Goal: Task Accomplishment & Management: Manage account settings

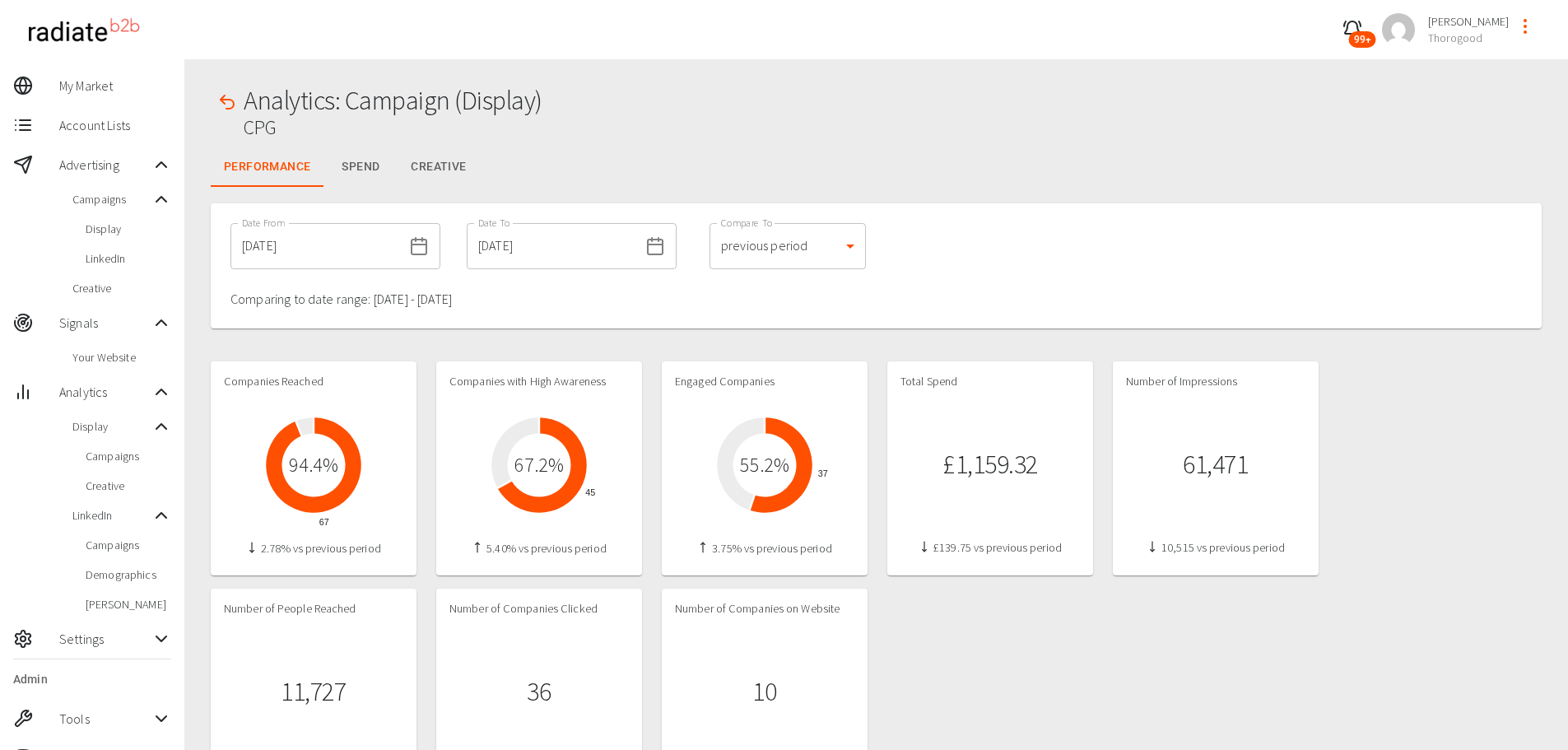
click at [82, 217] on div "Display" at bounding box center [92, 229] width 184 height 30
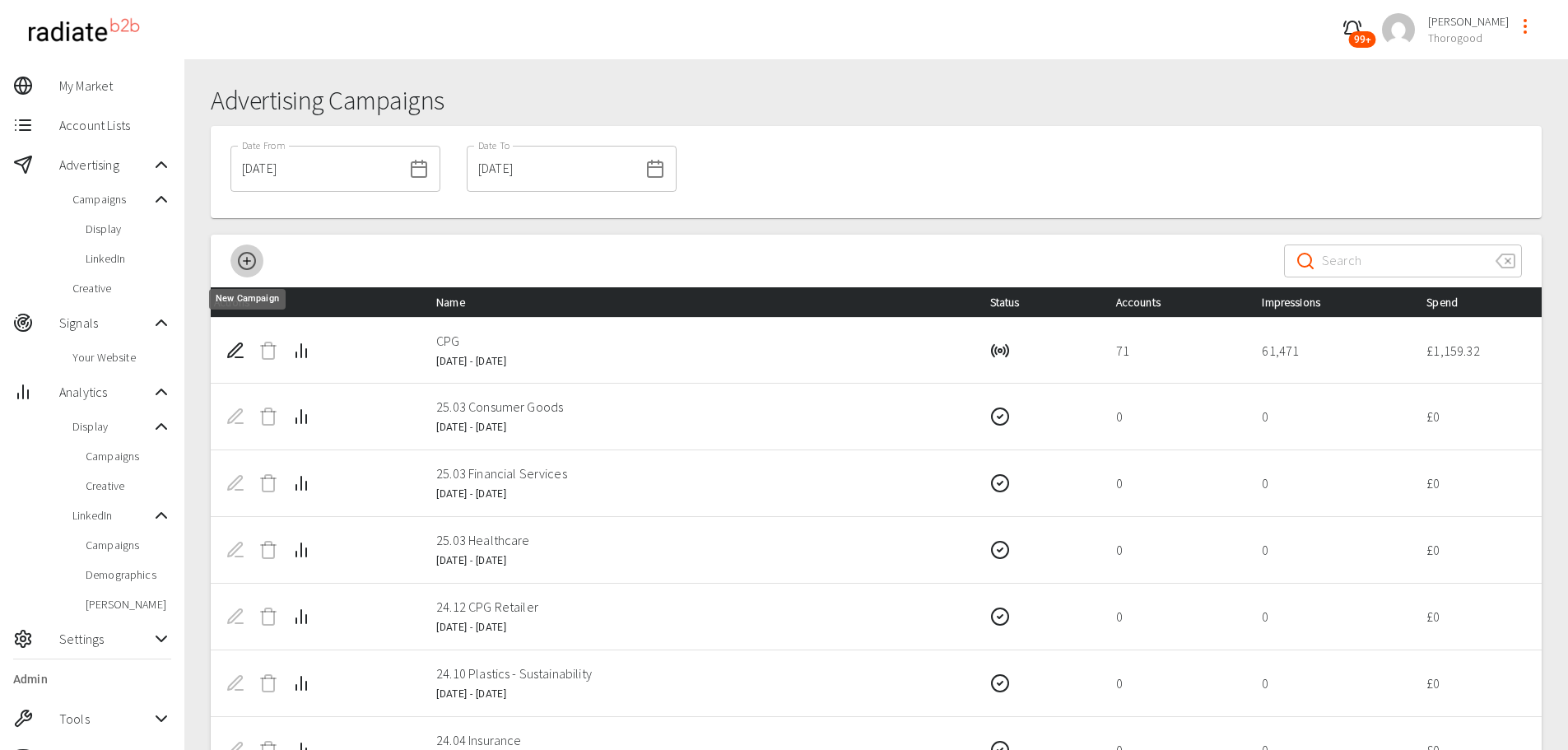
click at [252, 258] on icon "New Campaign" at bounding box center [247, 261] width 20 height 20
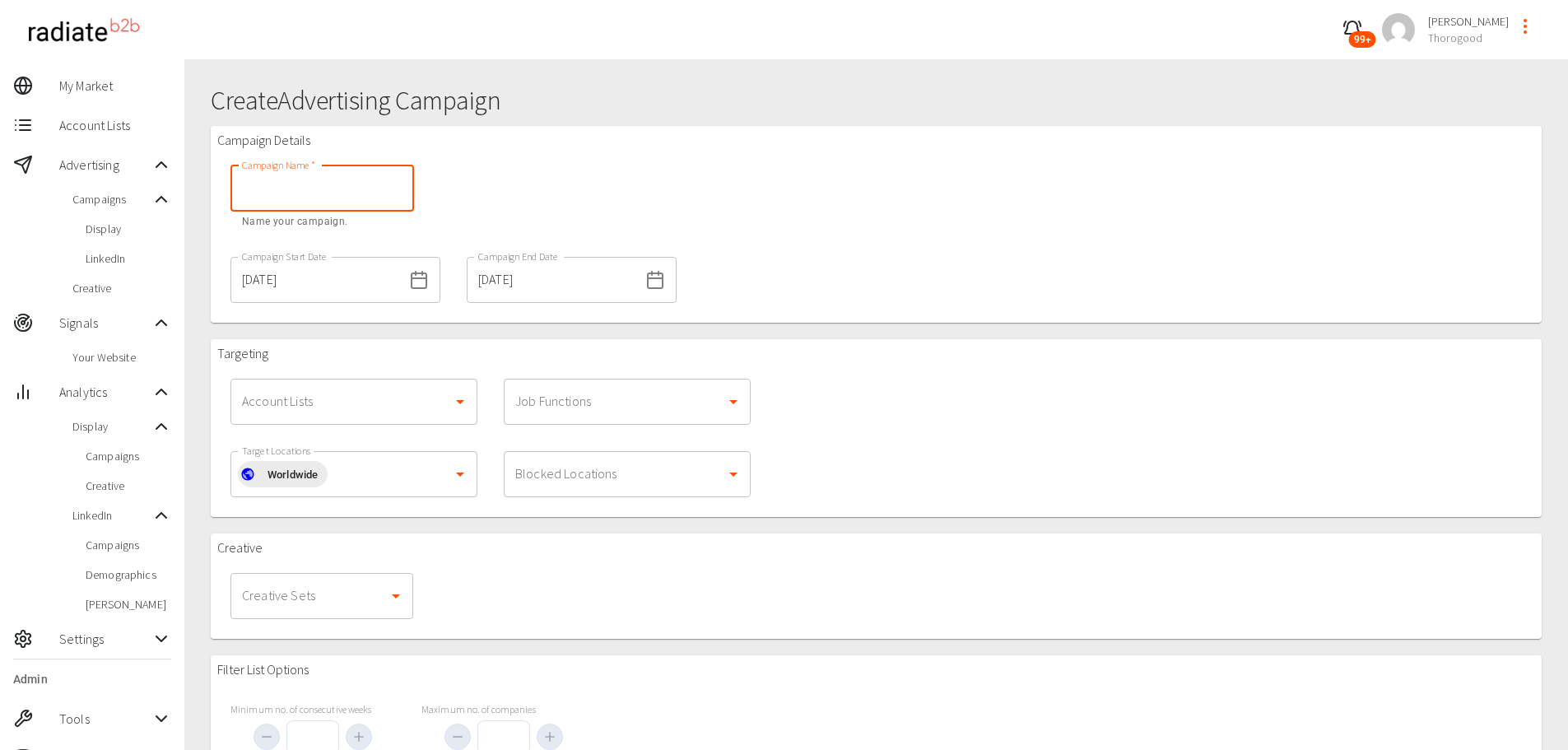
click at [309, 205] on input "Campaign Name   *" at bounding box center [323, 188] width 183 height 46
type input "Partners"
click at [852, 280] on div "Campaign Details Campaign Name   * Partners Campaign Name   * Name your campaig…" at bounding box center [876, 224] width 1331 height 196
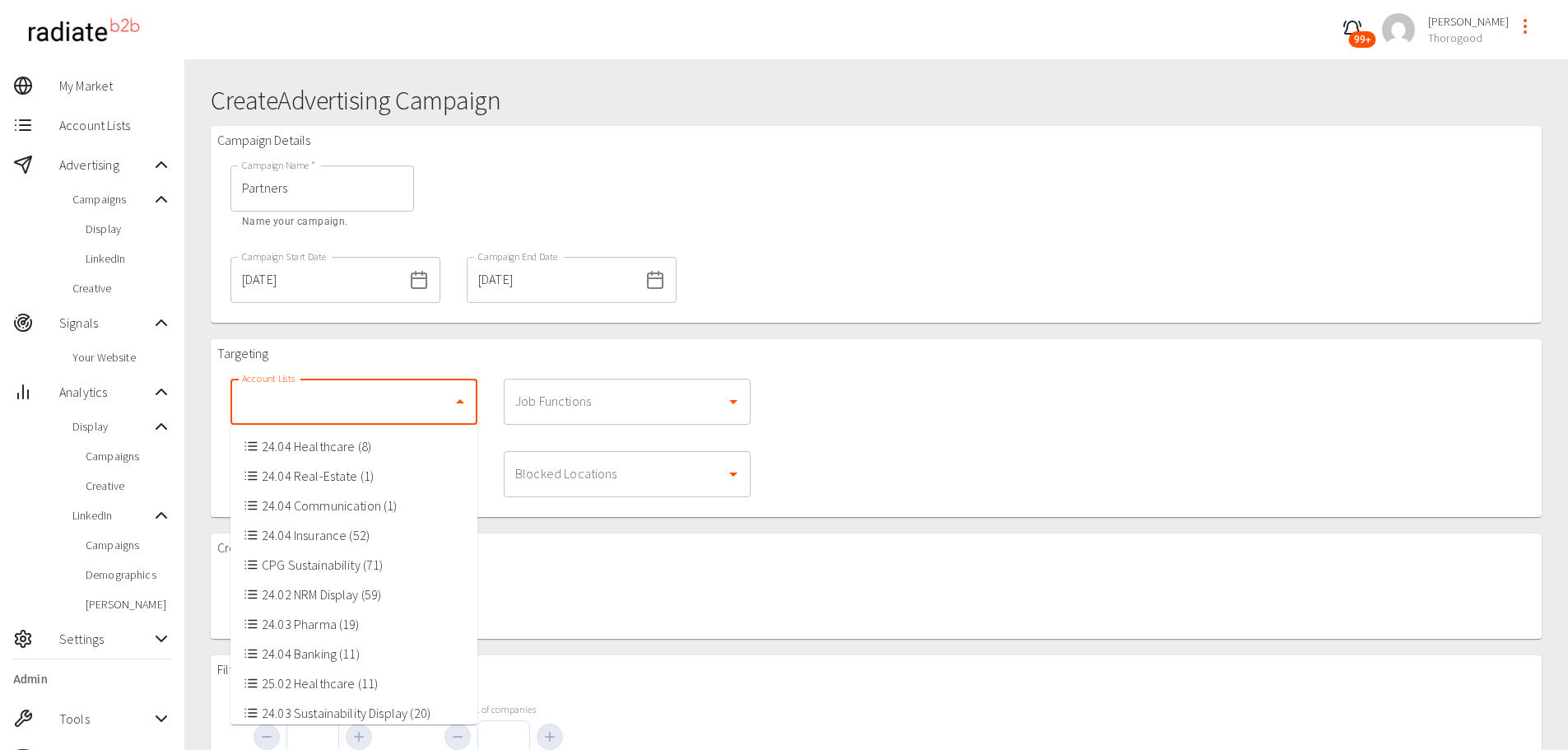
click at [344, 390] on input "Account Lists" at bounding box center [341, 401] width 208 height 31
click at [984, 436] on div "Targeting Account Lists Account Lists Job Functions Job Functions Target Locati…" at bounding box center [876, 428] width 1331 height 178
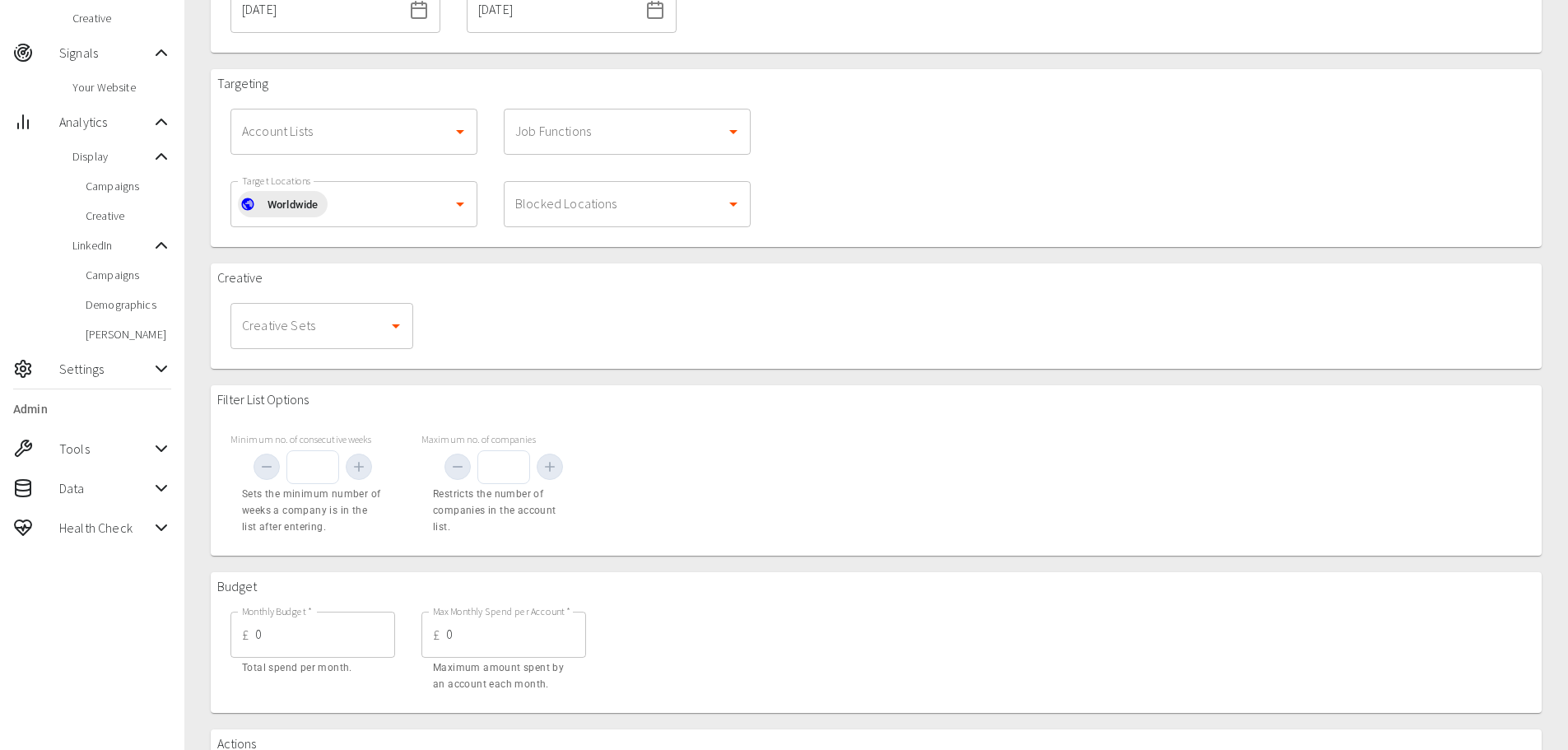
scroll to position [365, 0]
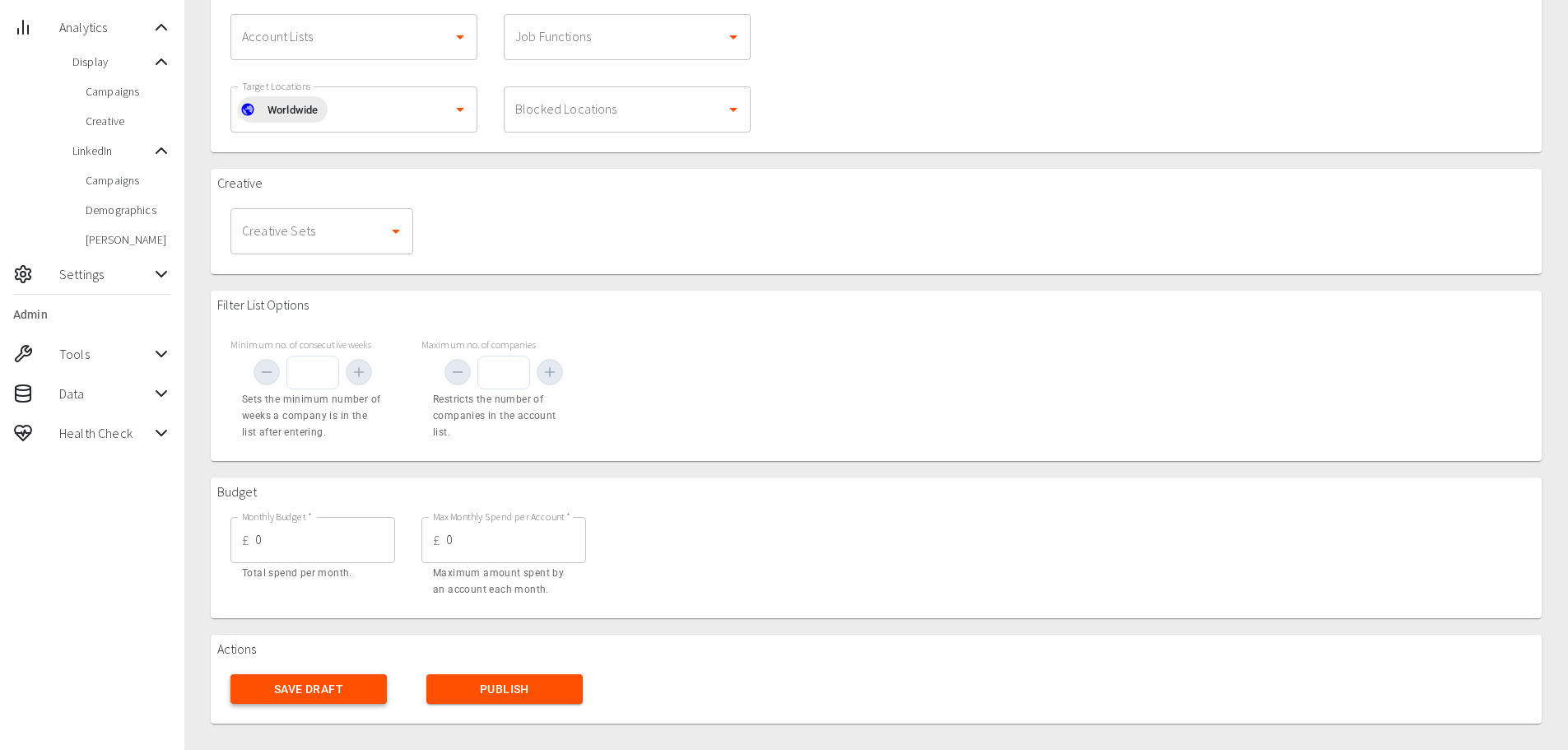
click at [293, 689] on button "Save Draft" at bounding box center [309, 689] width 156 height 31
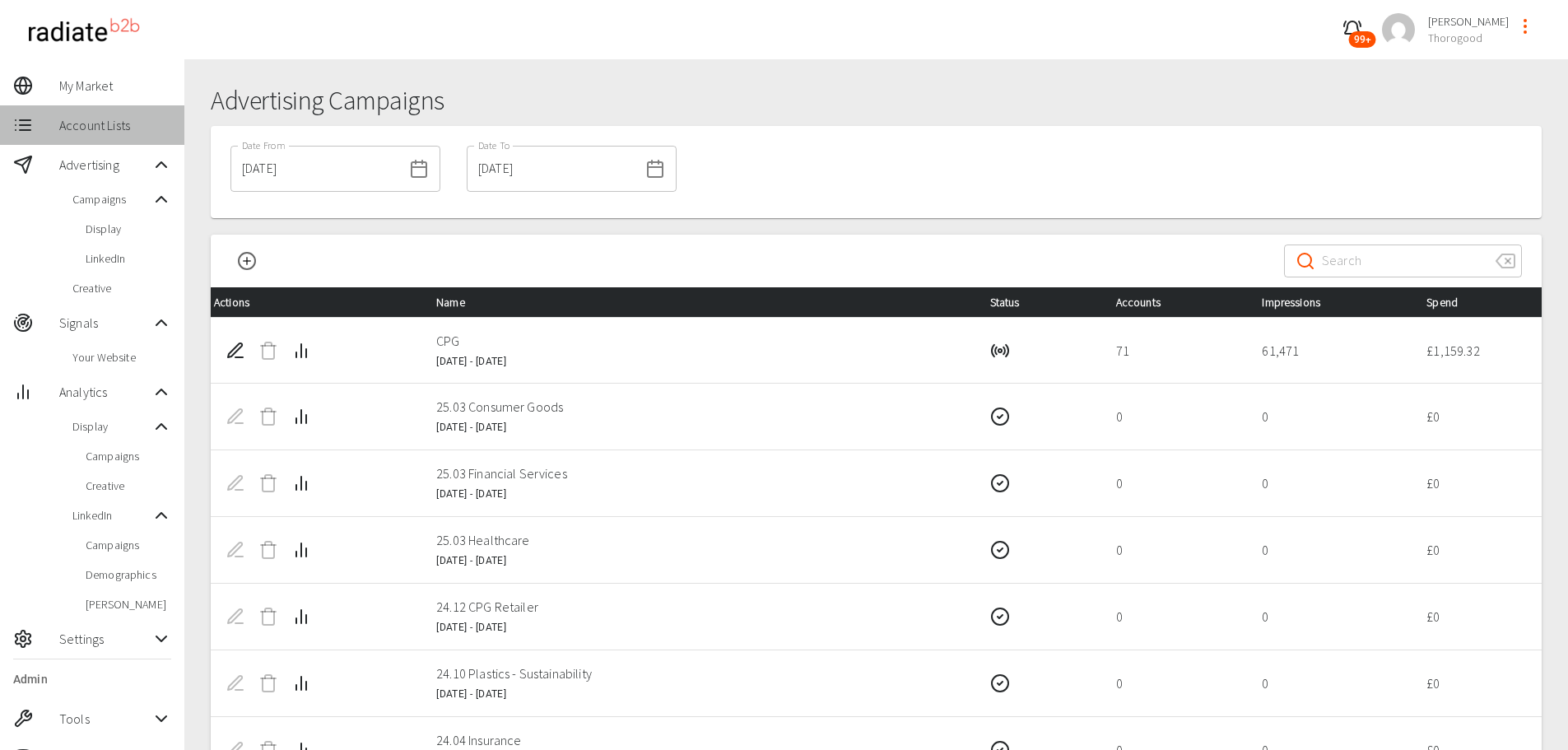
click at [81, 124] on span "Account Lists" at bounding box center [115, 124] width 112 height 20
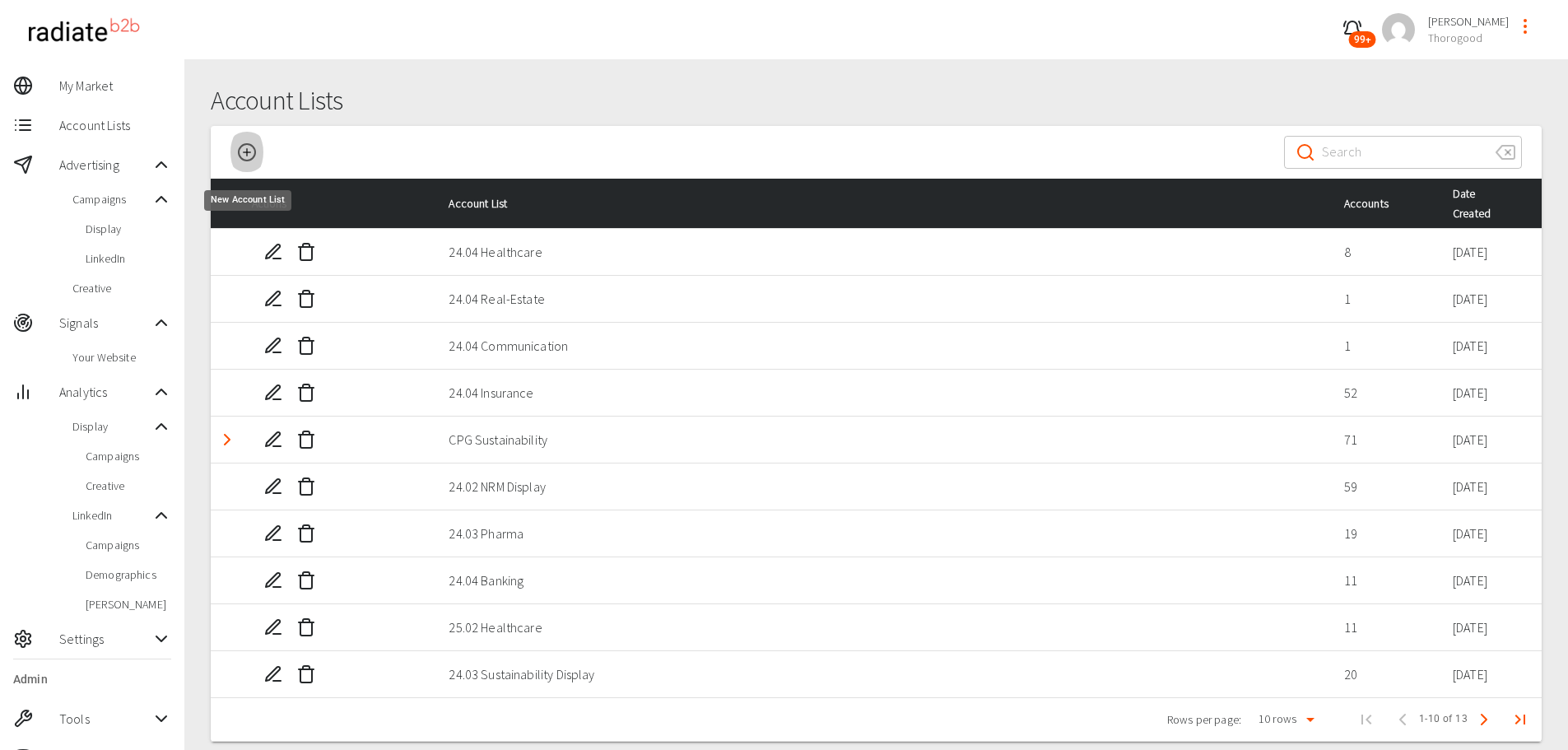
click at [245, 149] on icon "New Account List" at bounding box center [247, 151] width 20 height 20
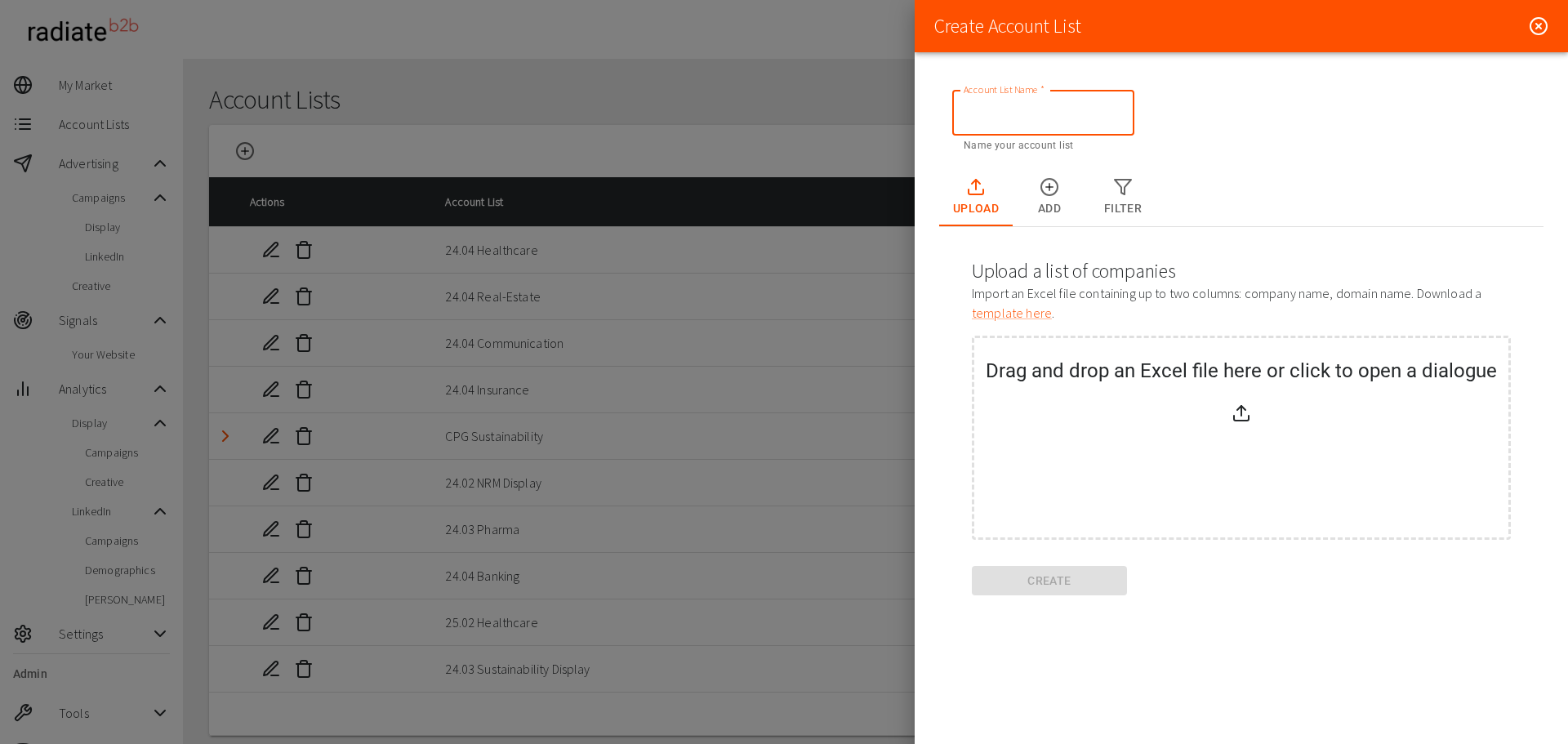
click at [1092, 129] on input "Account List Name   *" at bounding box center [1043, 112] width 182 height 45
type input "Partners"
click at [1061, 201] on button "Add" at bounding box center [1049, 197] width 73 height 58
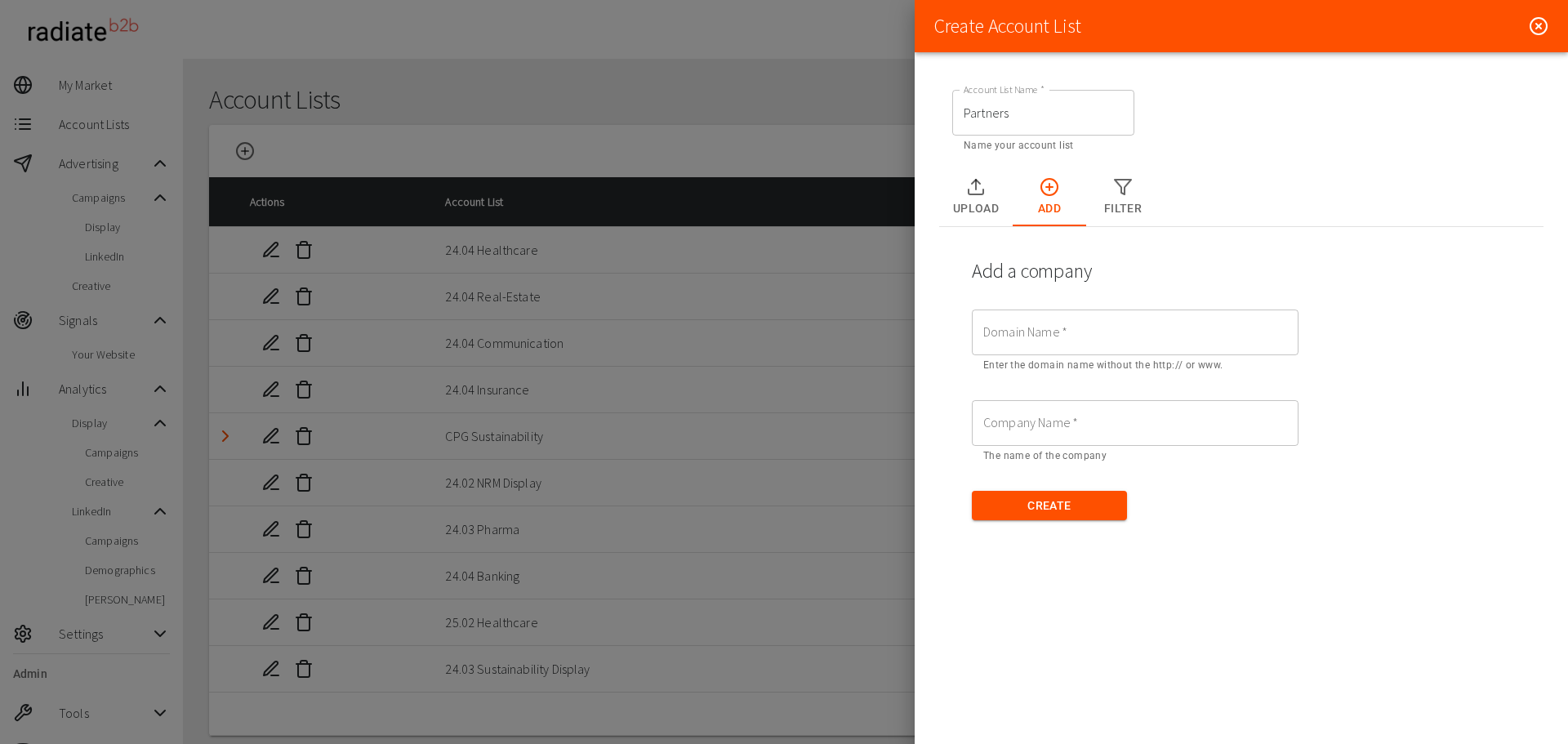
drag, startPoint x: 1065, startPoint y: 340, endPoint x: 1098, endPoint y: 338, distance: 33.1
click at [1065, 340] on input "Domain Name   *" at bounding box center [1135, 332] width 326 height 45
click at [1022, 327] on div "Domain Name   * Domain Name   * Enter the domain name without the http:// or ww…" at bounding box center [1135, 342] width 326 height 65
paste input "databricks.com"
type input "databricks.com"
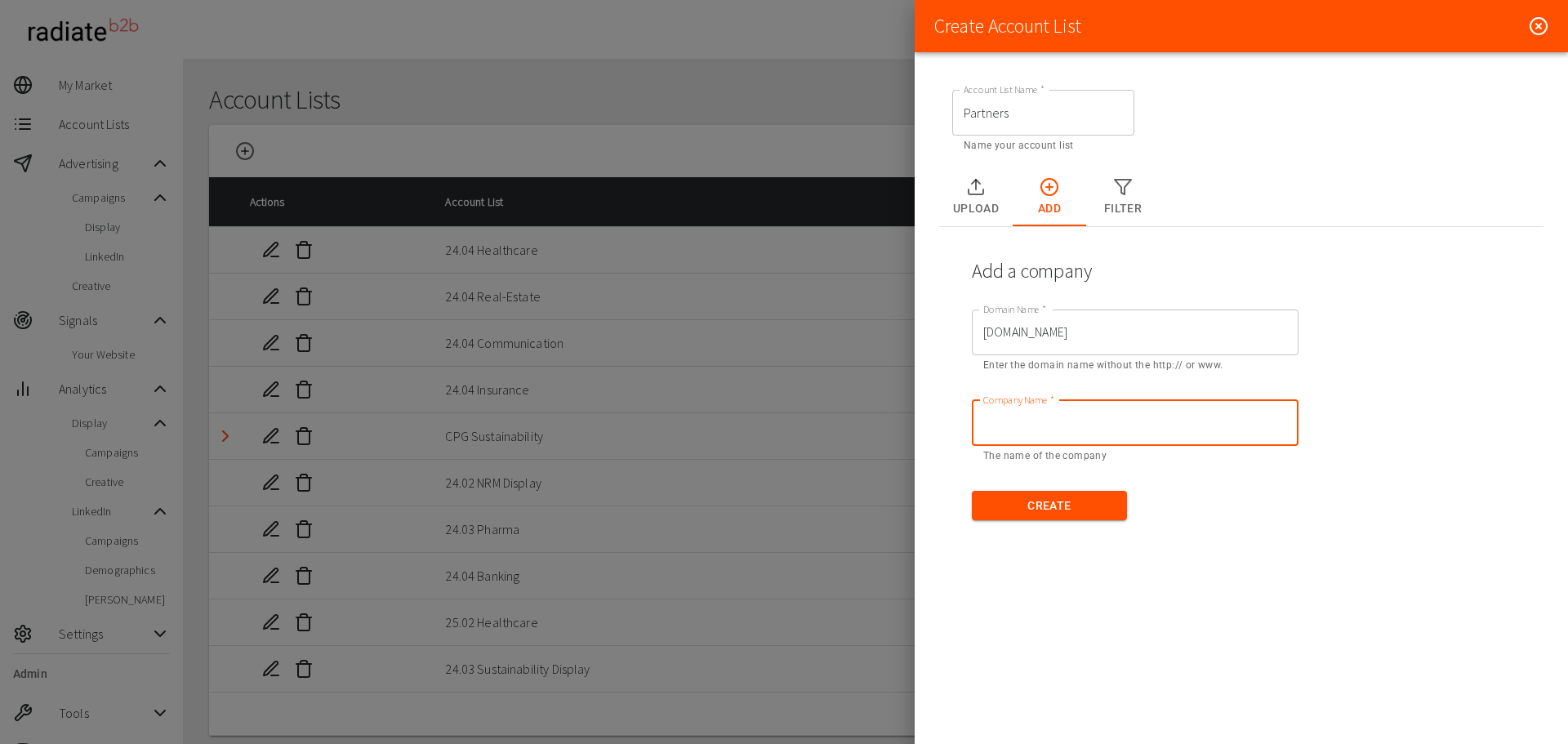
click at [1032, 412] on input "Company Name   *" at bounding box center [1135, 422] width 326 height 45
type input "Databricks"
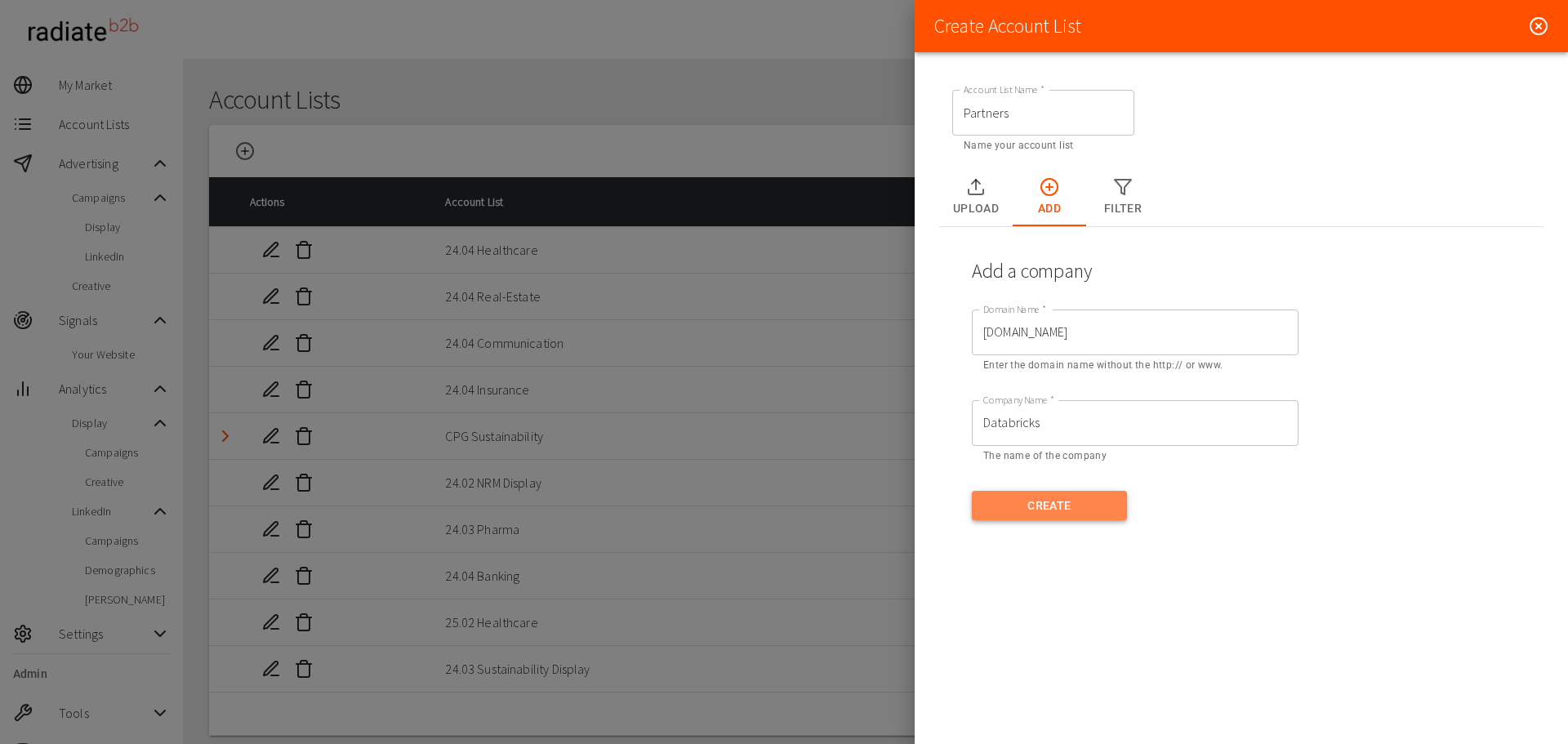
click at [1021, 508] on button "Create" at bounding box center [1049, 506] width 155 height 31
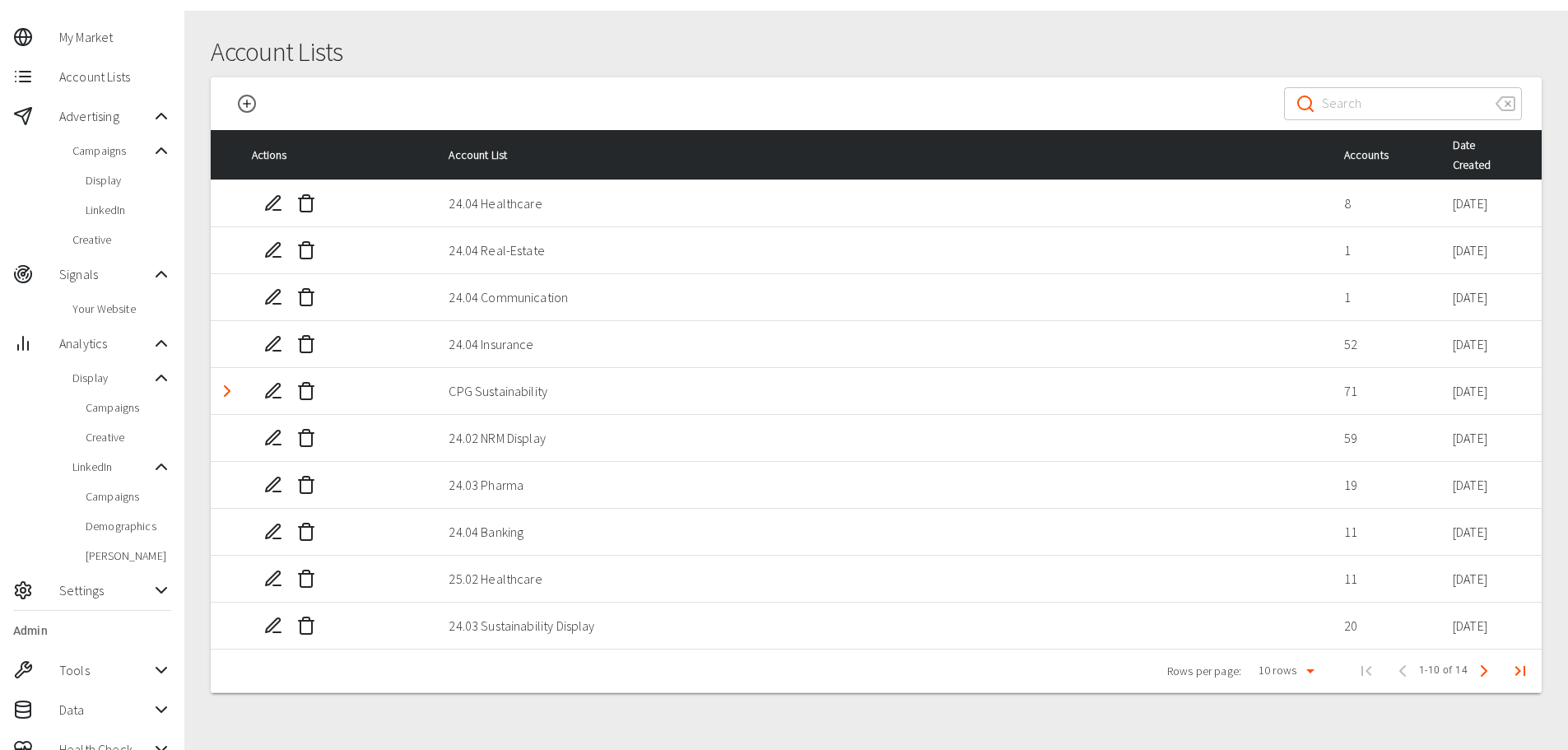
scroll to position [74, 0]
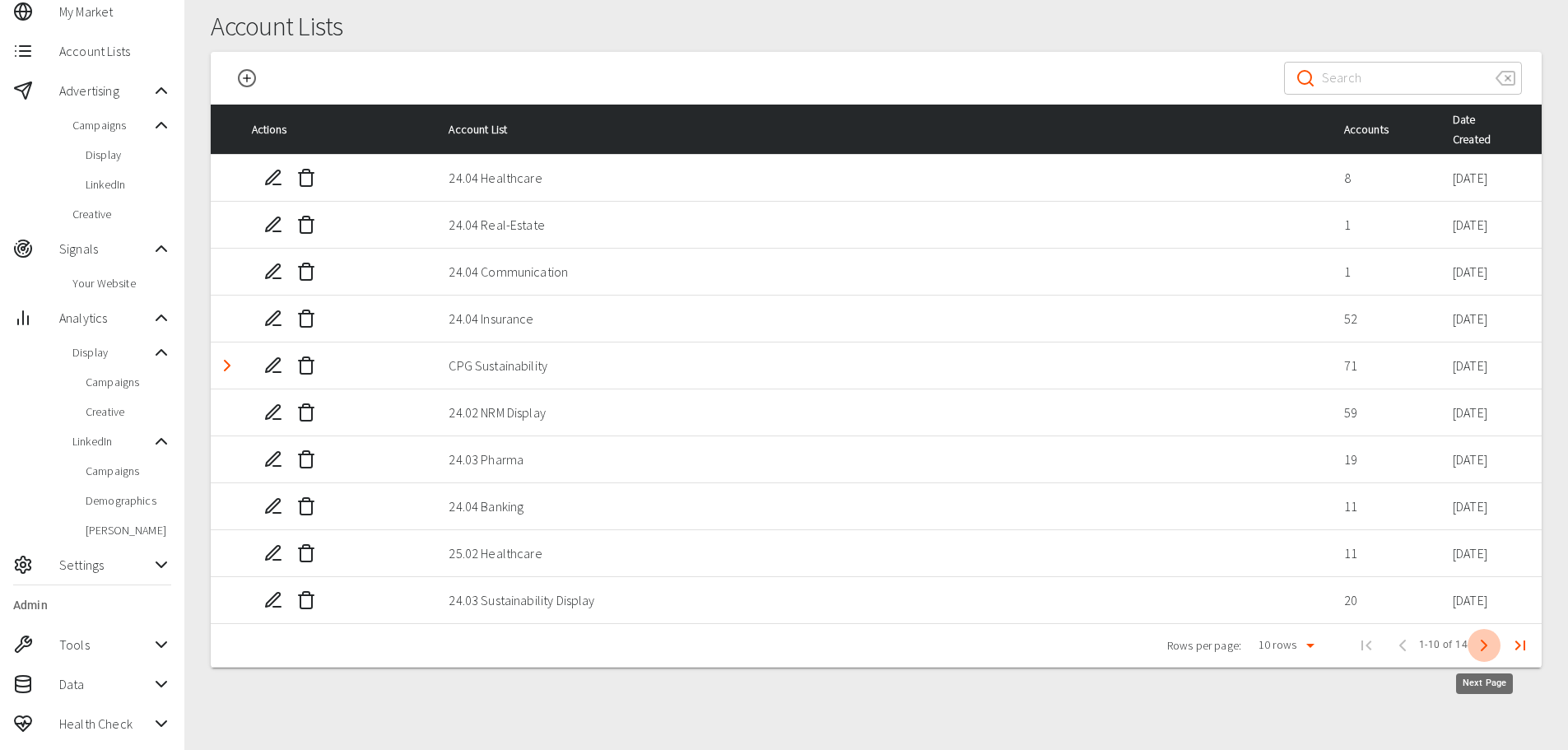
click at [1486, 652] on icon "Next Page" at bounding box center [1484, 645] width 20 height 20
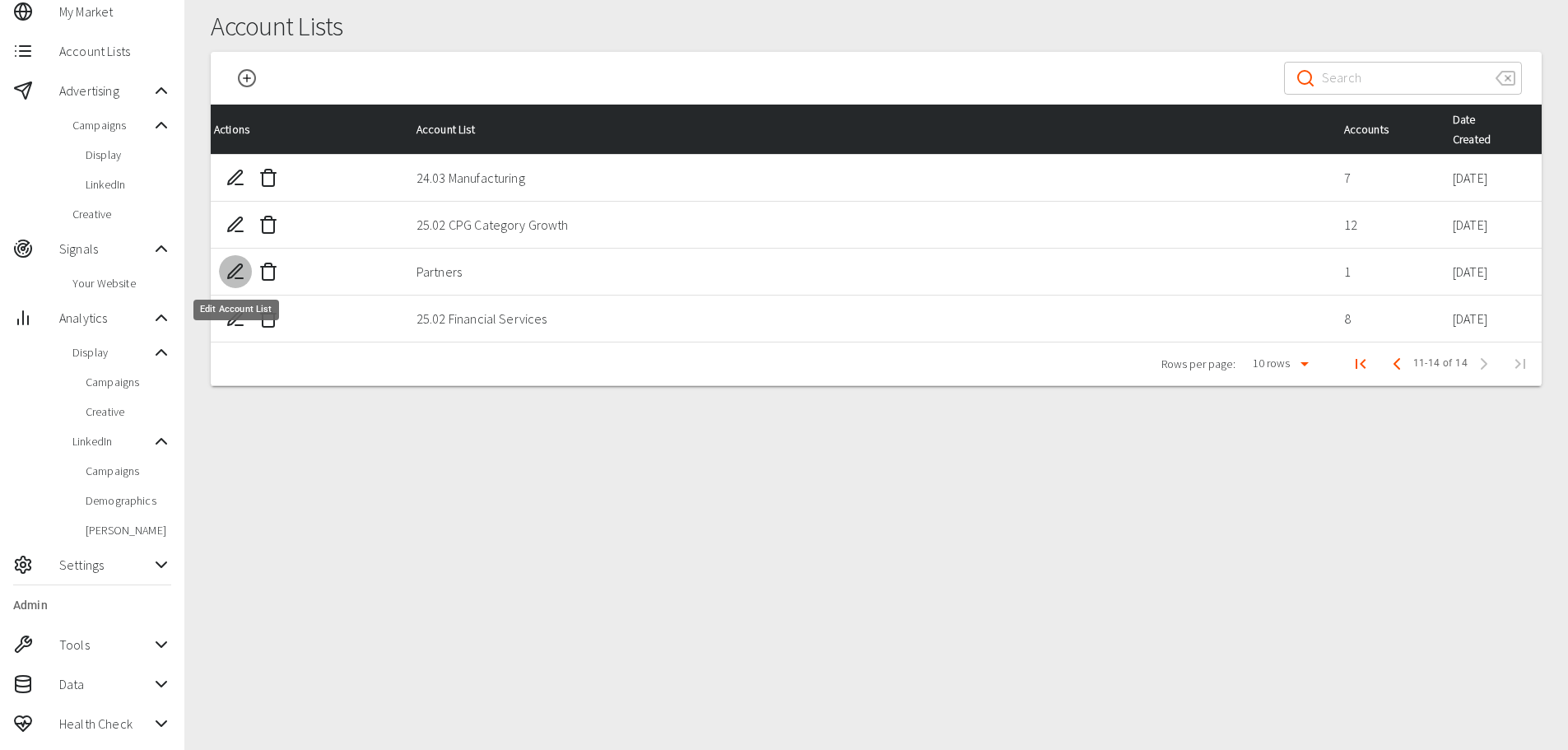
click at [232, 275] on icon "Edit Account List" at bounding box center [235, 271] width 20 height 20
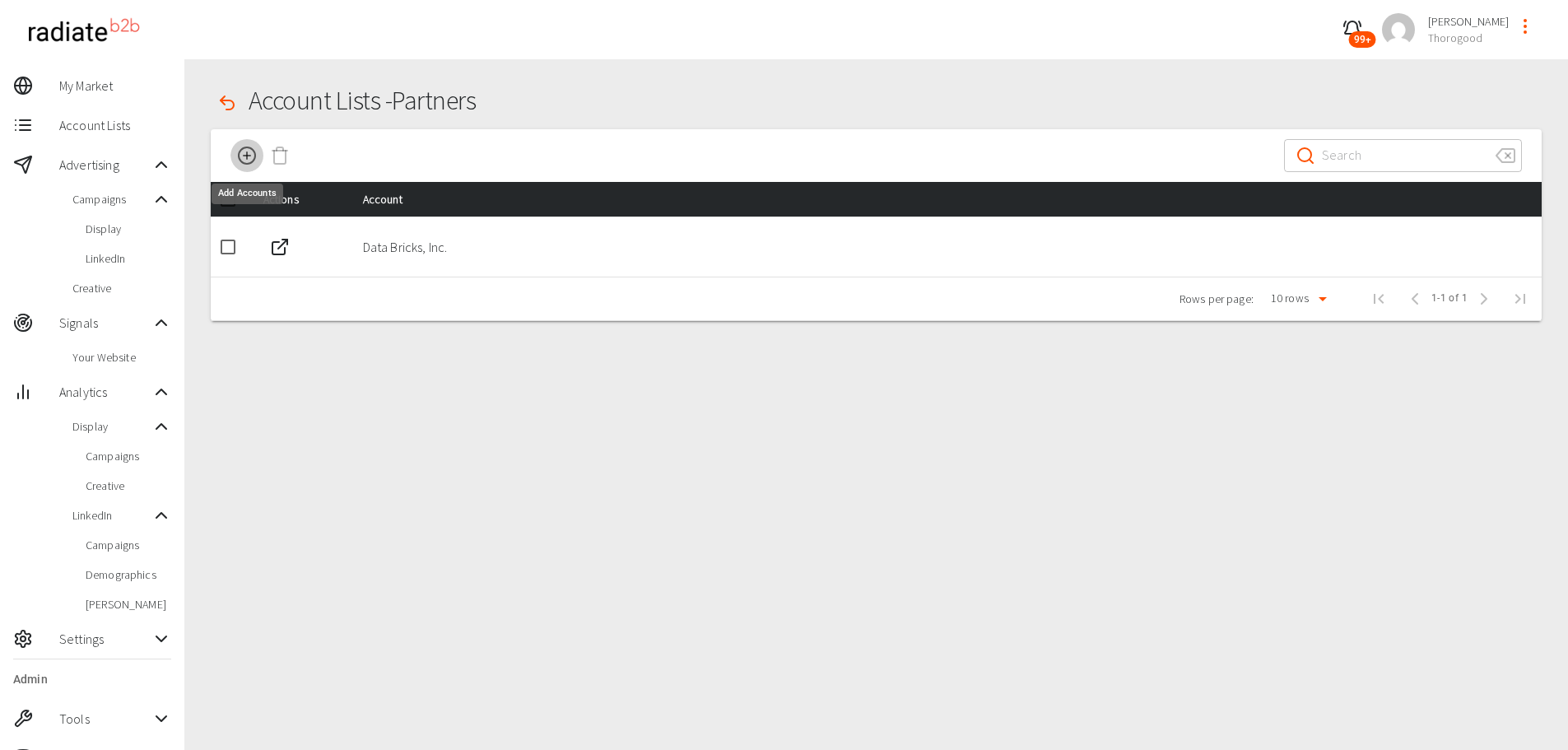
click at [250, 157] on icon "Add Accounts" at bounding box center [247, 155] width 20 height 20
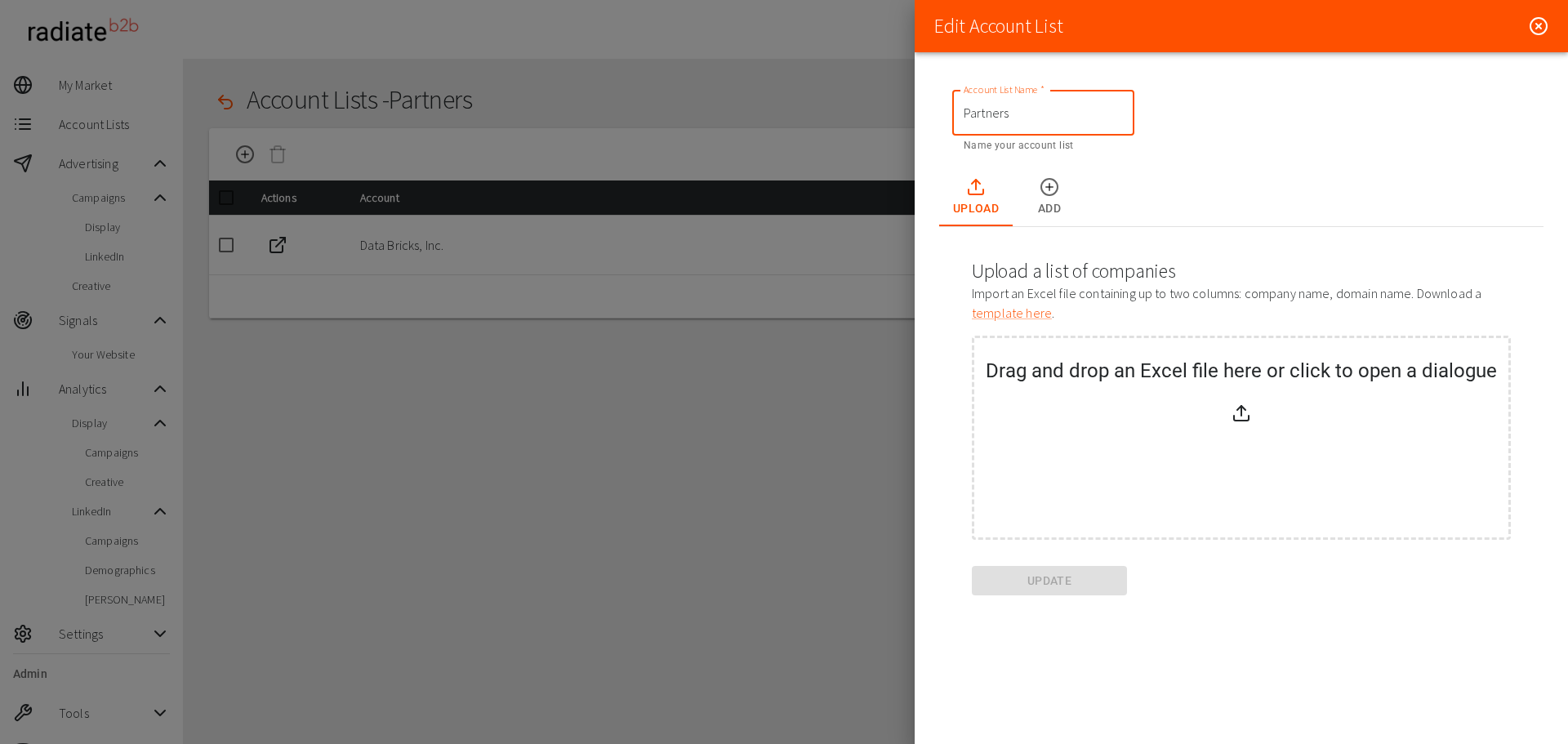
click at [1021, 123] on input "Partners" at bounding box center [1043, 112] width 182 height 45
click at [1055, 197] on icon "Upload Tabs" at bounding box center [1049, 186] width 19 height 19
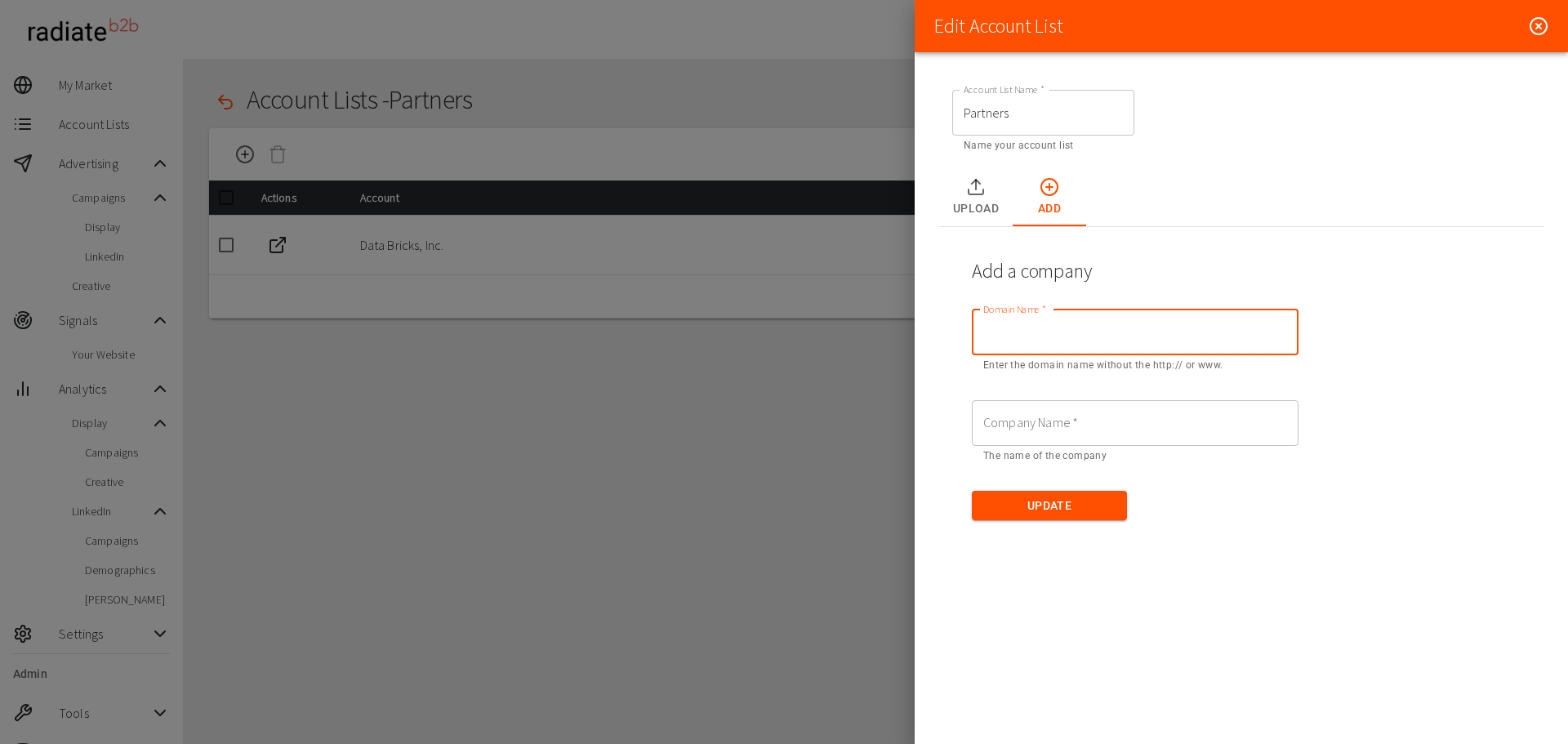
click at [1062, 338] on input "Domain Name   *" at bounding box center [1135, 332] width 326 height 45
type input "microsoft.com"
click at [1072, 415] on input "Company Name   *" at bounding box center [1135, 422] width 326 height 45
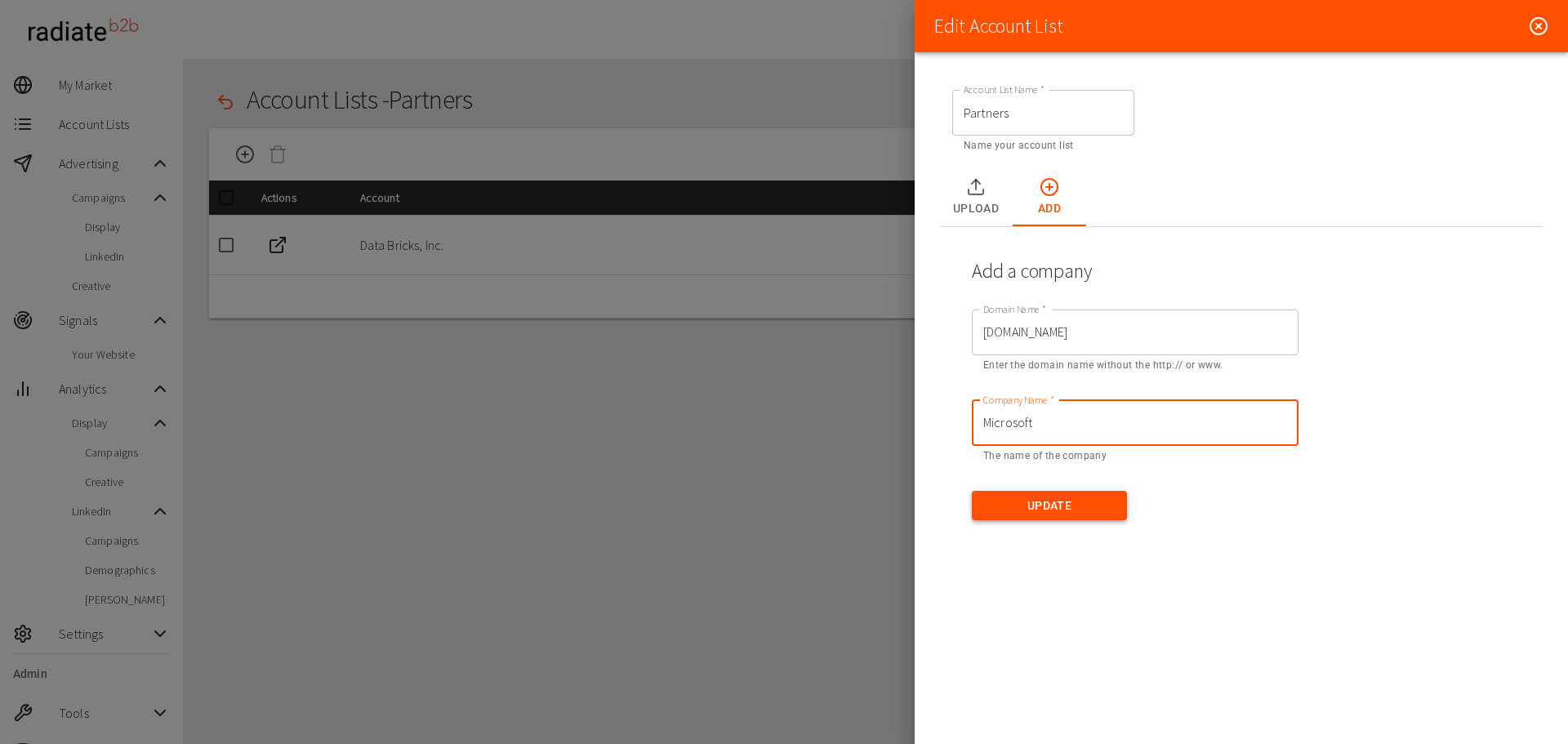
type input "Microsoft"
click at [1070, 501] on button "Update" at bounding box center [1049, 506] width 155 height 31
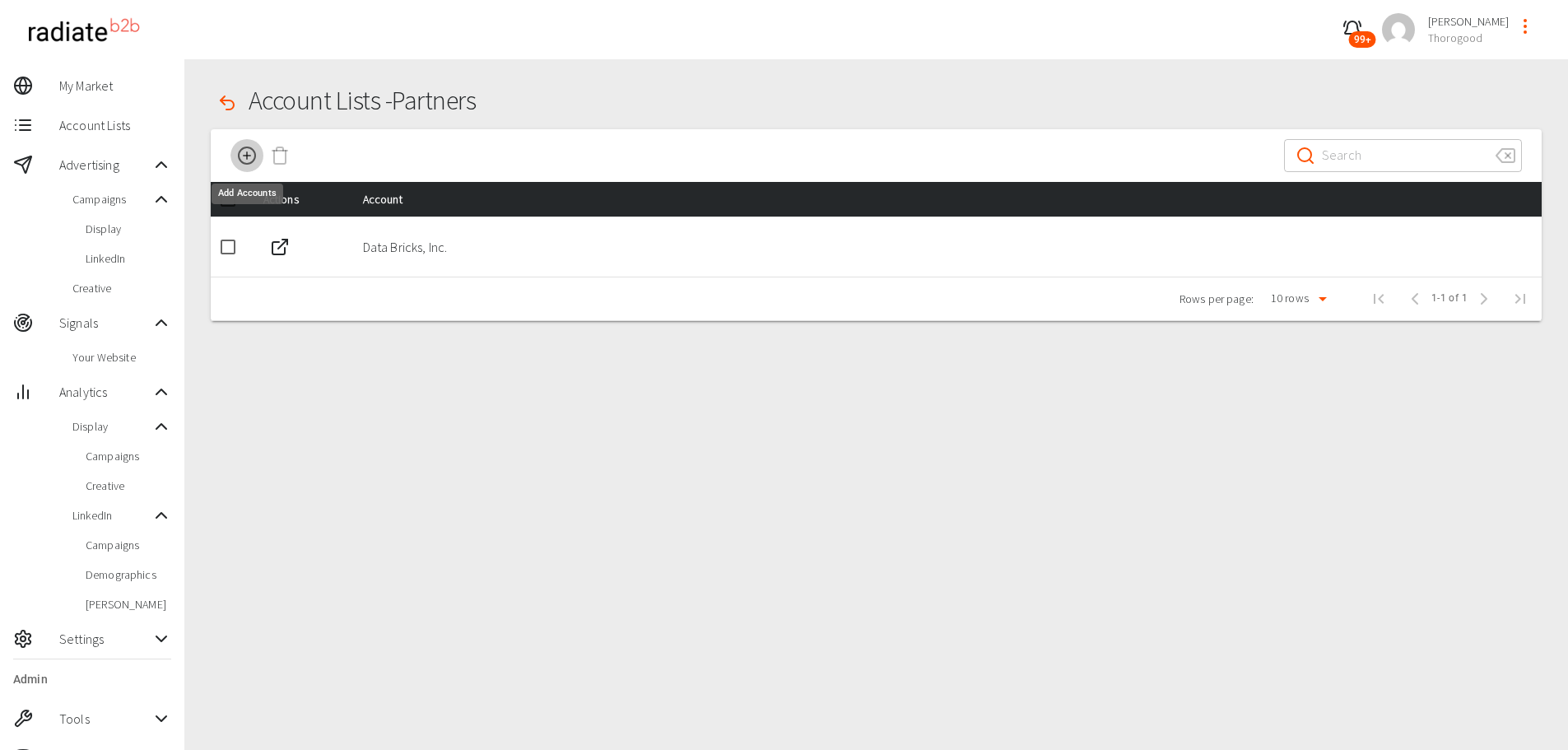
click at [245, 155] on icon "Add Accounts" at bounding box center [247, 155] width 7 height 0
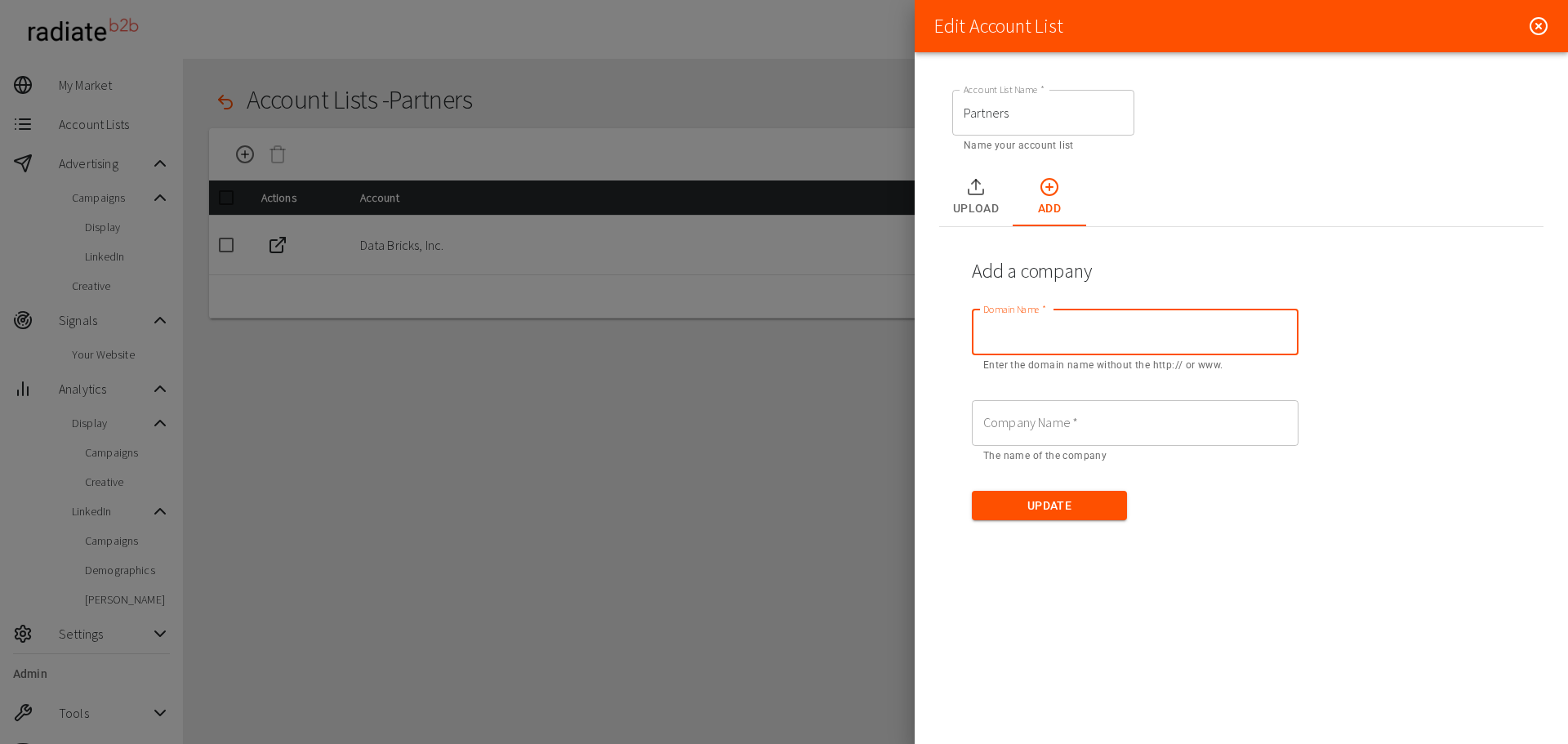
click at [1054, 321] on input "Domain Name   *" at bounding box center [1135, 332] width 326 height 45
click at [1042, 326] on label "Domain Name   *" at bounding box center [1025, 332] width 84 height 19
click at [1042, 326] on input "Domain Name   *" at bounding box center [1135, 332] width 326 height 45
click at [1042, 326] on div "Domain Name   * Domain Name   * Enter the domain name without the http:// or ww…" at bounding box center [1135, 342] width 326 height 65
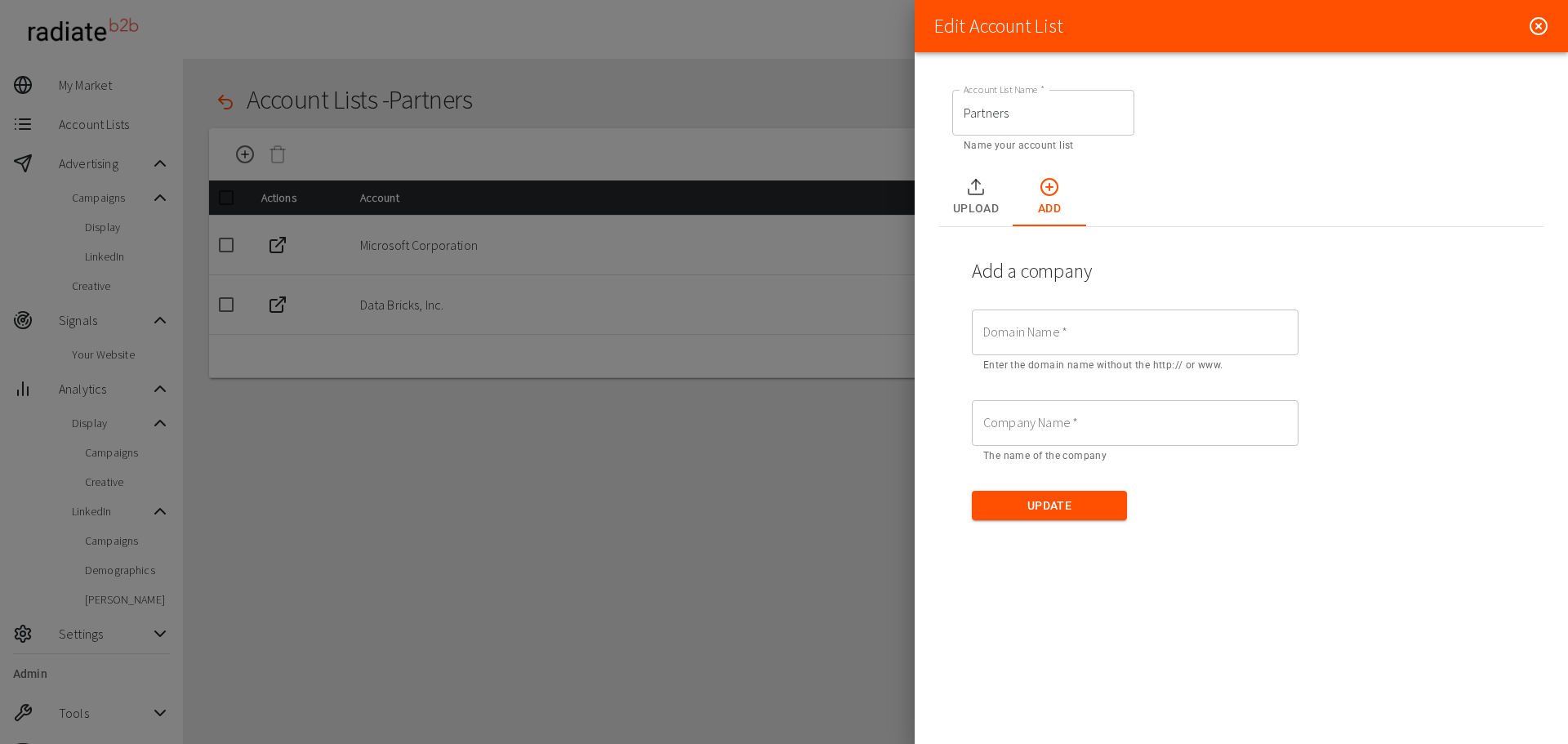
click at [1002, 330] on input "Domain Name   *" at bounding box center [1135, 332] width 326 height 45
type input "google.com"
type input "Google"
click at [1056, 503] on button "Update" at bounding box center [1049, 506] width 155 height 31
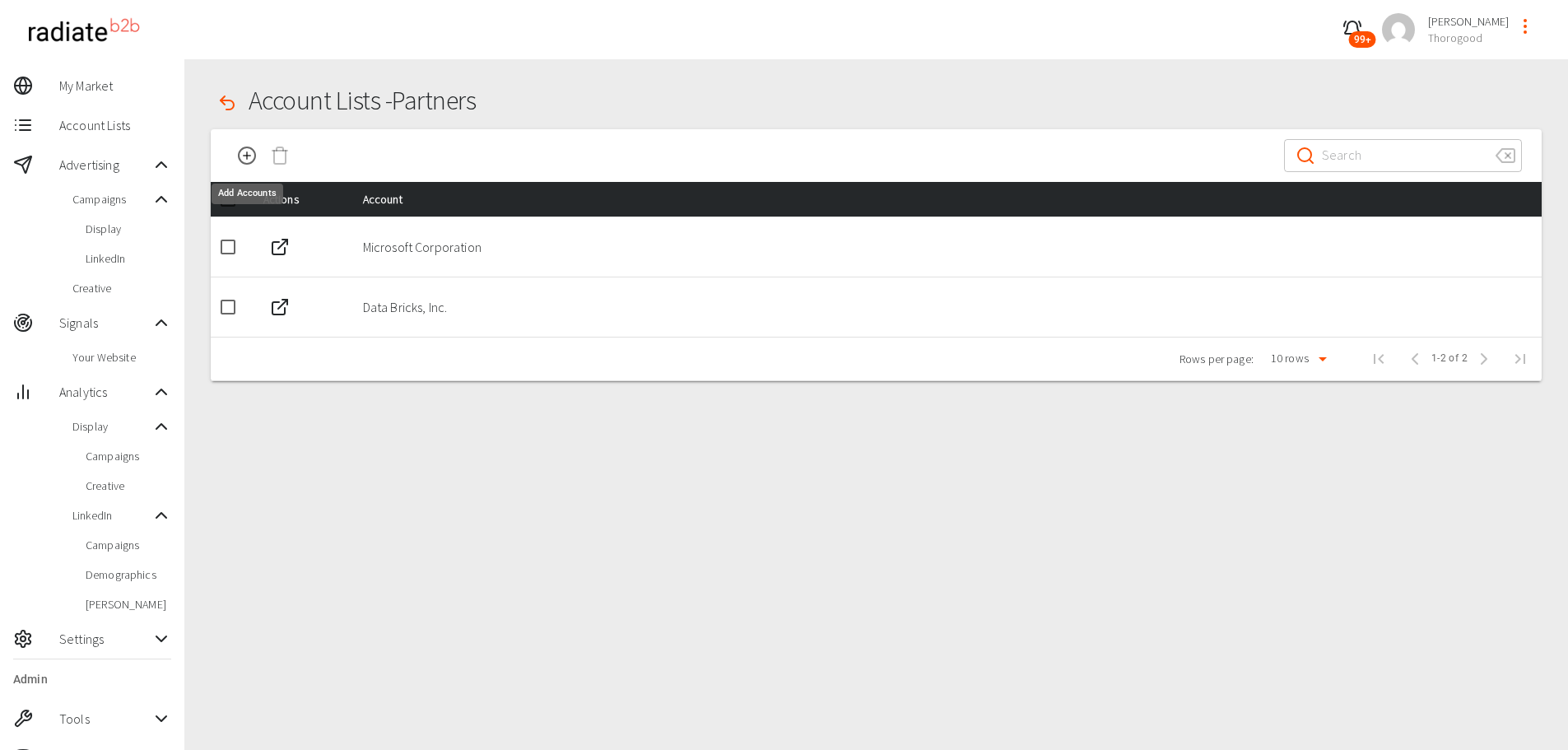
click at [249, 146] on icon "Add Accounts" at bounding box center [247, 155] width 20 height 20
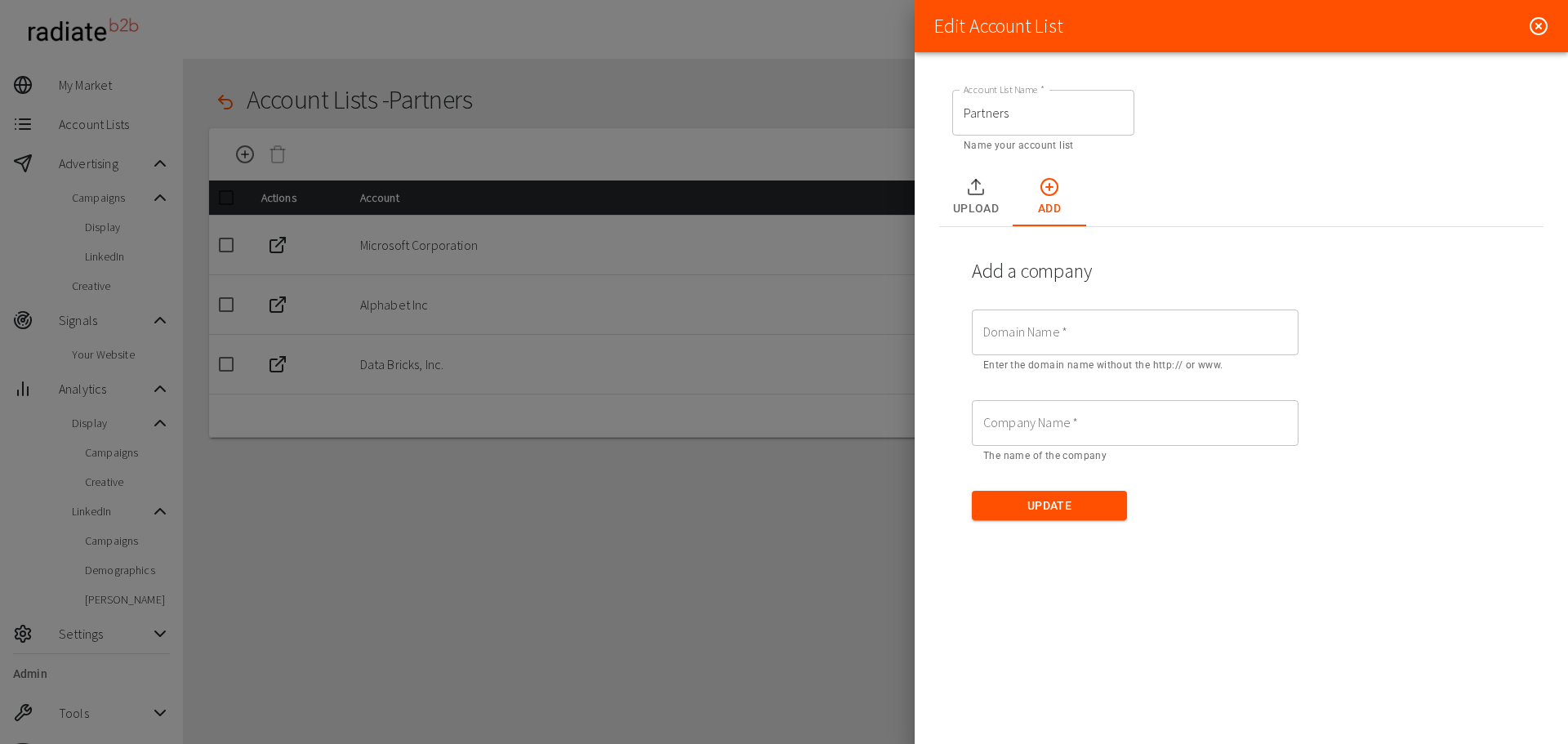
click at [999, 96] on label "Account List Name   *" at bounding box center [1003, 89] width 81 height 14
click at [999, 96] on input "Partners" at bounding box center [1043, 112] width 182 height 45
click at [1076, 342] on input "Domain Name   *" at bounding box center [1135, 332] width 326 height 45
type input "[DOMAIN_NAME]"
type input "Amazon"
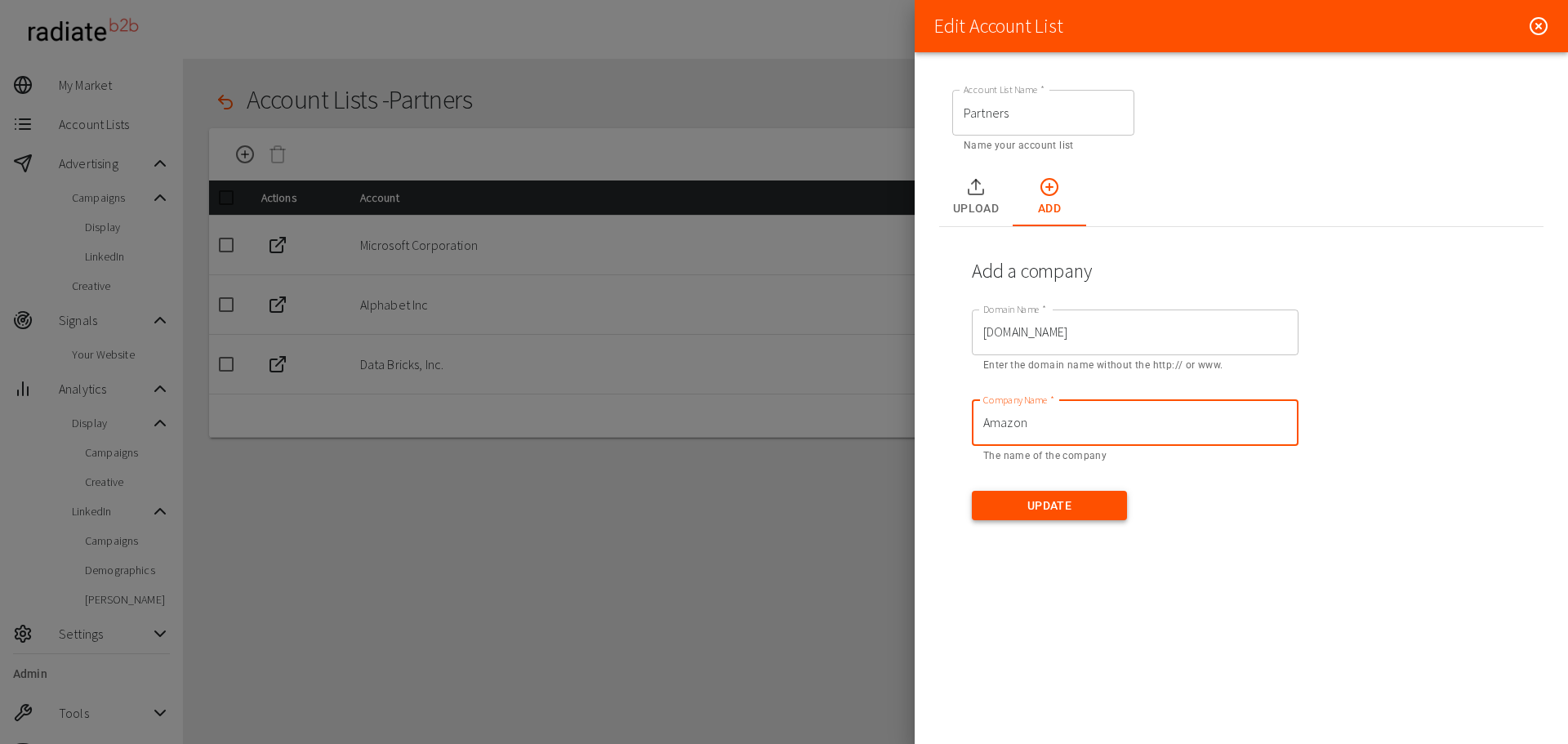
click at [1104, 498] on button "Update" at bounding box center [1049, 506] width 155 height 31
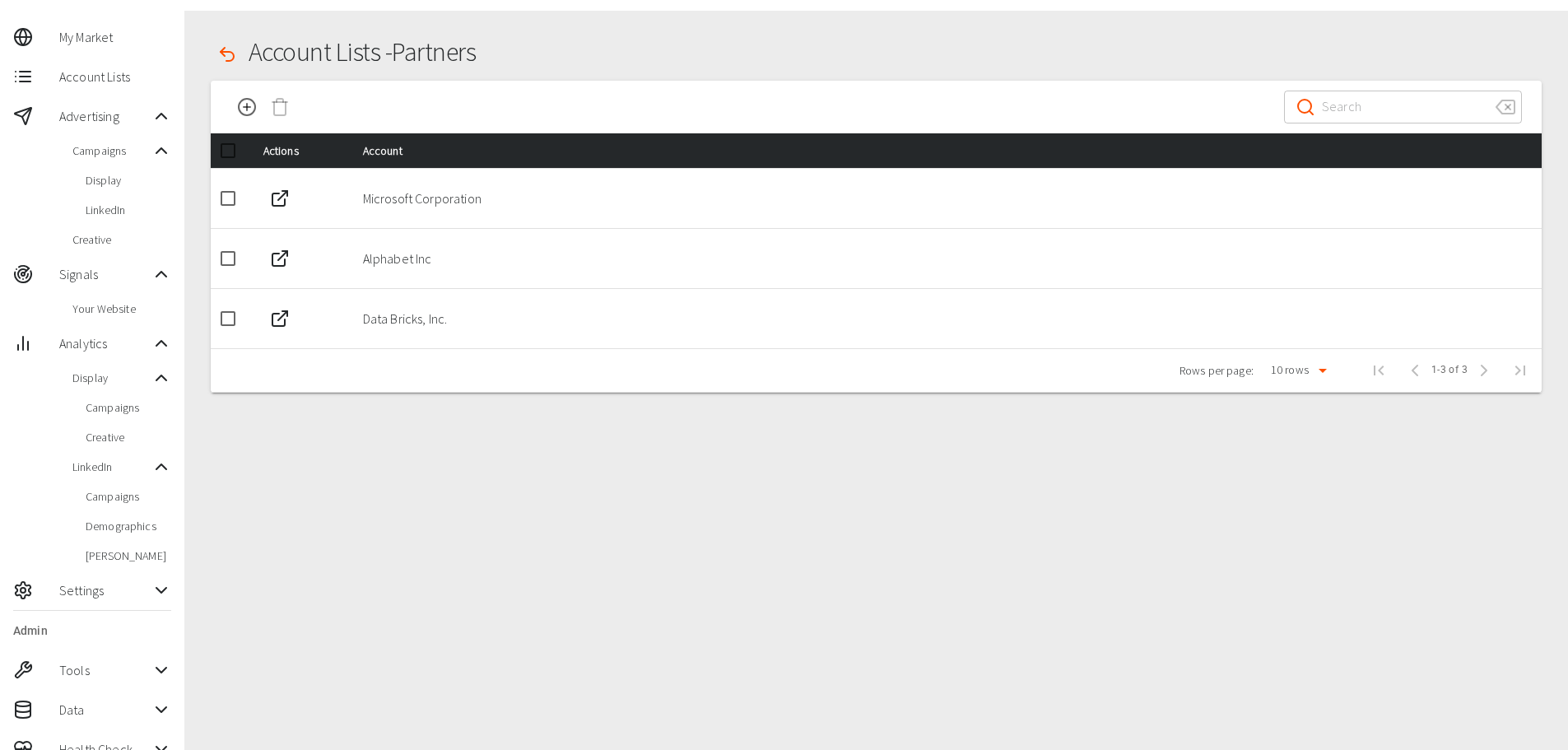
scroll to position [74, 0]
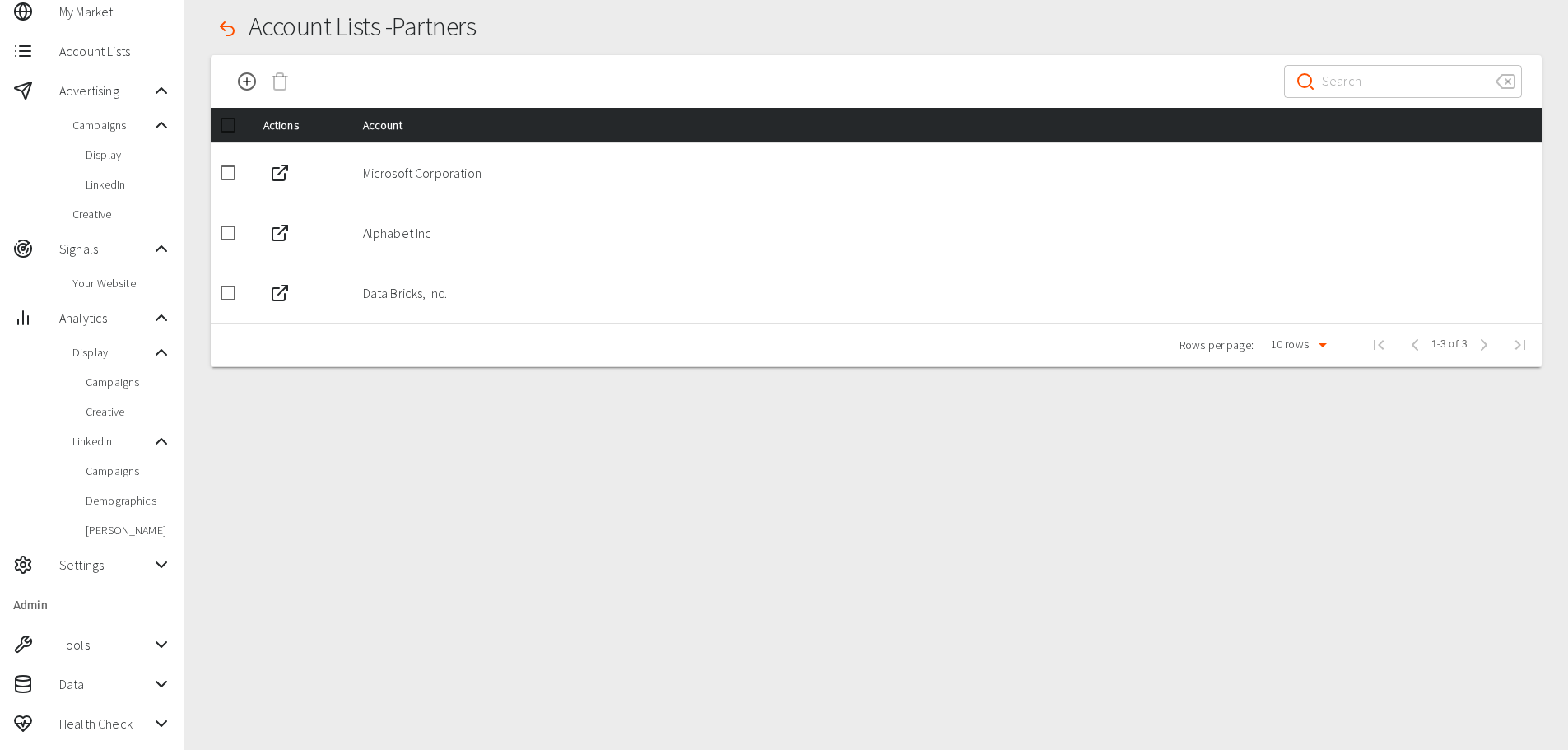
click at [114, 563] on span "Settings" at bounding box center [105, 565] width 93 height 20
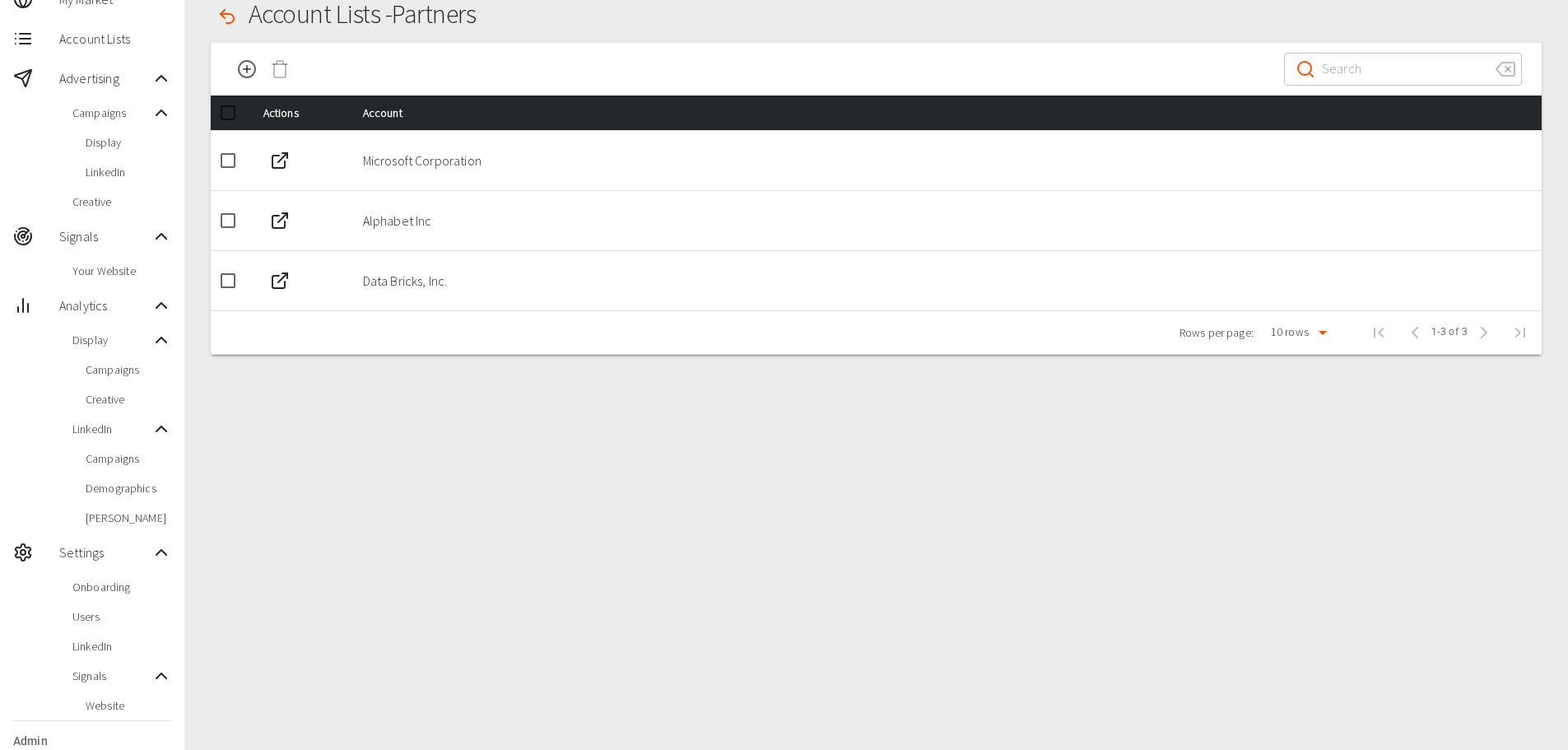
scroll to position [223, 0]
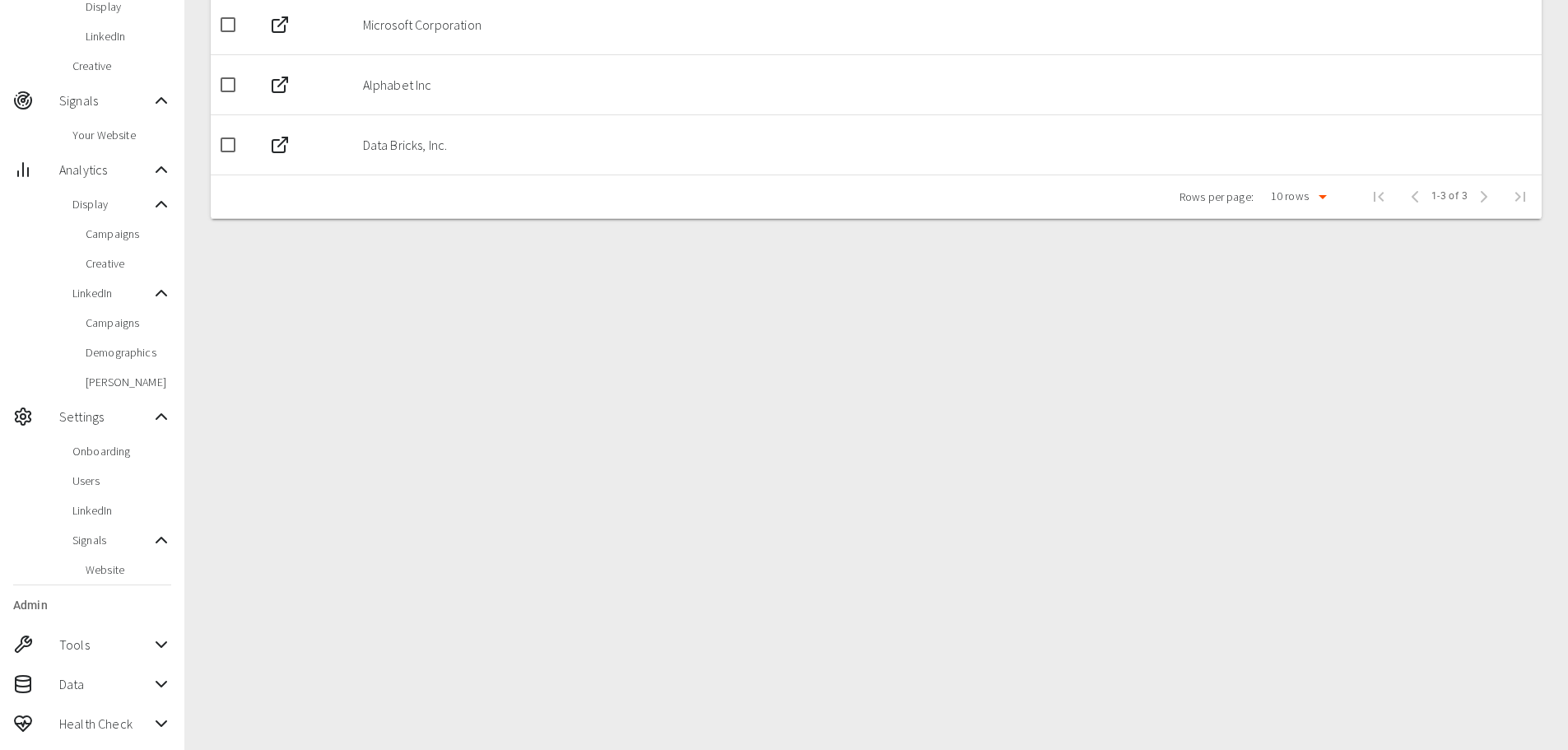
click at [155, 631] on div "Tools" at bounding box center [92, 644] width 184 height 39
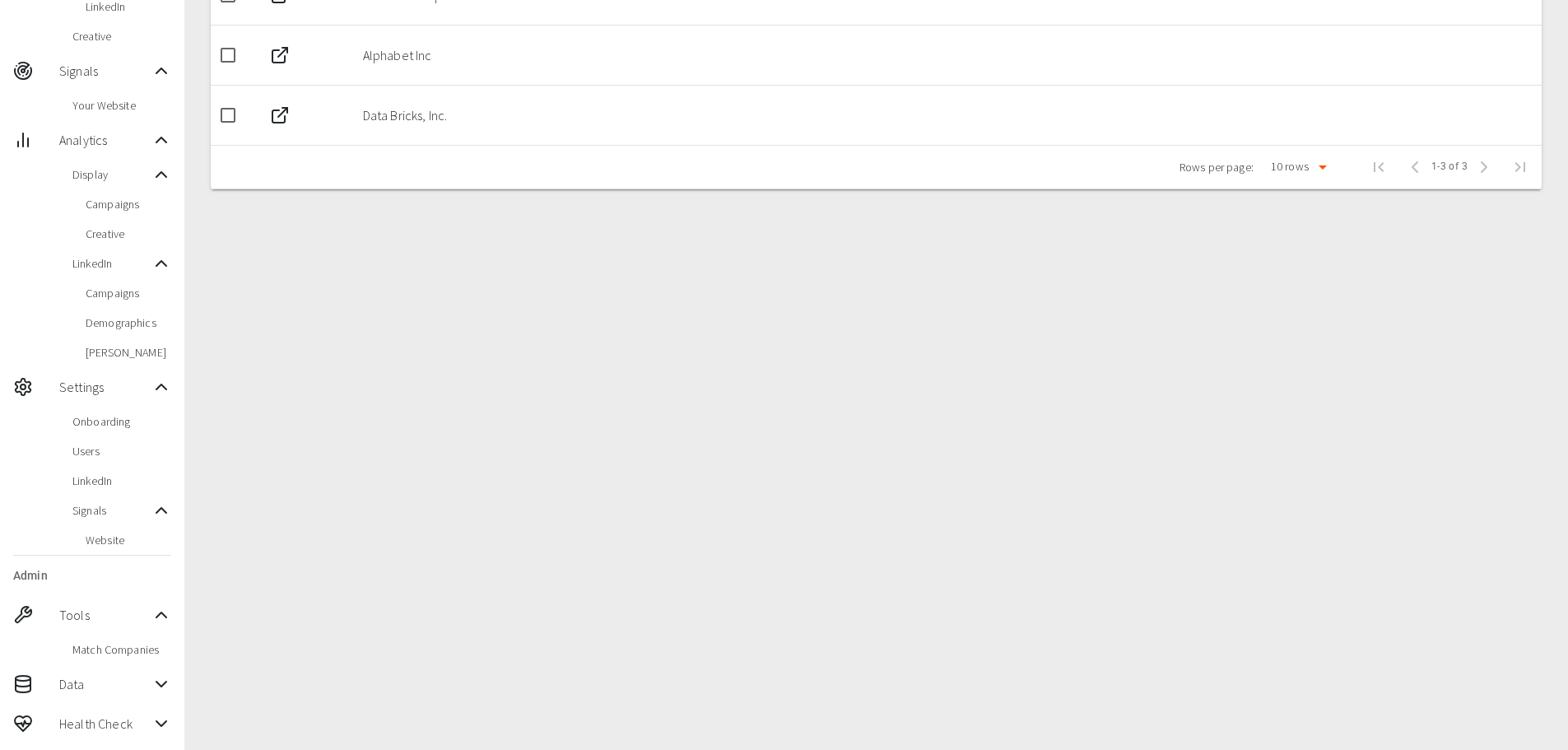
click at [177, 682] on div "Data" at bounding box center [92, 685] width 184 height 39
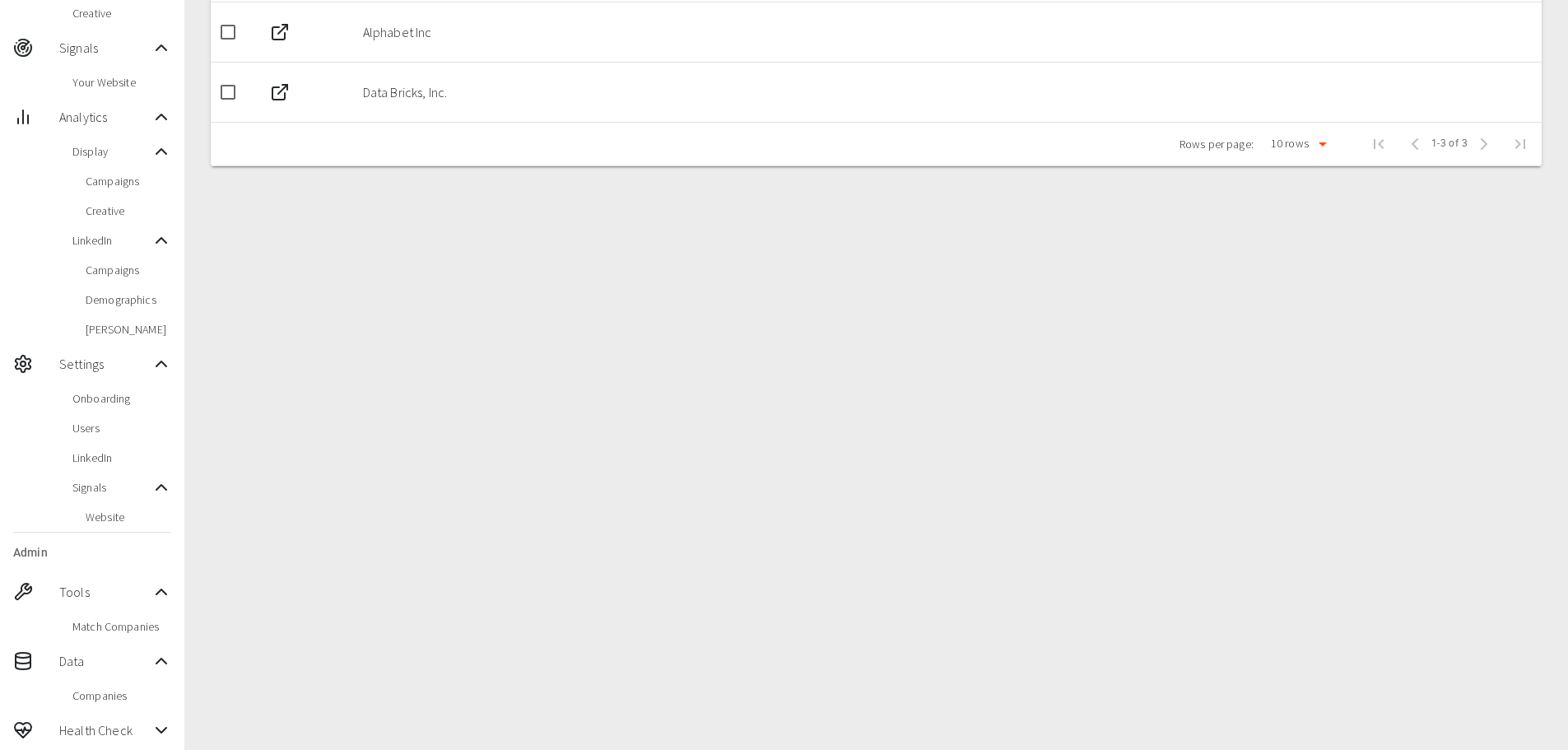
scroll to position [281, 0]
click at [134, 688] on span "Companies" at bounding box center [122, 689] width 99 height 17
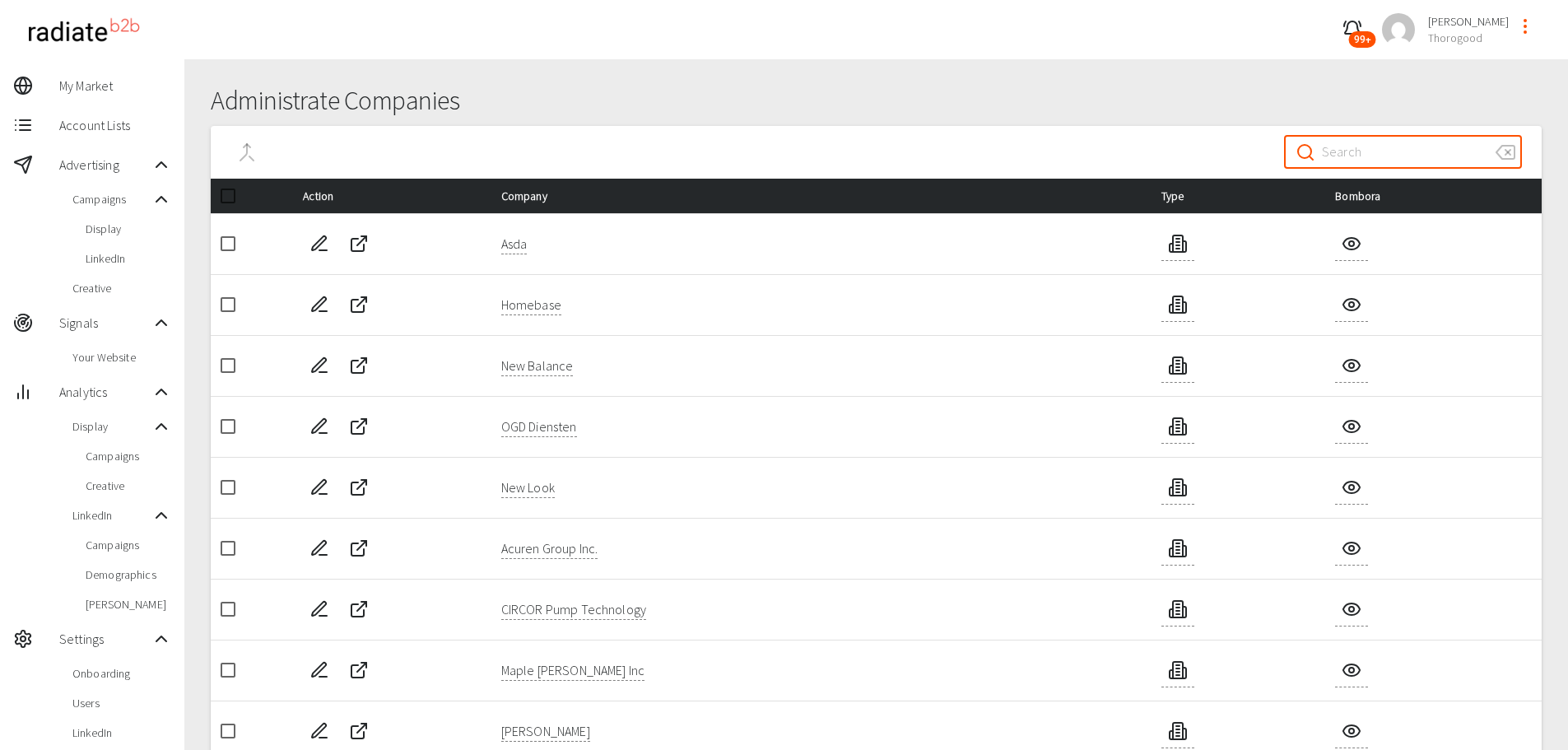
click at [1359, 150] on input "Search" at bounding box center [1403, 151] width 161 height 46
type input "amazon"
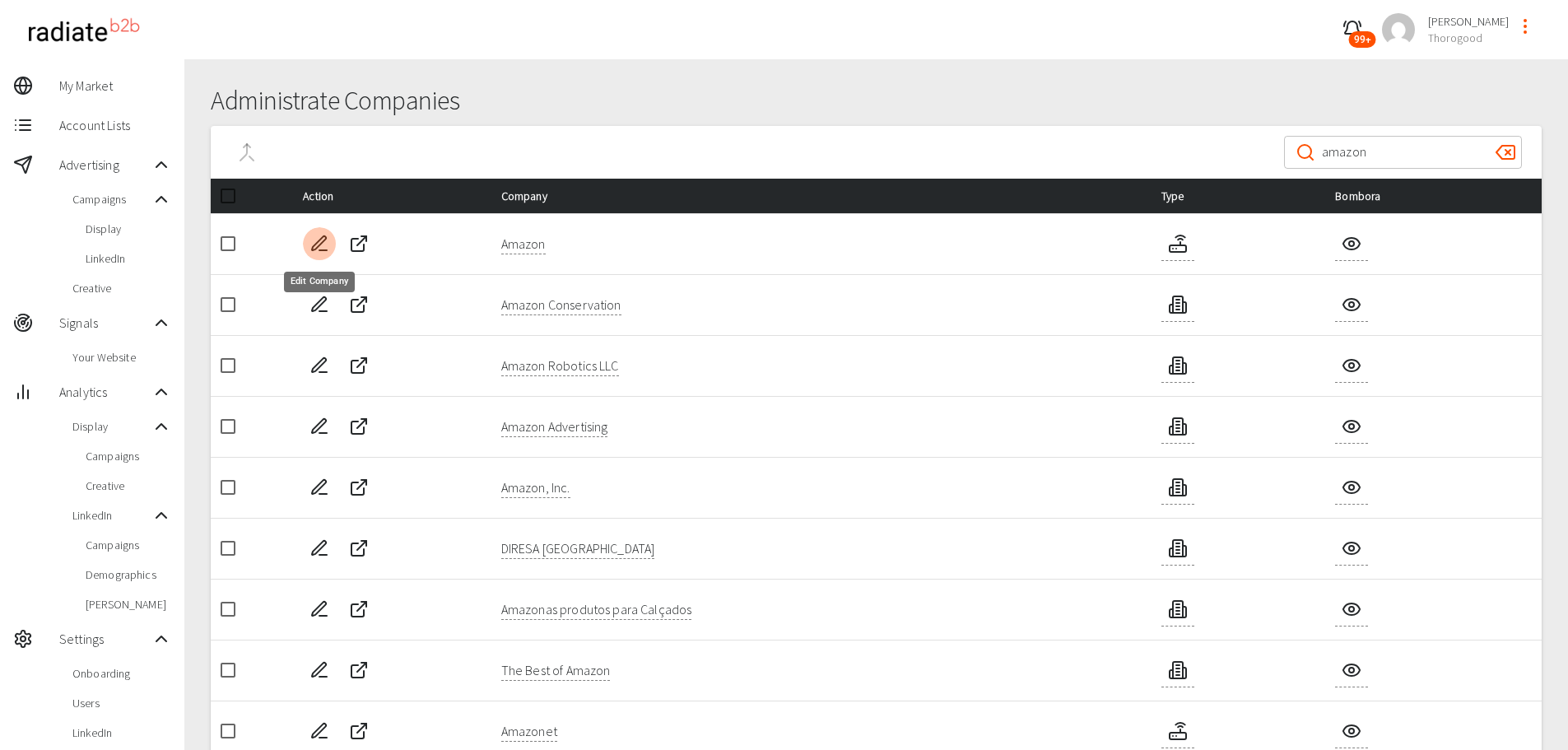
click at [313, 247] on icon "Edit Company" at bounding box center [319, 243] width 14 height 14
click at [321, 486] on icon "Edit Company" at bounding box center [319, 487] width 20 height 20
click at [220, 248] on input "checkbox" at bounding box center [227, 243] width 35 height 35
checkbox input "true"
click at [224, 484] on input "checkbox" at bounding box center [227, 487] width 35 height 35
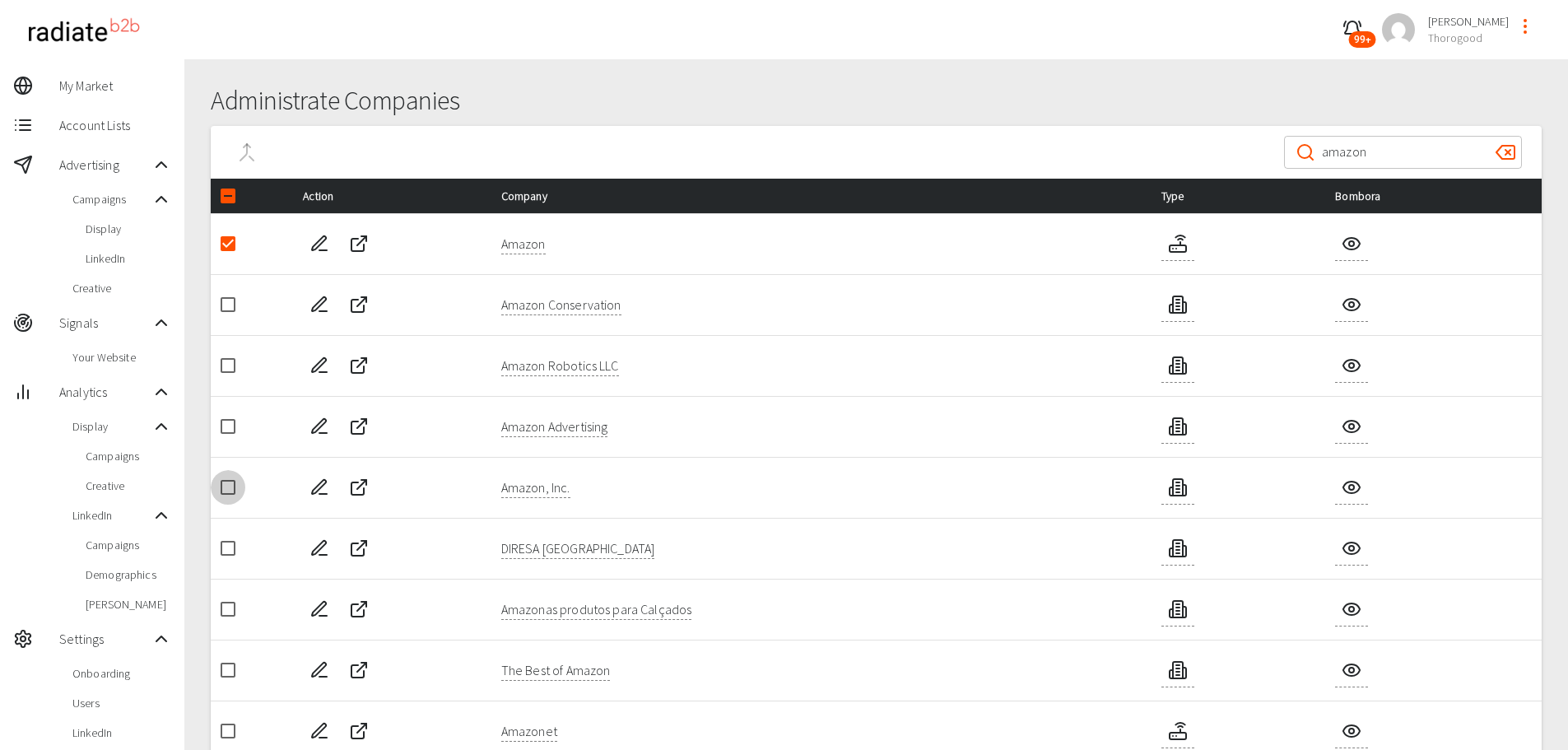
checkbox input "true"
click at [246, 153] on icon "Merge Company" at bounding box center [243, 152] width 7 height 17
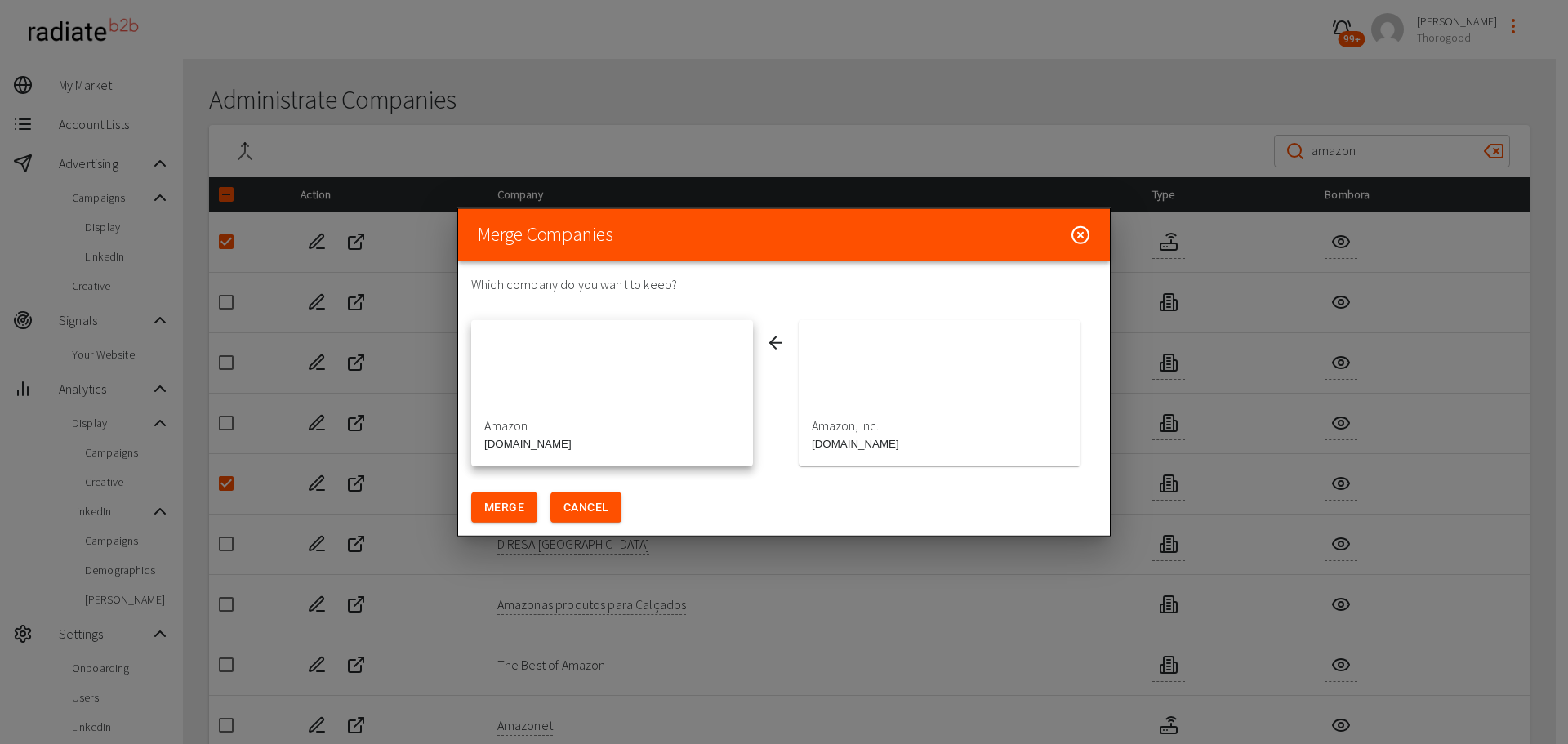
click at [849, 368] on div "button" at bounding box center [939, 377] width 282 height 98
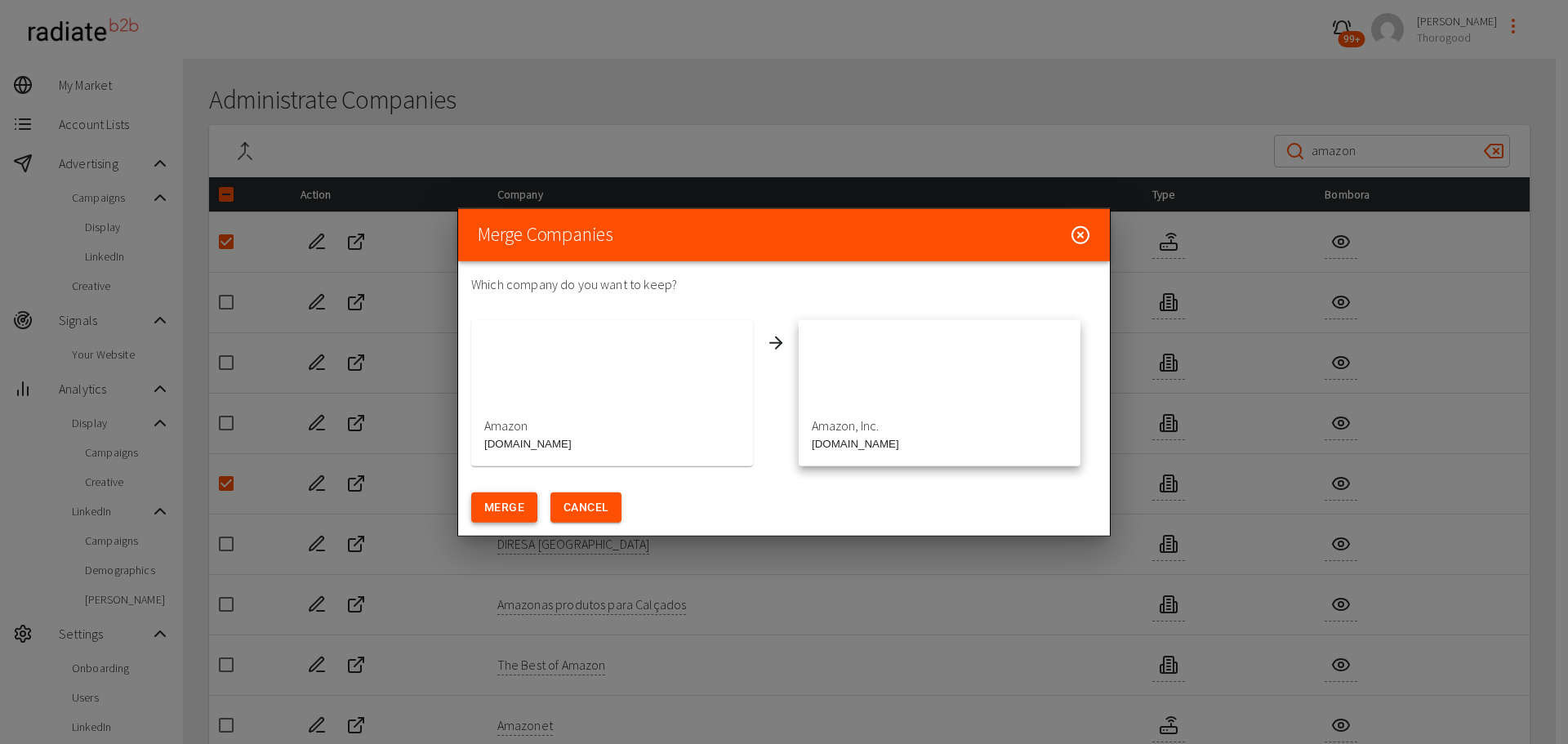
click at [496, 509] on button "Merge" at bounding box center [504, 507] width 66 height 31
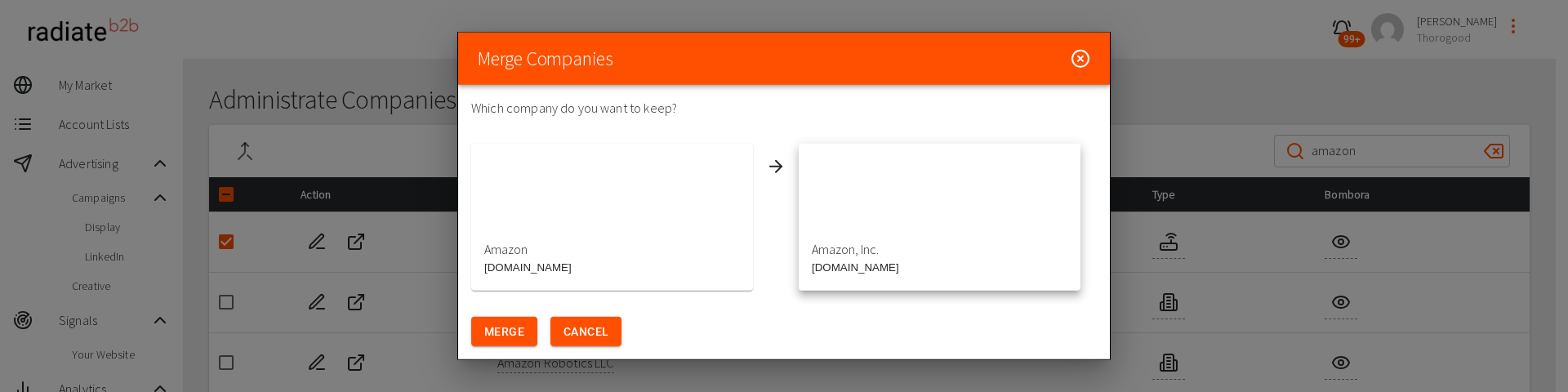
click at [1084, 58] on icon at bounding box center [1079, 58] width 19 height 19
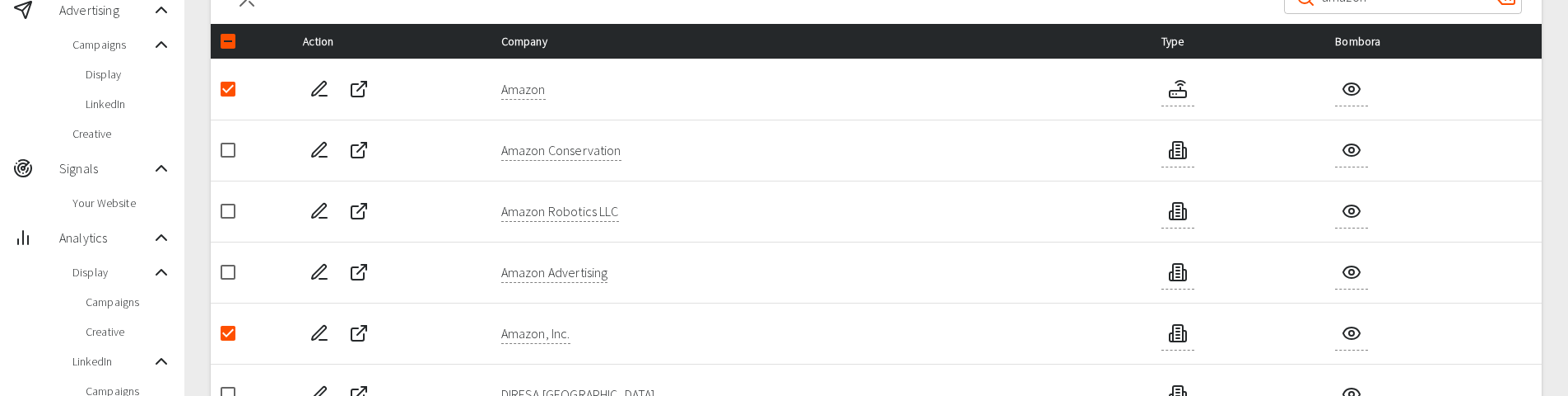
scroll to position [165, 0]
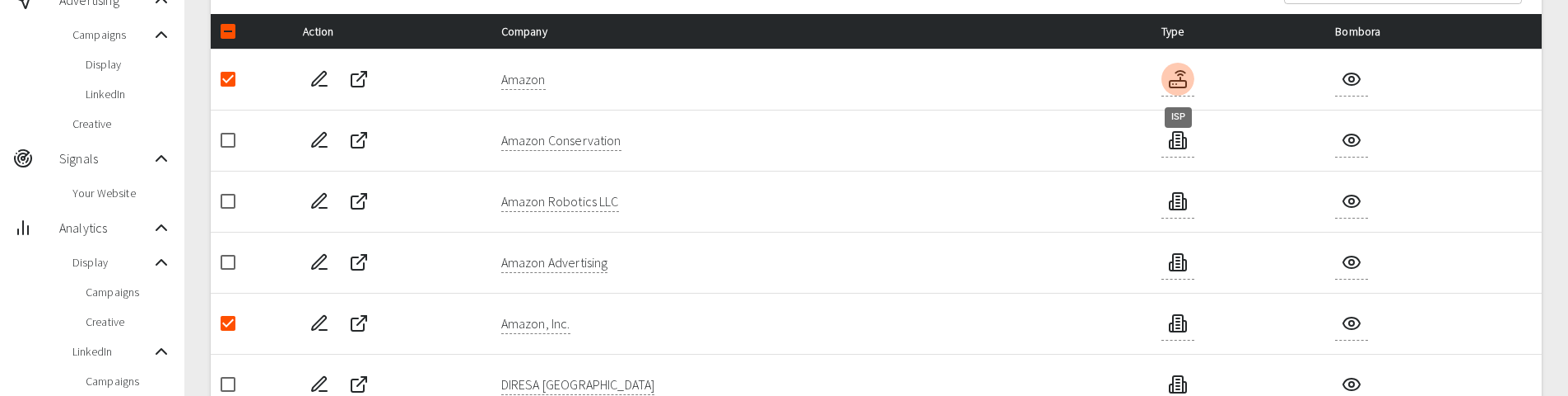
click at [1183, 81] on rect "ISP" at bounding box center [1178, 83] width 17 height 7
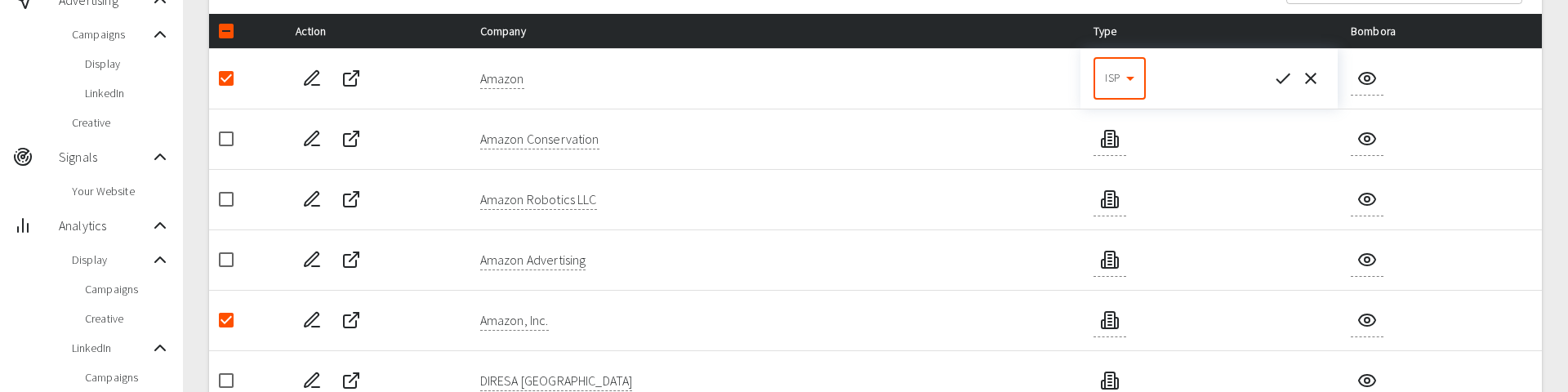
click at [1125, 86] on body "99+ Riaz Kanani Thorogood My Market Account Lists Advertising Campaigns Display…" at bounding box center [784, 348] width 1568 height 1022
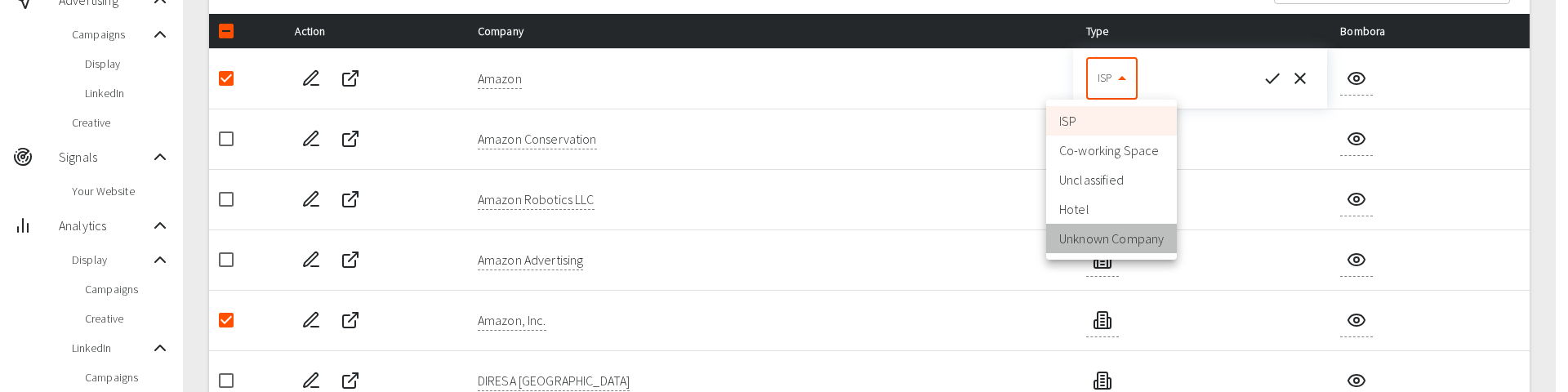
click at [1125, 236] on li "Unknown Company" at bounding box center [1111, 238] width 131 height 30
type input "5"
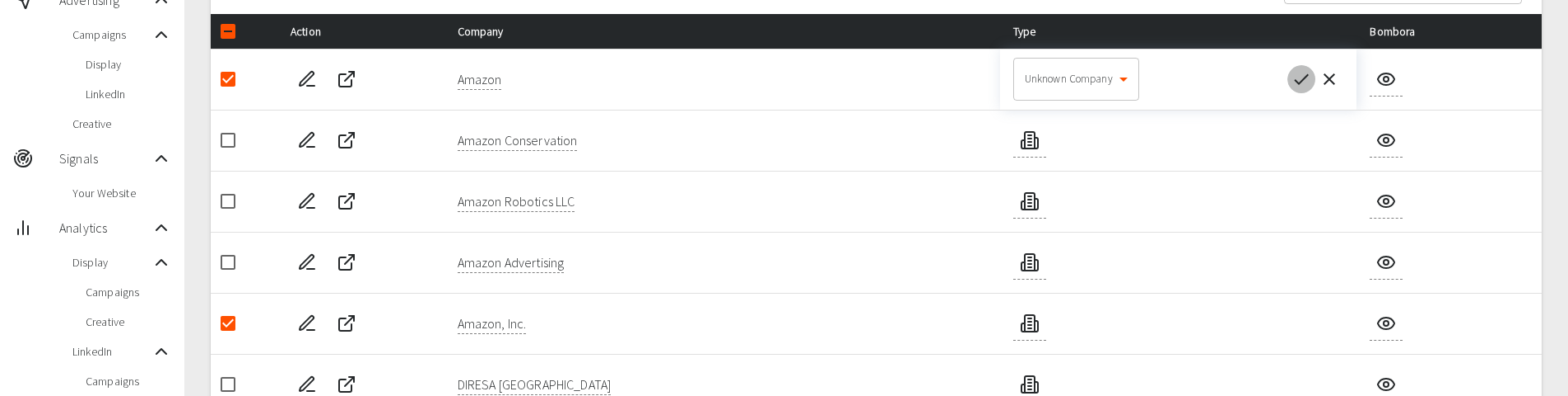
click at [1308, 75] on icon "button" at bounding box center [1302, 79] width 15 height 10
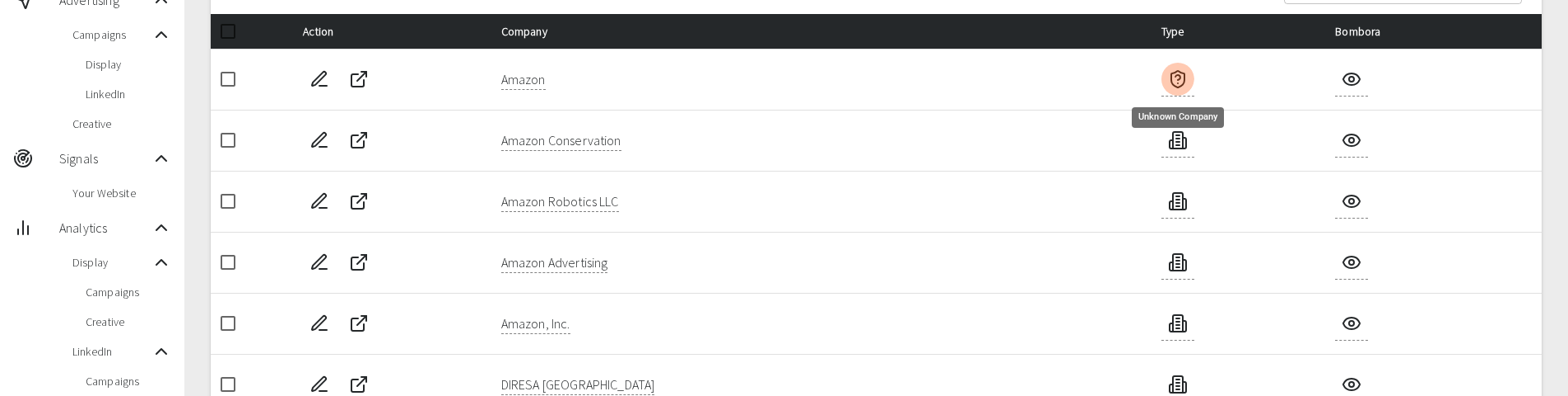
click at [1177, 79] on icon "Unknown Company" at bounding box center [1178, 79] width 20 height 20
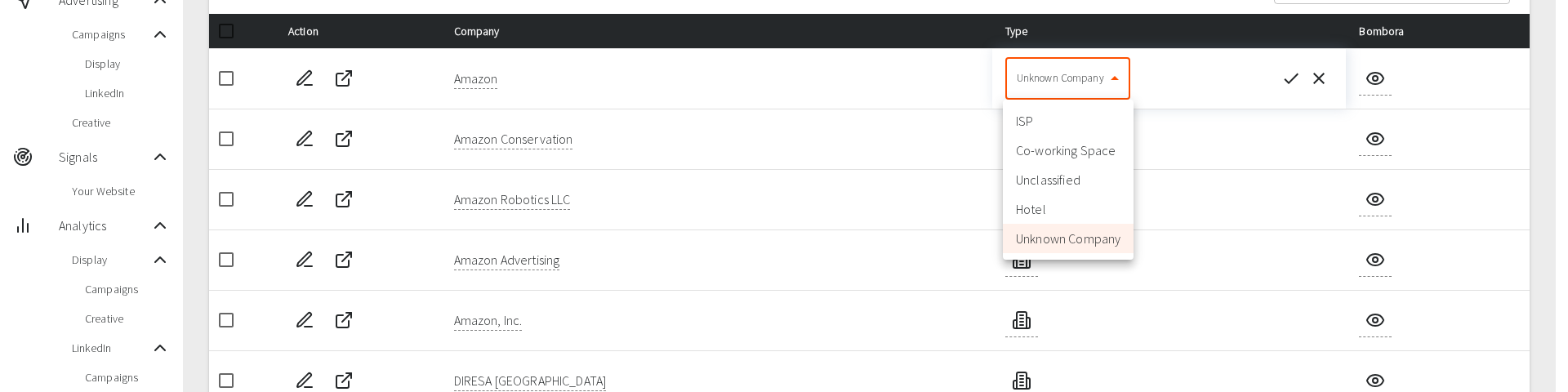
click at [1099, 82] on body "99+ Riaz Kanani Thorogood My Market Account Lists Advertising Campaigns Display…" at bounding box center [784, 348] width 1568 height 1022
click at [1075, 181] on li "Unclassified" at bounding box center [1067, 180] width 131 height 30
type input "3"
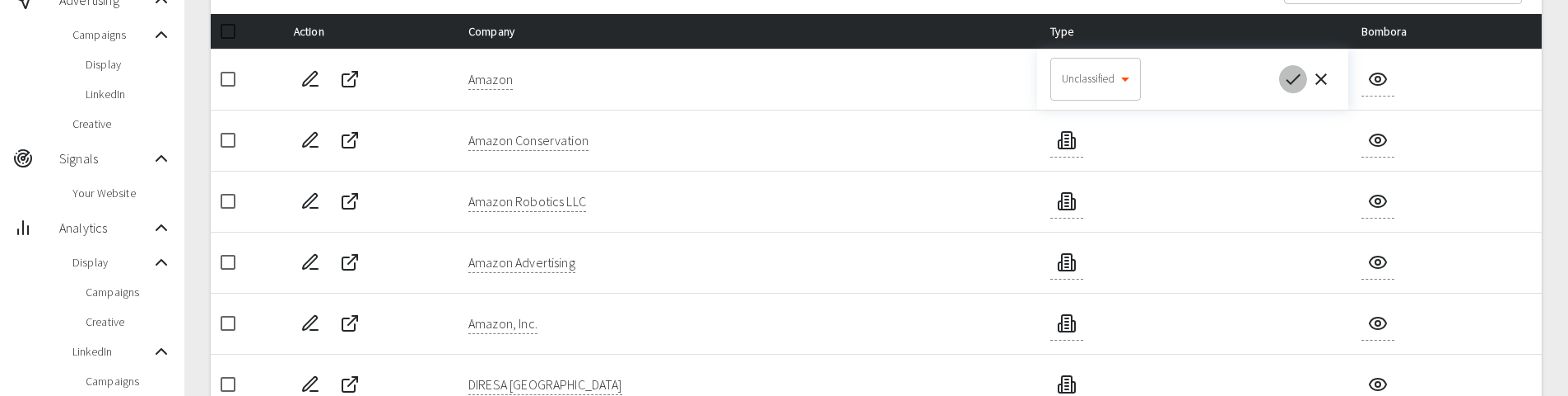
click at [1294, 74] on icon "button" at bounding box center [1293, 79] width 20 height 20
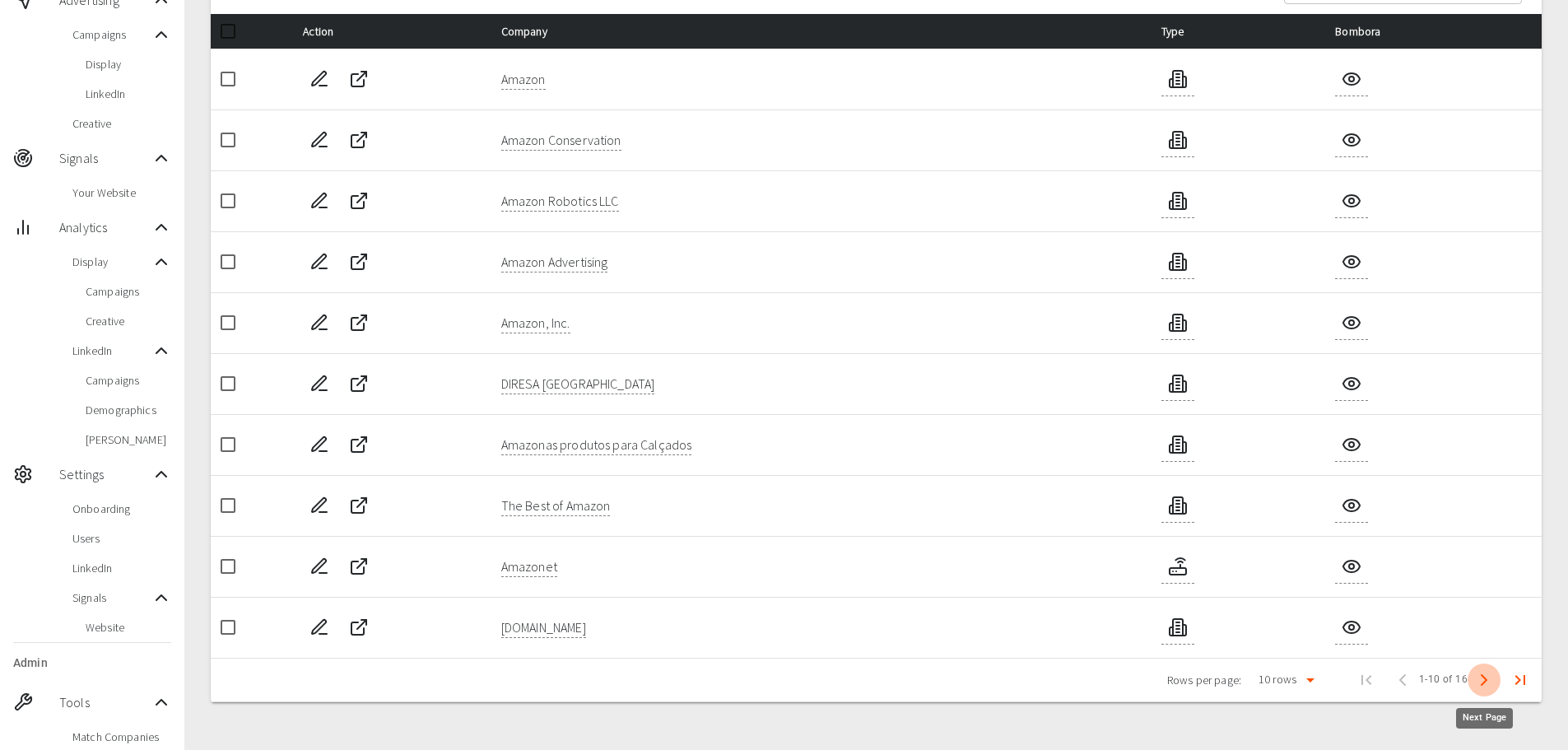
click at [1476, 680] on icon "Next Page" at bounding box center [1484, 680] width 20 height 20
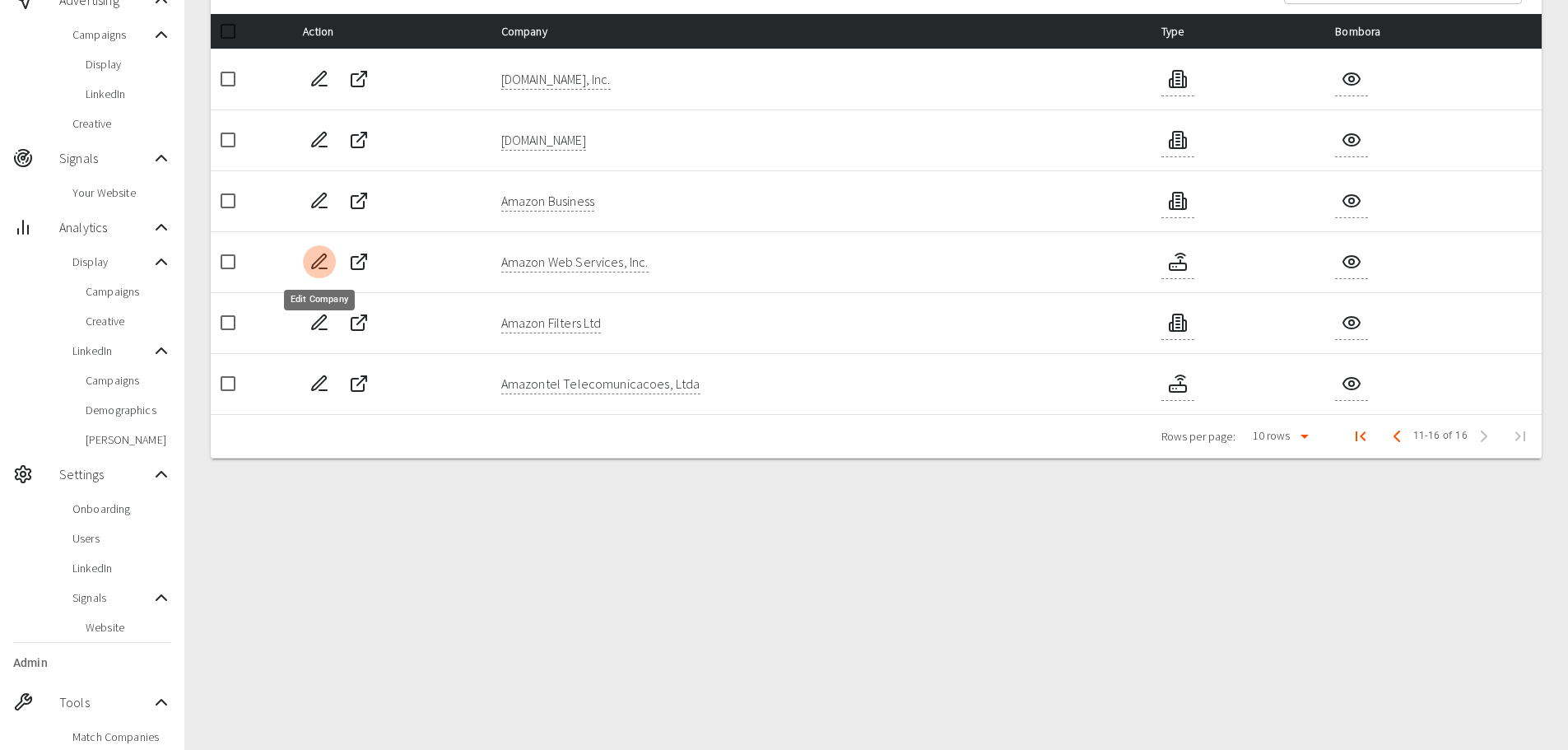
click at [322, 270] on icon "Edit Company" at bounding box center [319, 261] width 20 height 20
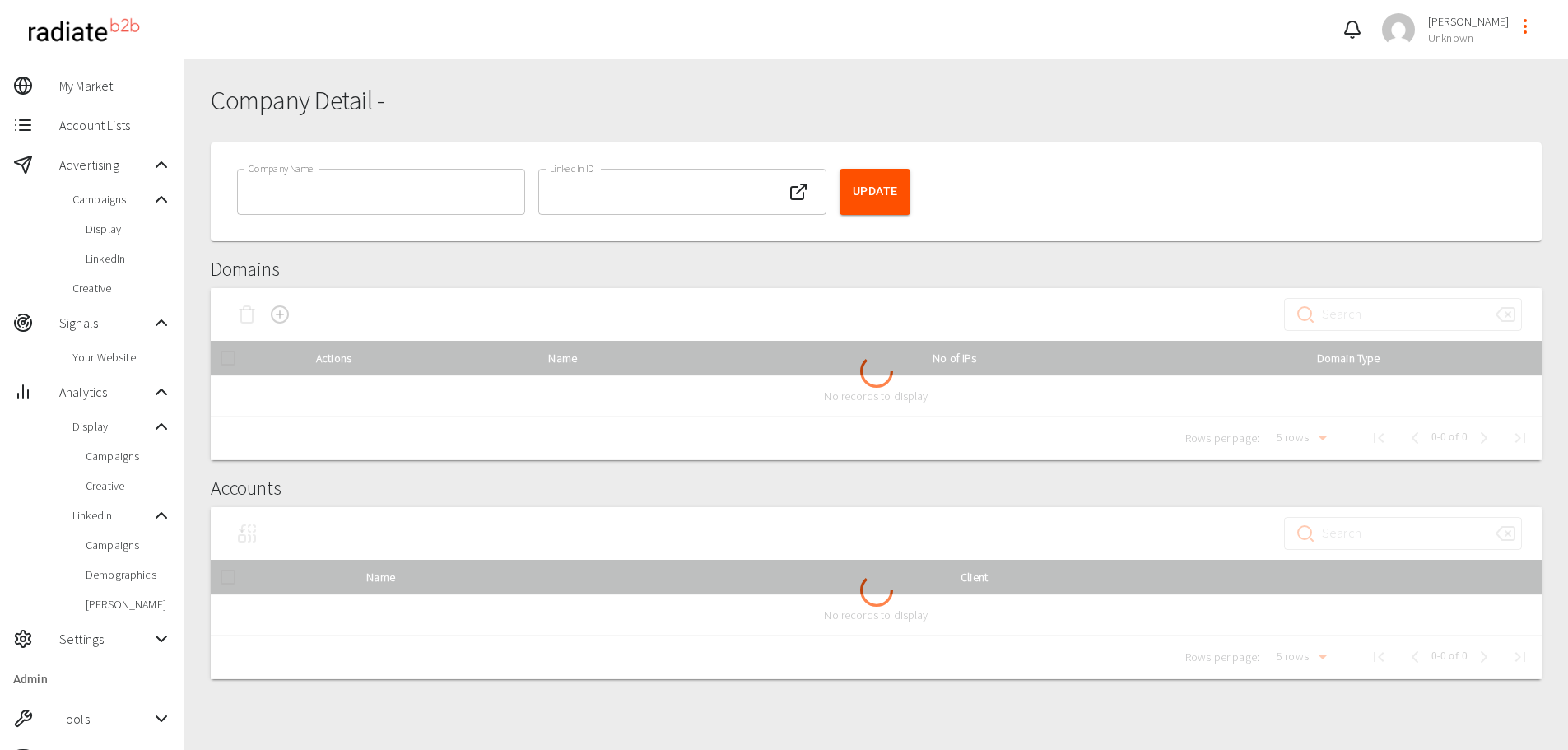
type input "Amazon"
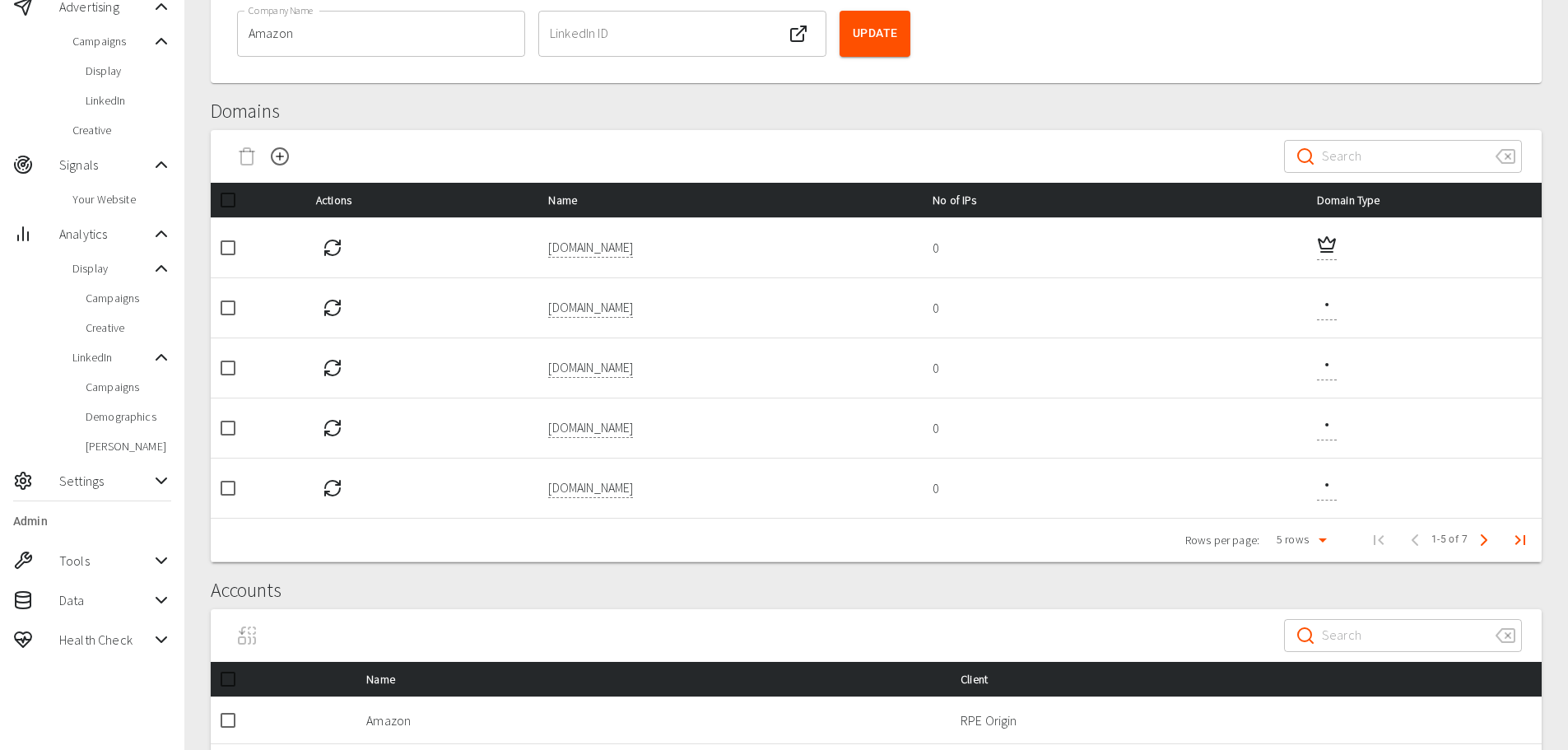
scroll to position [165, 0]
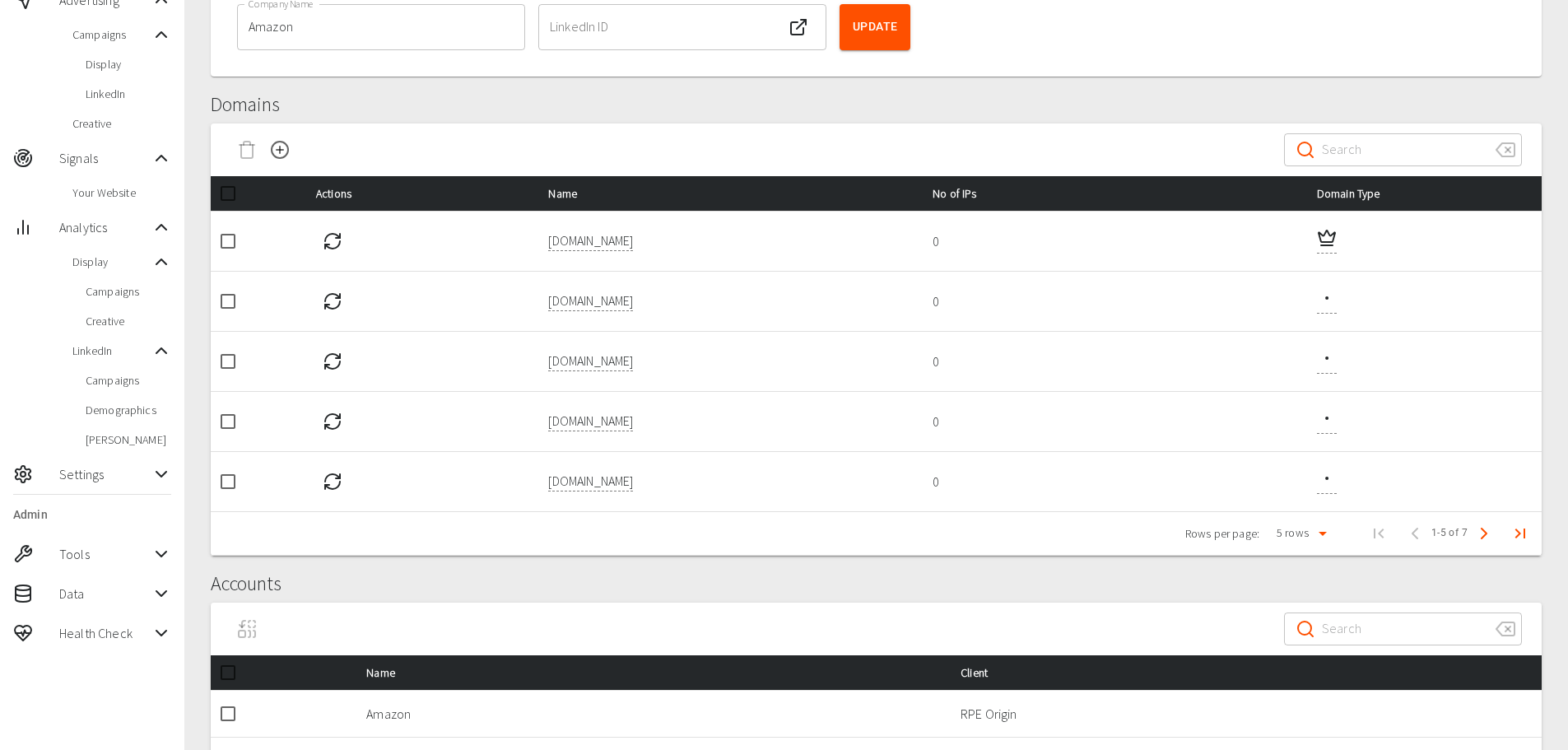
click at [578, 366] on p "appleipodparts.com" at bounding box center [590, 360] width 85 height 20
drag, startPoint x: 581, startPoint y: 355, endPoint x: 437, endPoint y: 346, distance: 144.3
click at [437, 346] on tr "appleipodparts.com 0" at bounding box center [876, 361] width 1331 height 60
click at [220, 366] on input "checkbox" at bounding box center [227, 361] width 35 height 35
checkbox input "true"
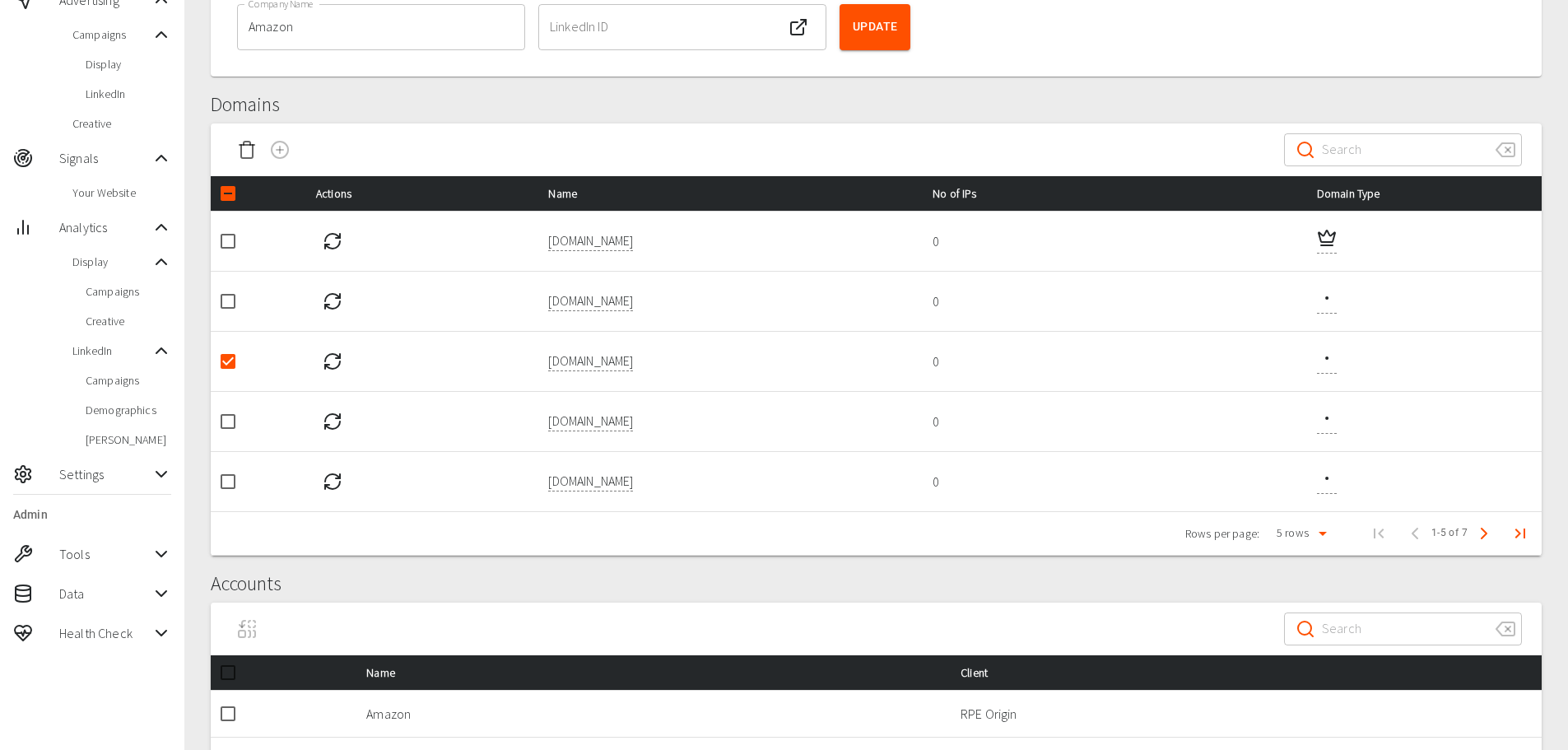
click at [210, 410] on input "checkbox" at bounding box center [227, 421] width 35 height 35
checkbox input "true"
click at [223, 472] on input "checkbox" at bounding box center [227, 482] width 35 height 35
checkbox input "true"
click at [245, 151] on icon "Delete Domain" at bounding box center [247, 150] width 20 height 20
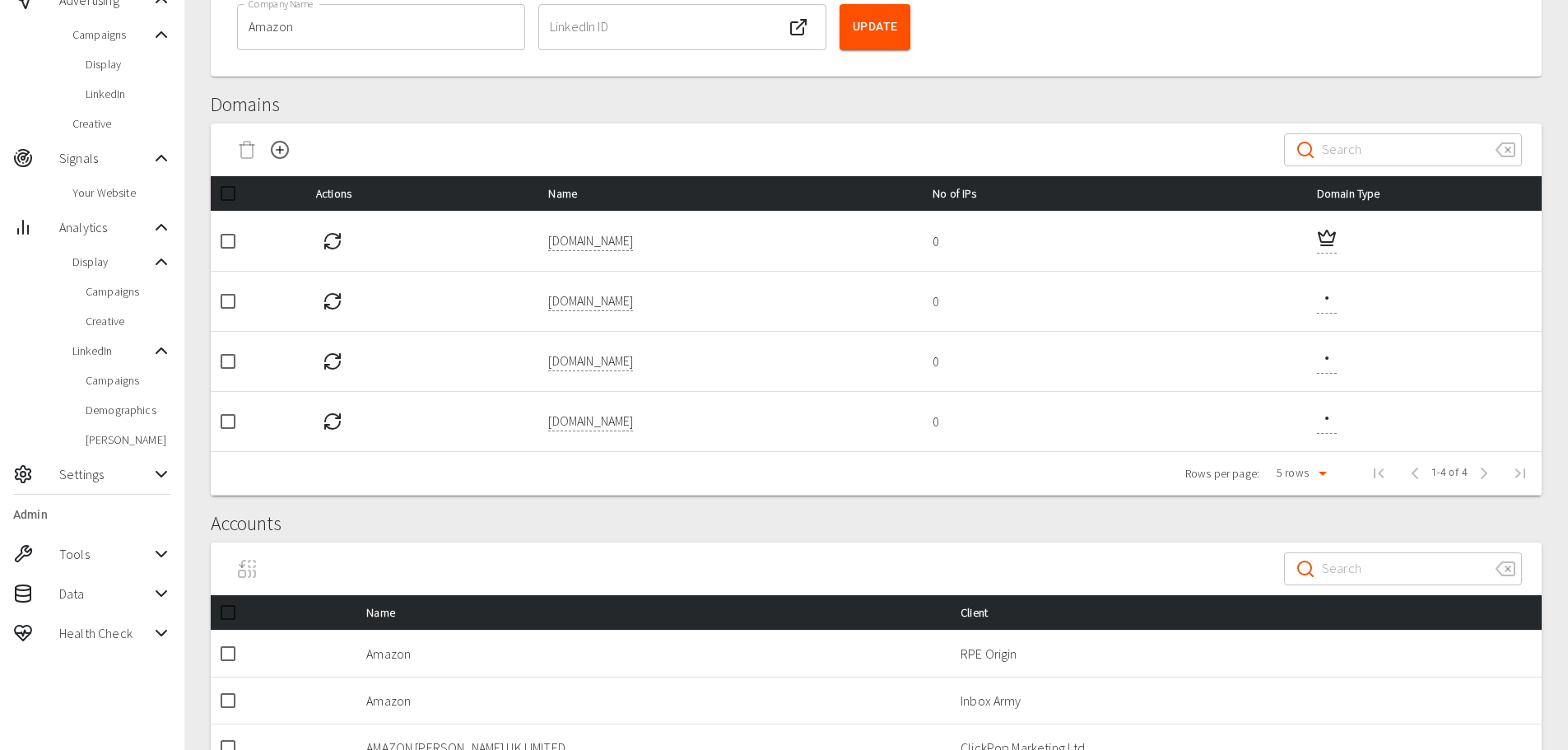
click at [230, 364] on input "checkbox" at bounding box center [227, 361] width 35 height 35
checkbox input "true"
click at [225, 417] on input "checkbox" at bounding box center [227, 421] width 35 height 35
checkbox input "true"
click at [241, 151] on icon "Delete Domain" at bounding box center [247, 151] width 11 height 13
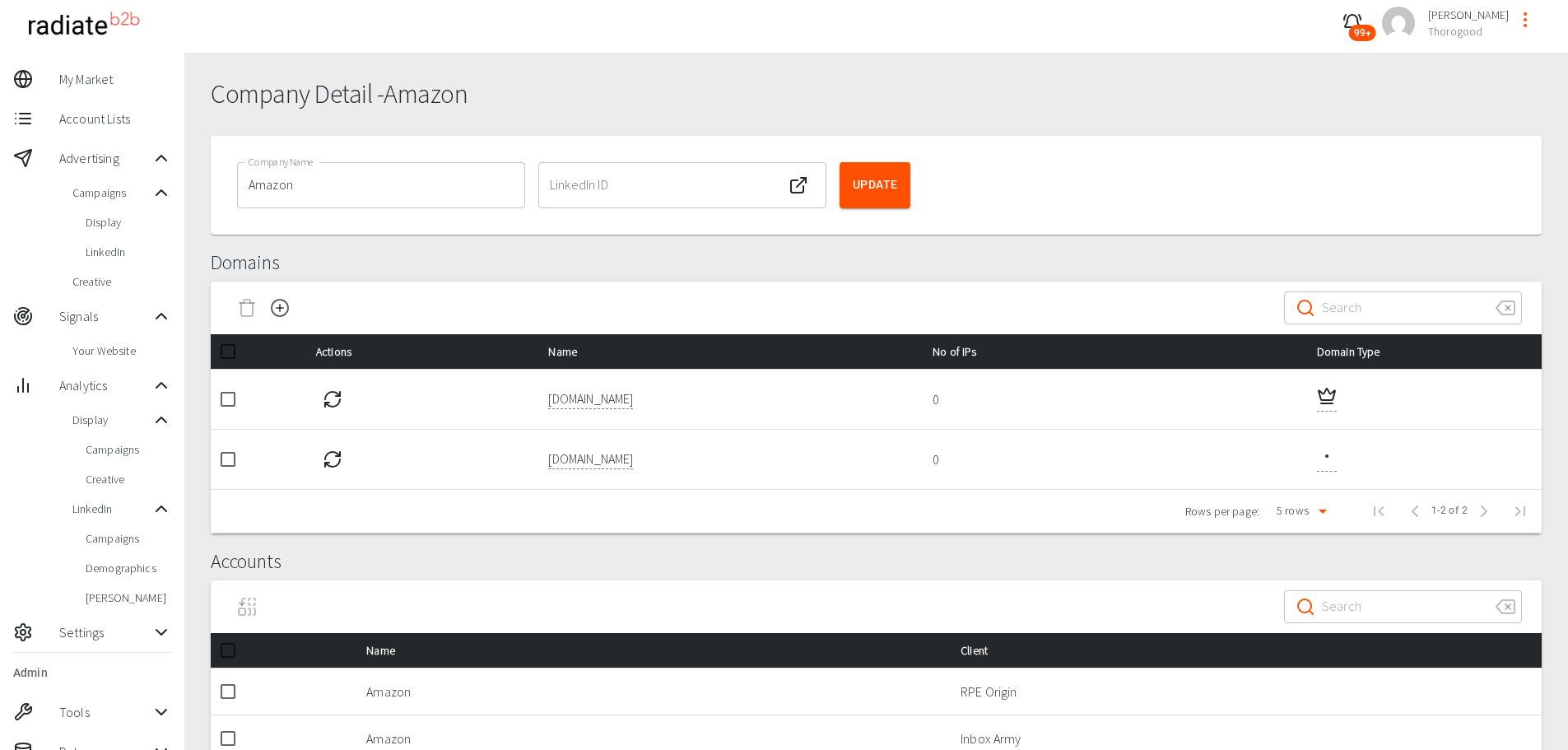
scroll to position [0, 0]
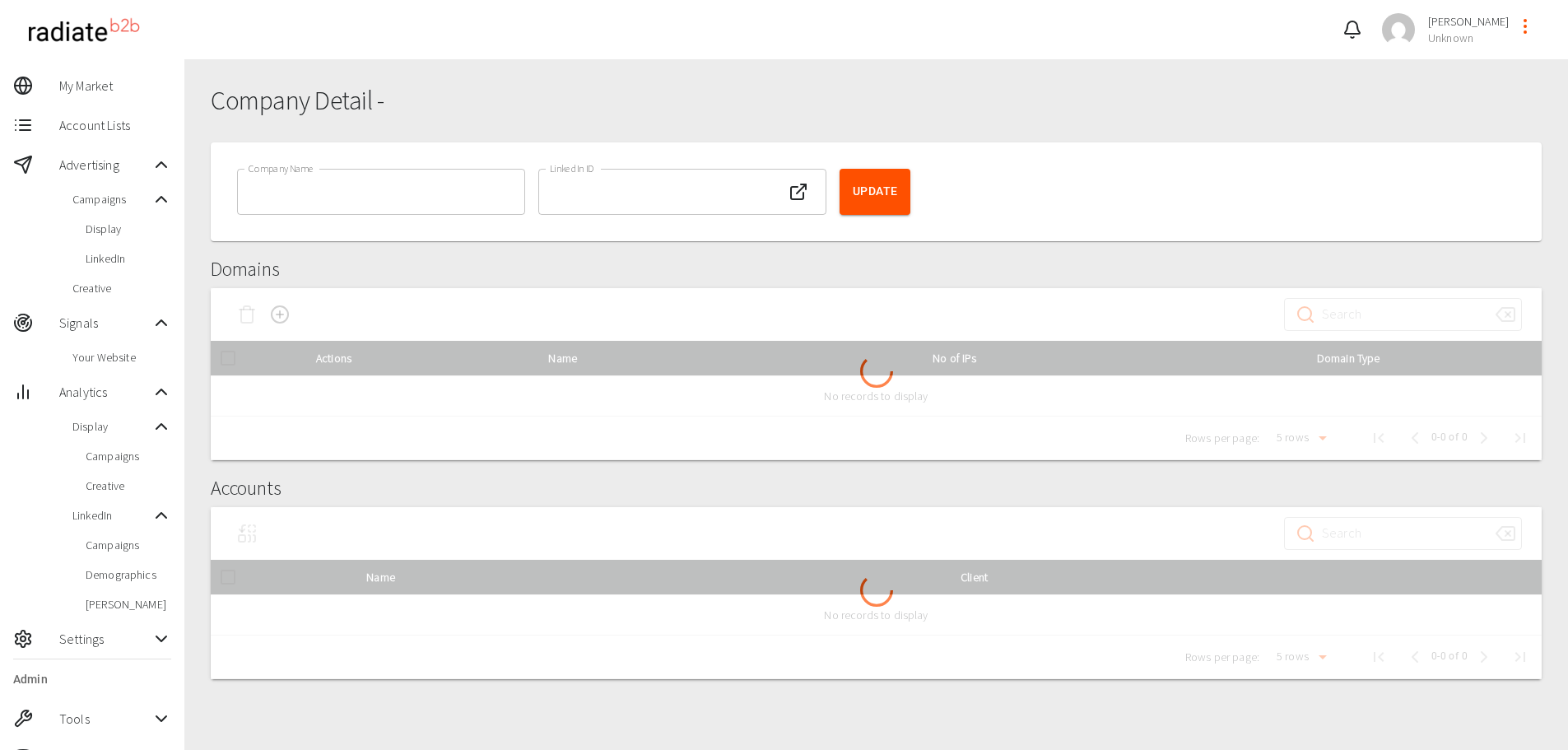
type input "Amazon, Inc."
type input "Unknown"
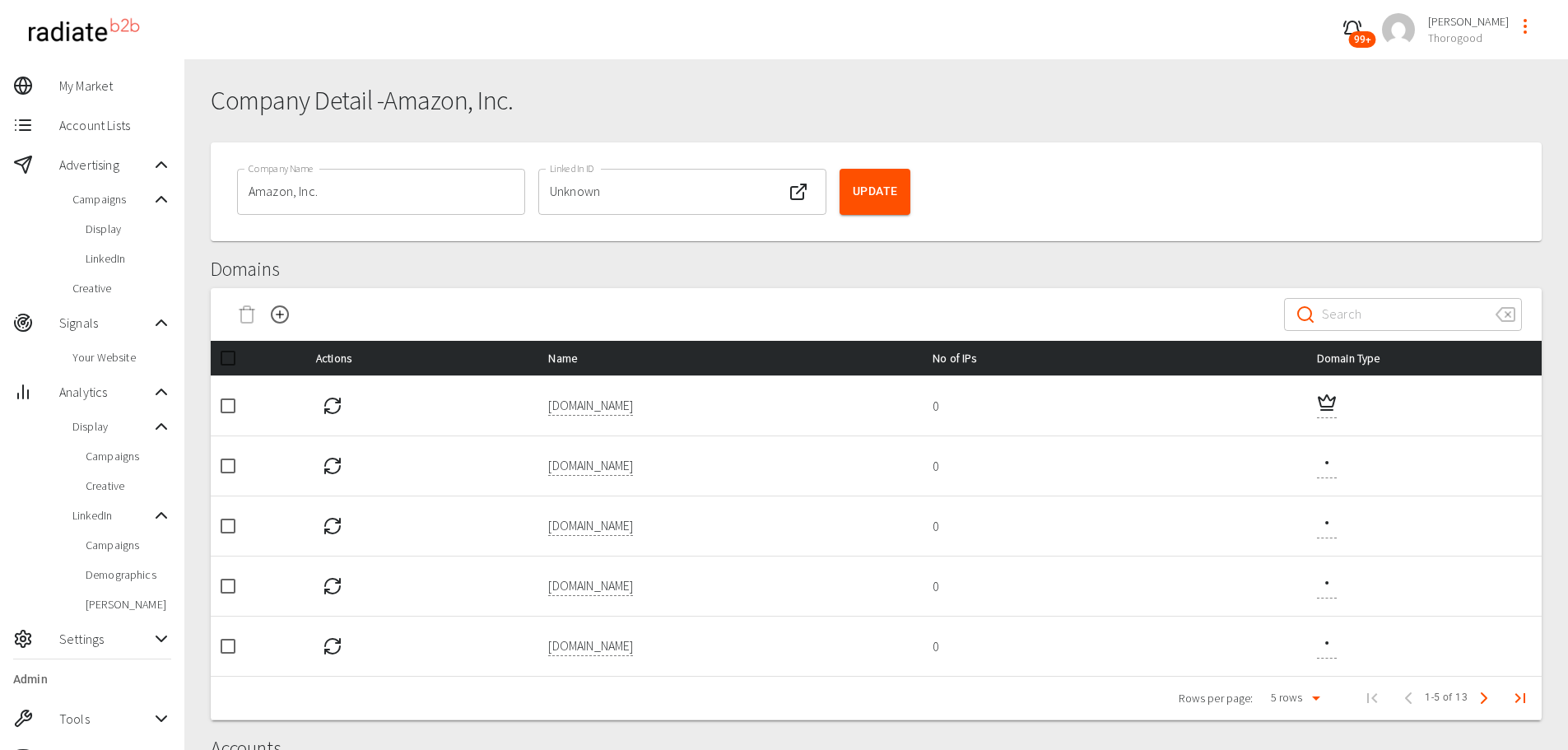
click at [229, 530] on input "checkbox" at bounding box center [227, 526] width 35 height 35
checkbox input "true"
click at [603, 646] on p "[DOMAIN_NAME]" at bounding box center [590, 645] width 85 height 20
click at [229, 529] on input "checkbox" at bounding box center [227, 526] width 35 height 35
checkbox input "true"
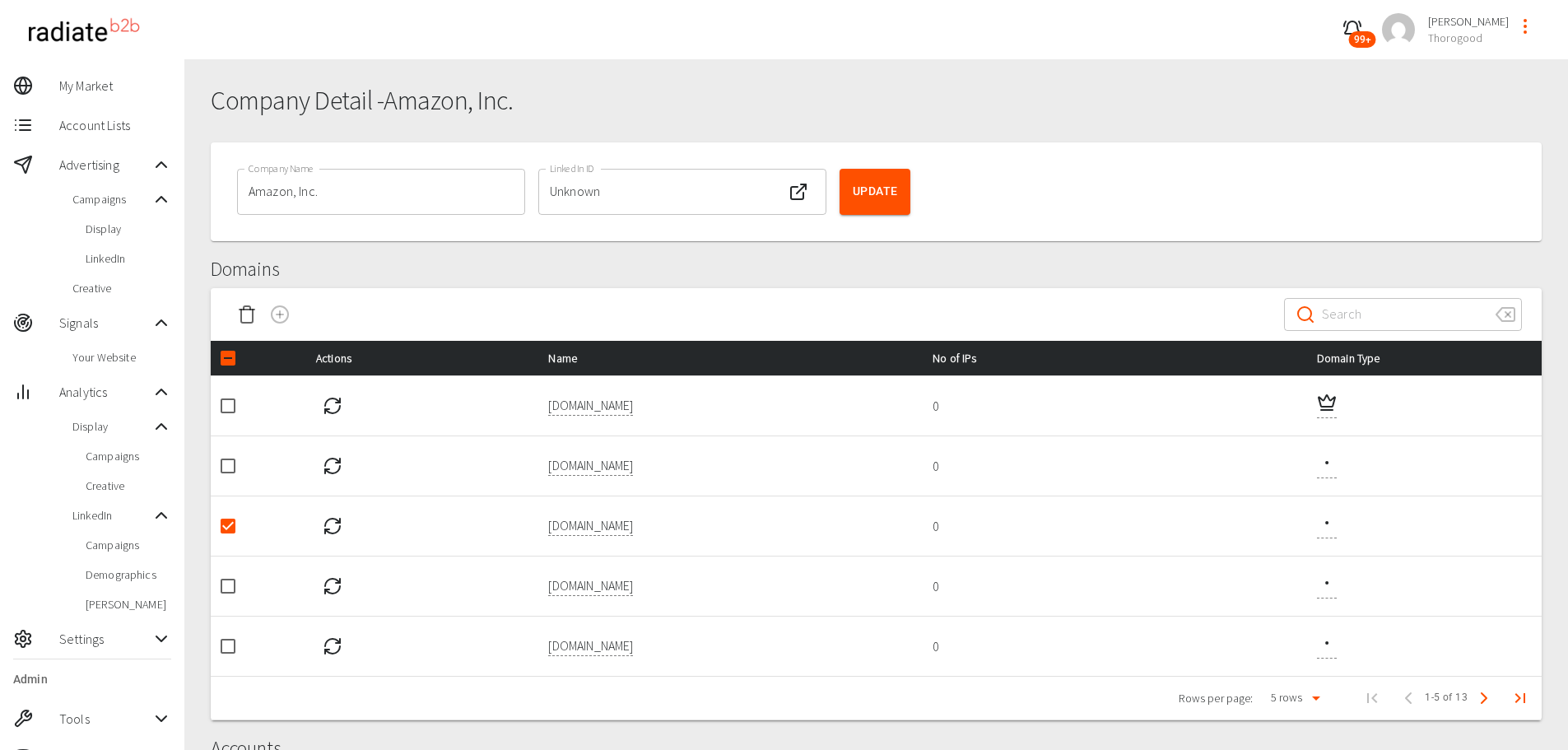
click at [247, 315] on icon "Delete Domain" at bounding box center [247, 314] width 20 height 20
click at [580, 467] on p "[DOMAIN_NAME]" at bounding box center [590, 465] width 85 height 20
click at [222, 587] on input "checkbox" at bounding box center [227, 585] width 35 height 35
checkbox input "true"
click at [246, 310] on icon "Delete Domain" at bounding box center [247, 310] width 15 height 0
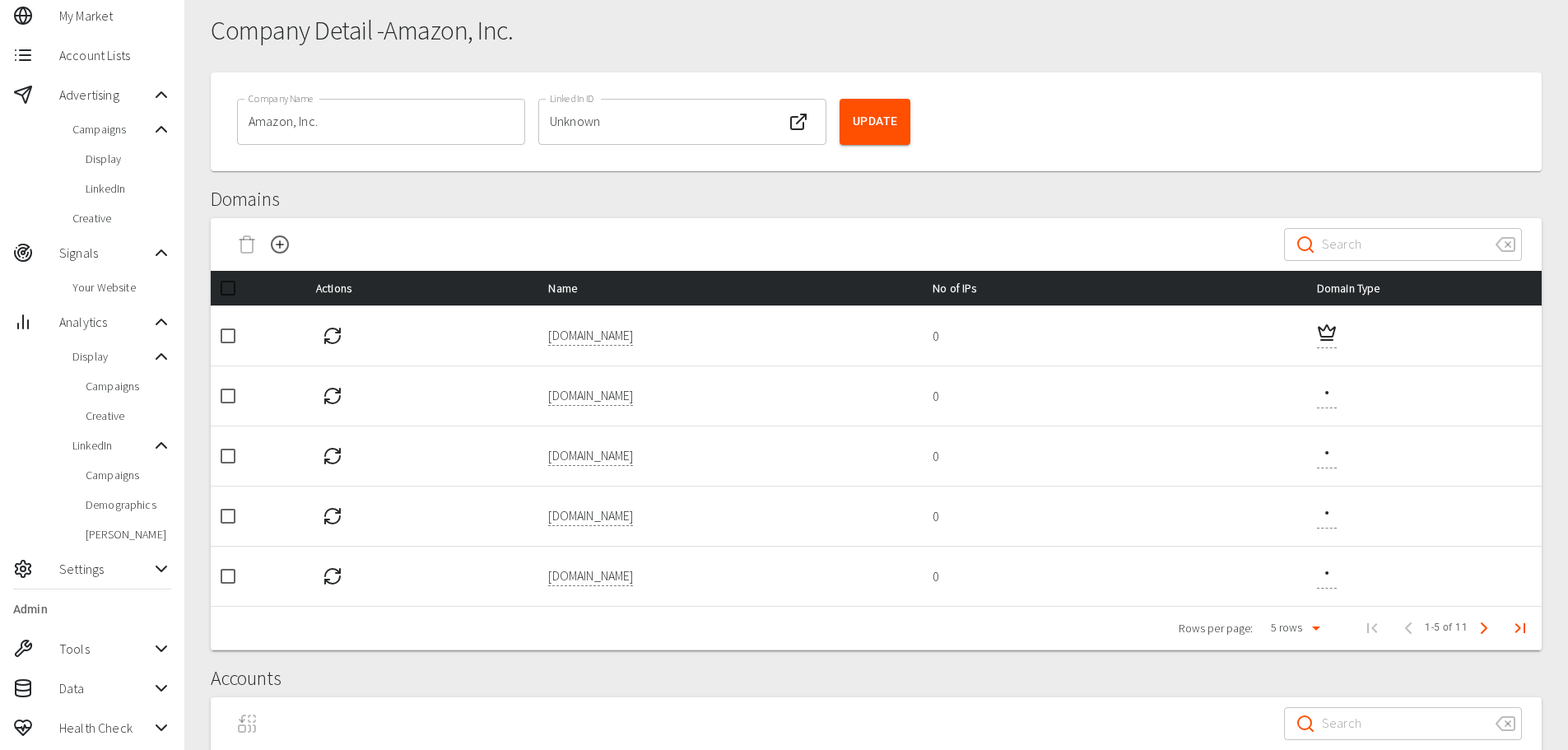
scroll to position [165, 0]
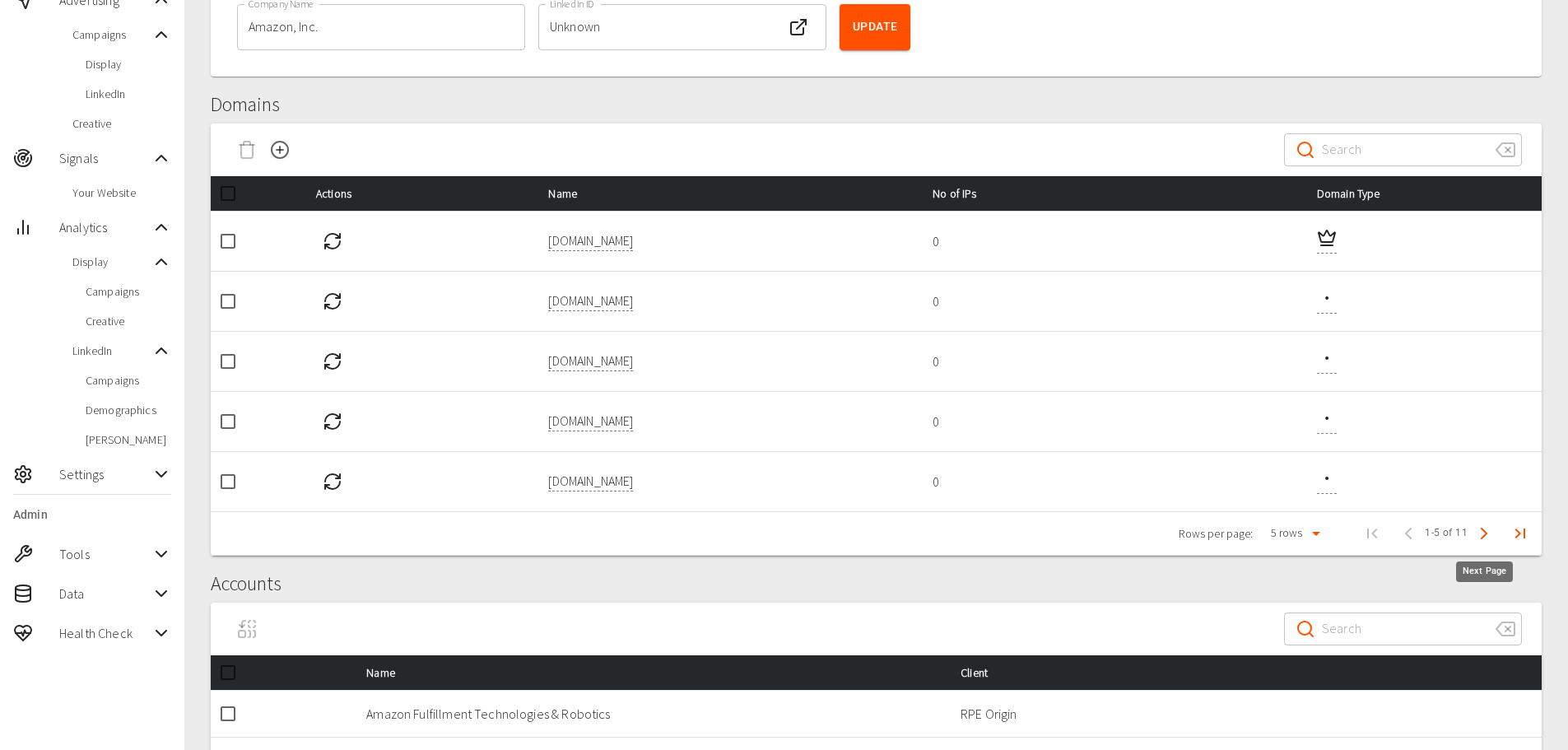
click at [1490, 534] on icon "Next Page" at bounding box center [1484, 533] width 20 height 20
click at [1487, 534] on polyline "Next Page" at bounding box center [1484, 533] width 5 height 10
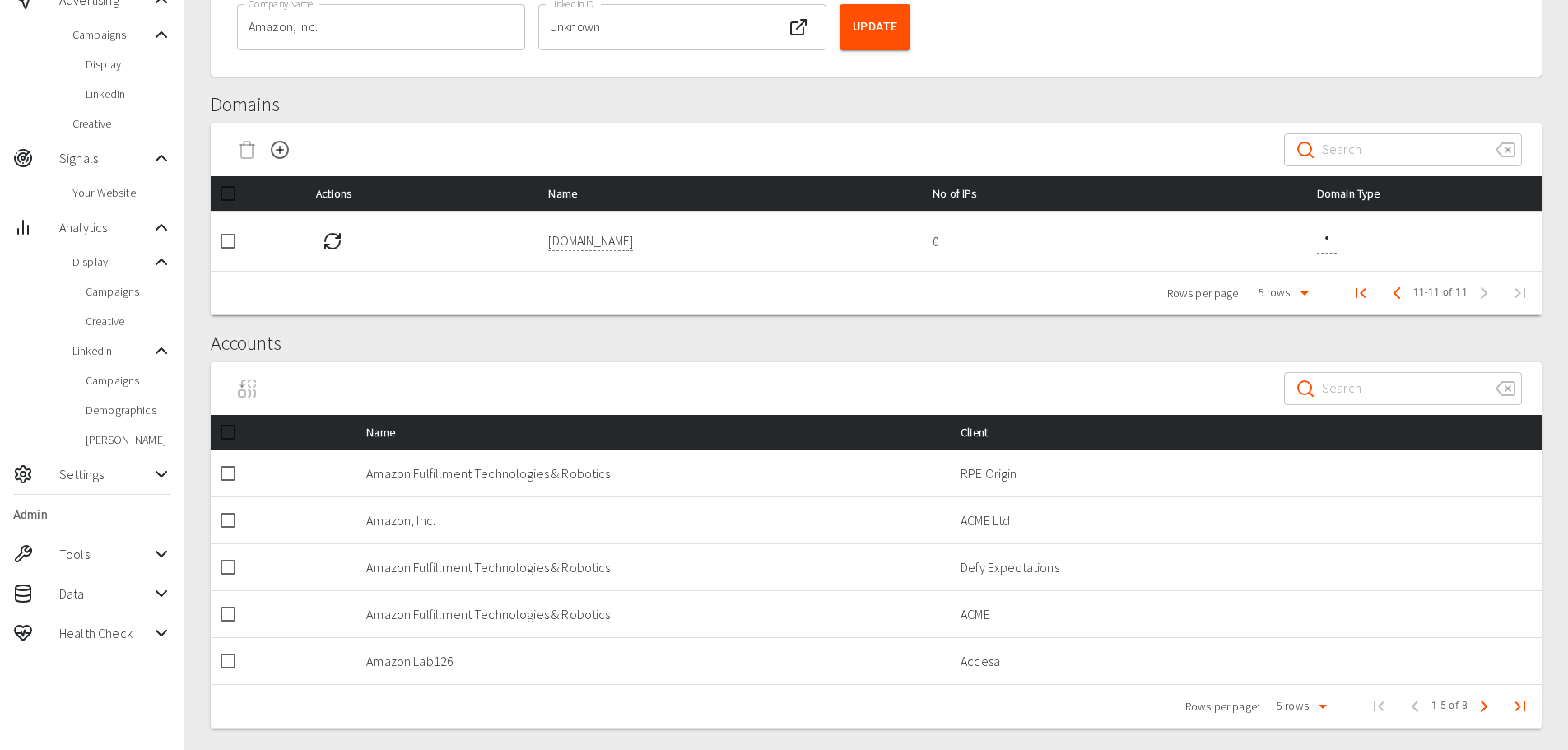
click at [601, 244] on p "[DOMAIN_NAME]" at bounding box center [590, 240] width 85 height 20
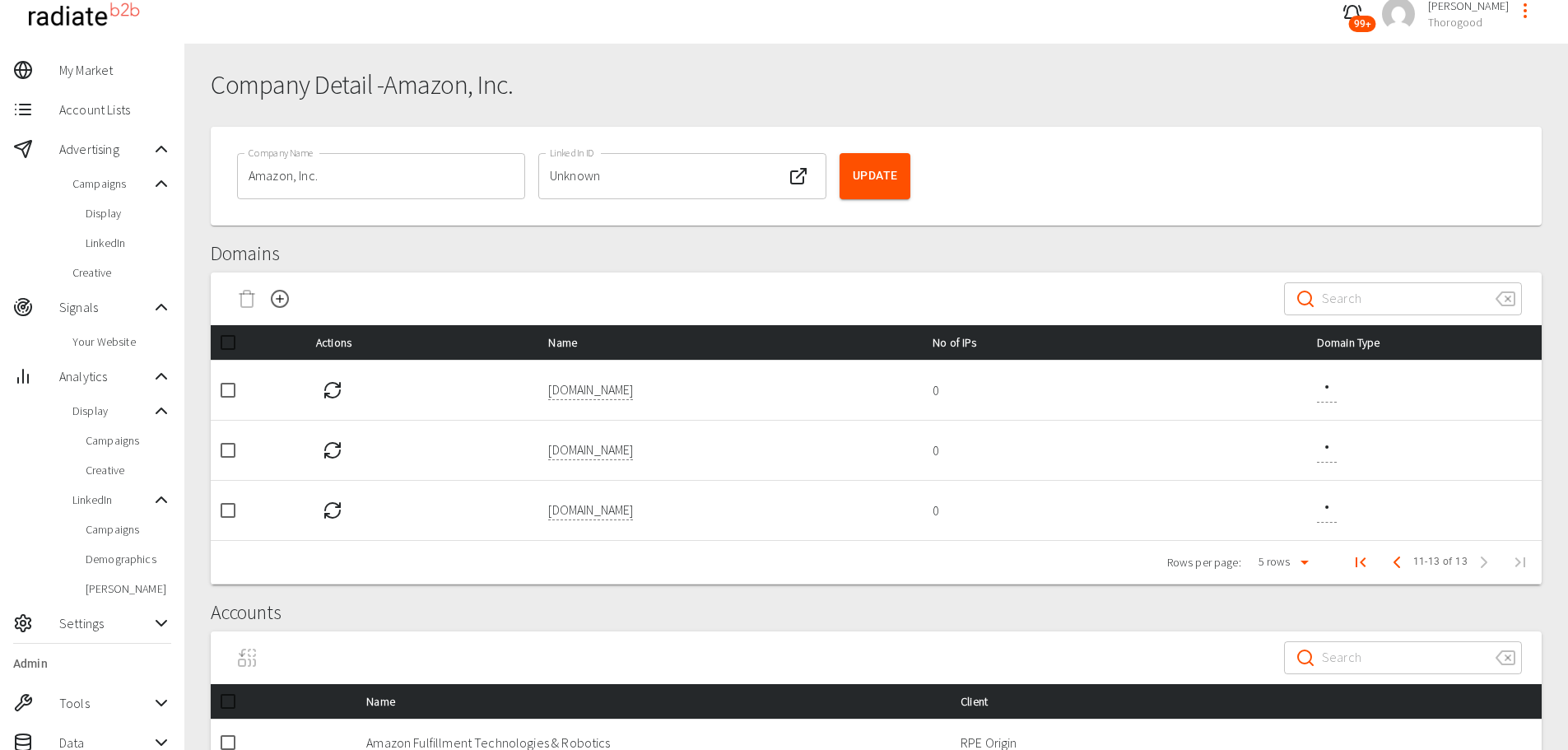
scroll to position [0, 0]
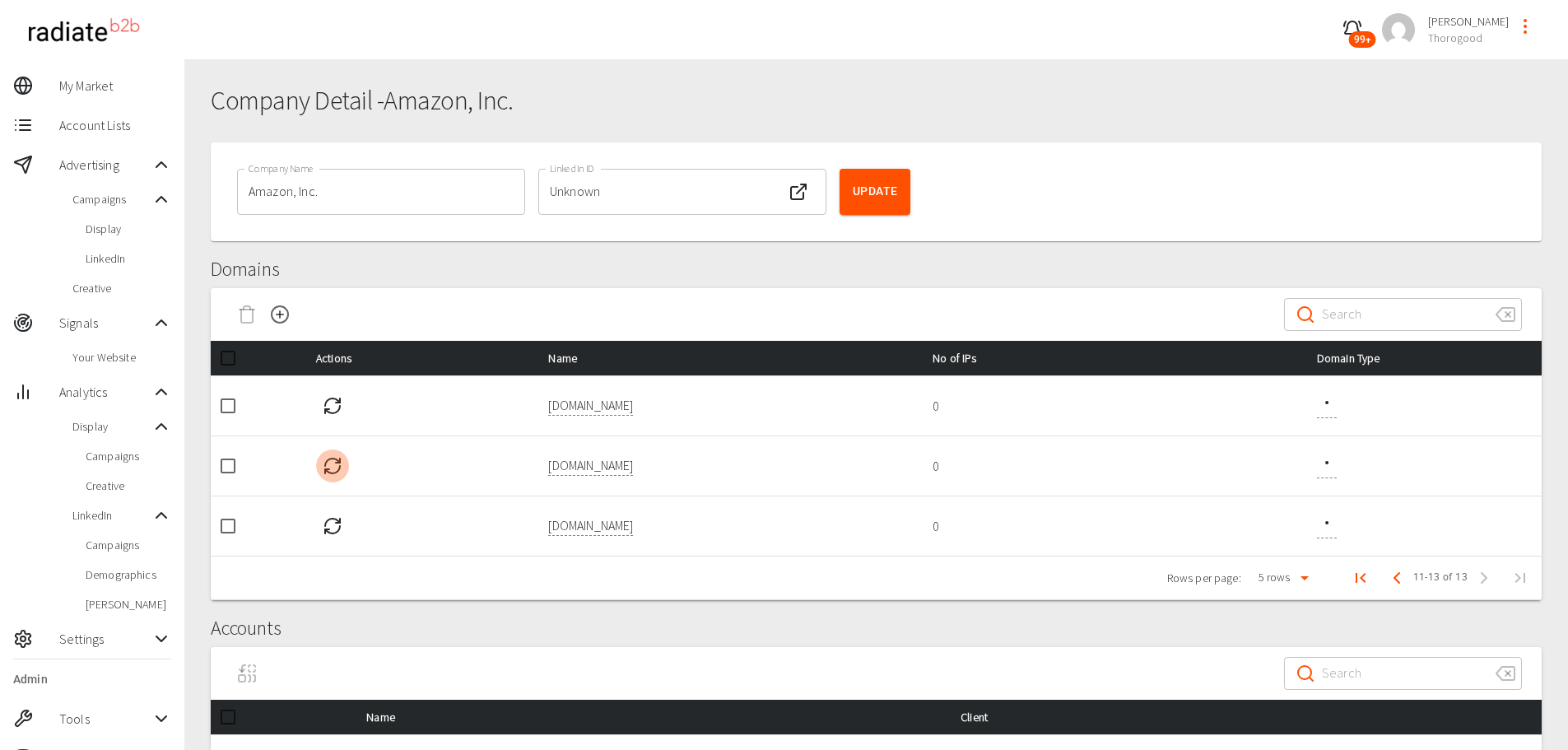
click at [320, 475] on button "button" at bounding box center [332, 466] width 33 height 33
click at [1390, 589] on button "Previous Page" at bounding box center [1397, 578] width 33 height 33
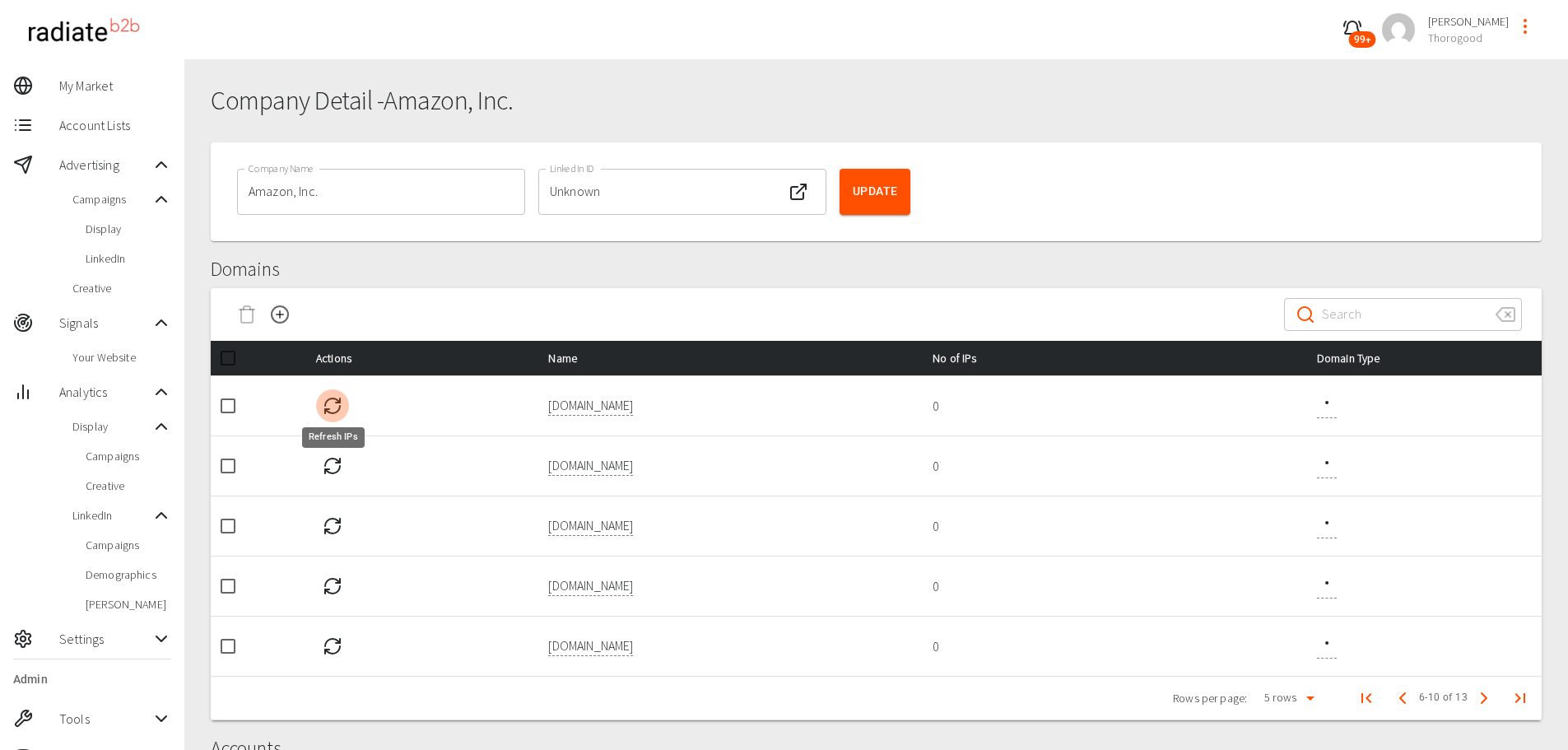
click at [330, 403] on icon "Refresh IPs" at bounding box center [332, 406] width 20 height 20
click at [329, 464] on icon "Refresh IPs" at bounding box center [332, 466] width 20 height 20
click at [332, 522] on icon "Refresh IPs" at bounding box center [332, 526] width 20 height 20
click at [332, 589] on icon "Refresh IPs" at bounding box center [332, 585] width 20 height 20
click at [339, 653] on icon "Refresh IPs" at bounding box center [332, 646] width 20 height 20
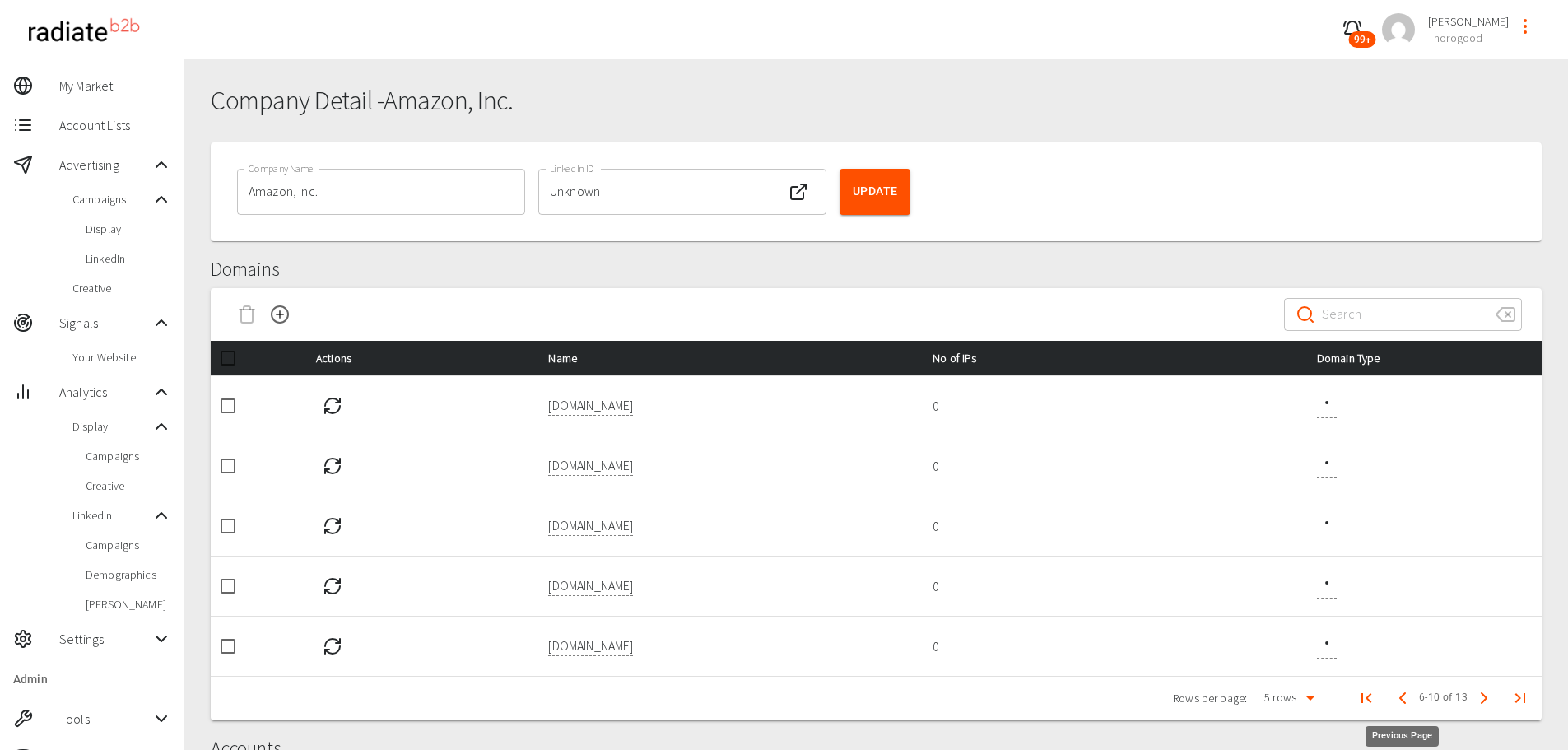
click at [1403, 701] on polyline "Previous Page" at bounding box center [1403, 698] width 5 height 10
click at [322, 405] on button "button" at bounding box center [332, 406] width 33 height 33
click at [332, 467] on icon "Refresh IPs" at bounding box center [332, 466] width 20 height 20
click at [329, 529] on icon "Refresh IPs" at bounding box center [327, 531] width 4 height 4
click at [334, 587] on icon "Refresh IPs" at bounding box center [332, 585] width 20 height 20
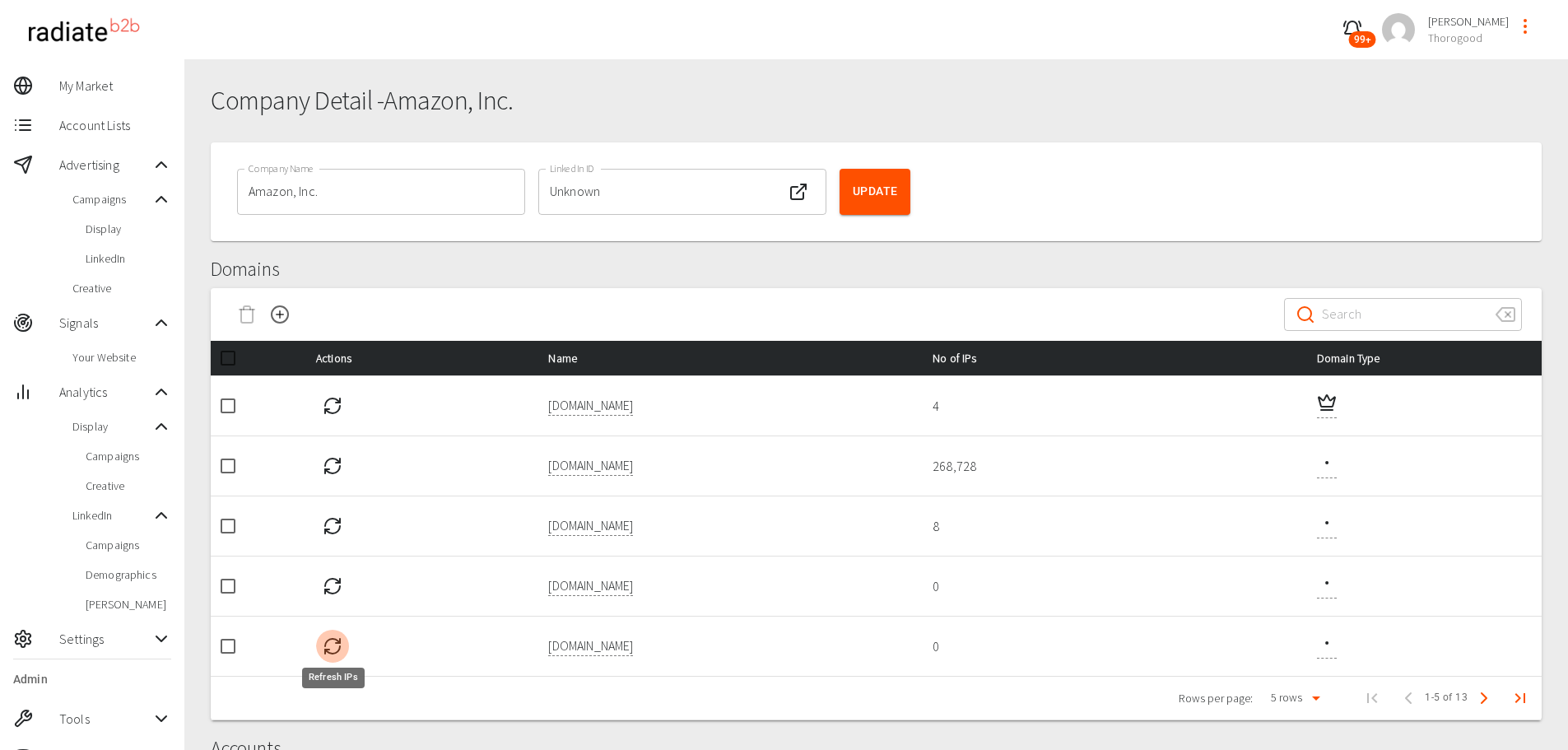
click at [330, 655] on icon "Refresh IPs" at bounding box center [332, 646] width 20 height 20
click at [1322, 464] on icon "Other Domain" at bounding box center [1327, 462] width 20 height 20
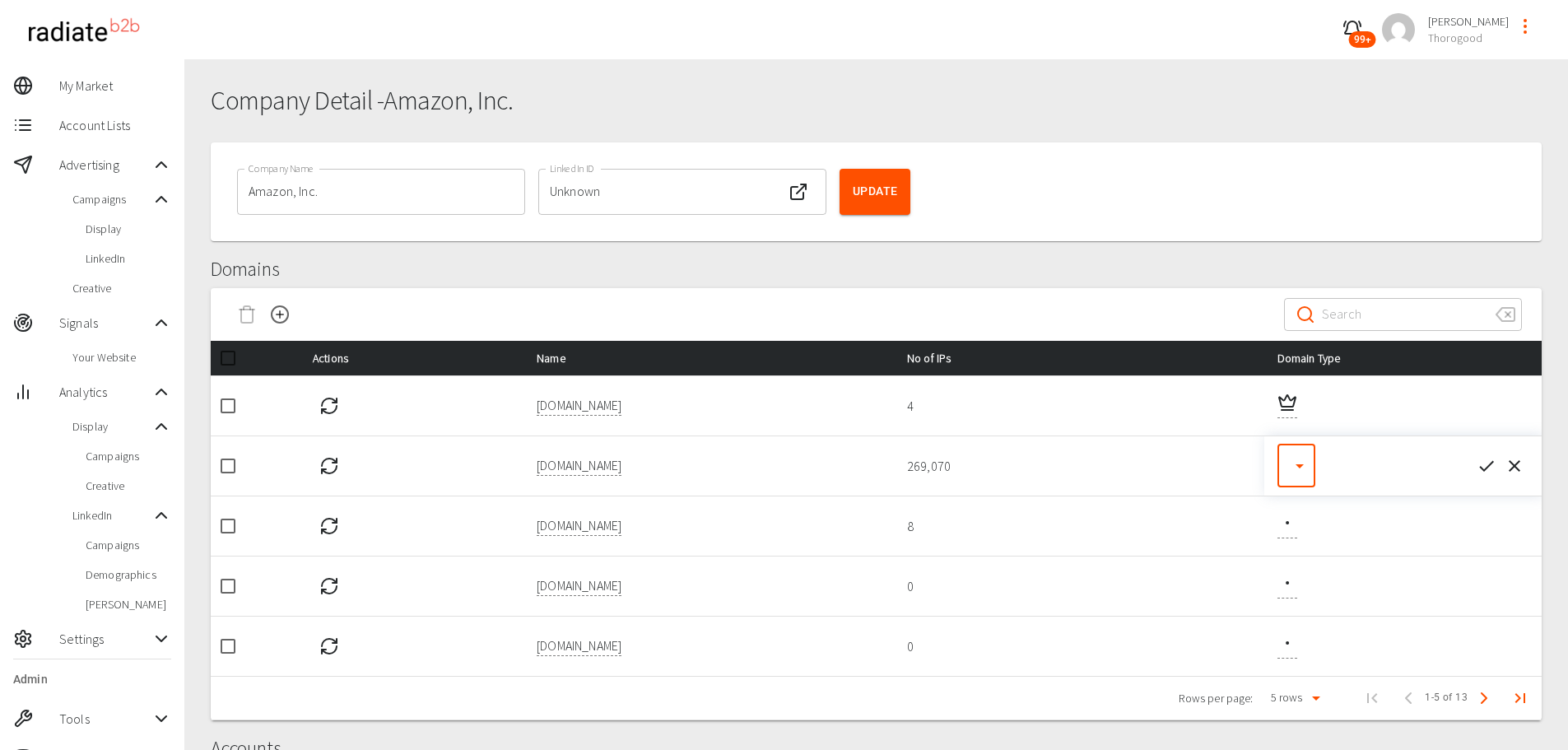
click at [1291, 479] on body "99+ [PERSON_NAME] Thorogood My Market Account Lists Advertising Campaigns Displ…" at bounding box center [784, 580] width 1568 height 1161
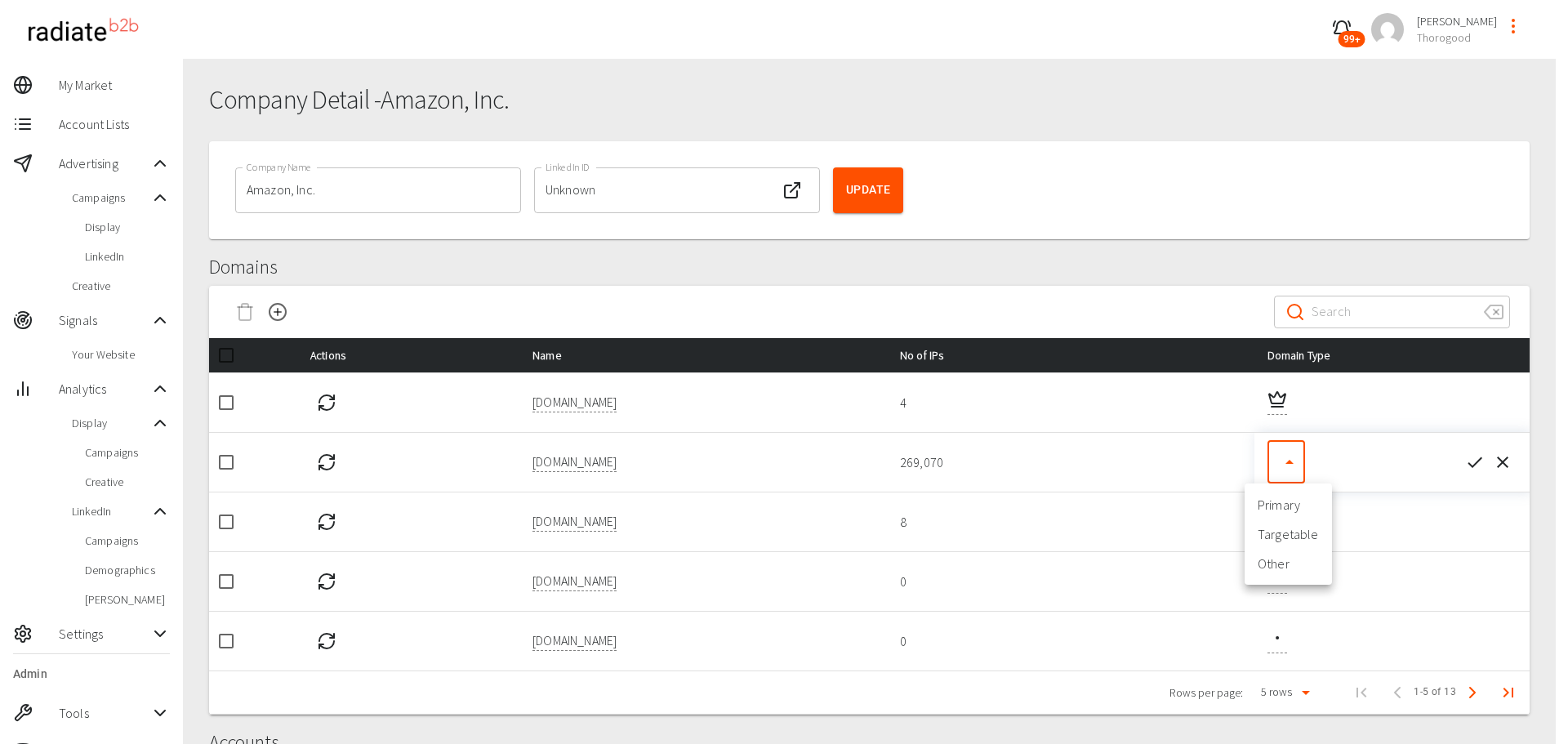
click at [1273, 537] on li "Targetable" at bounding box center [1288, 534] width 87 height 30
type input "targetable"
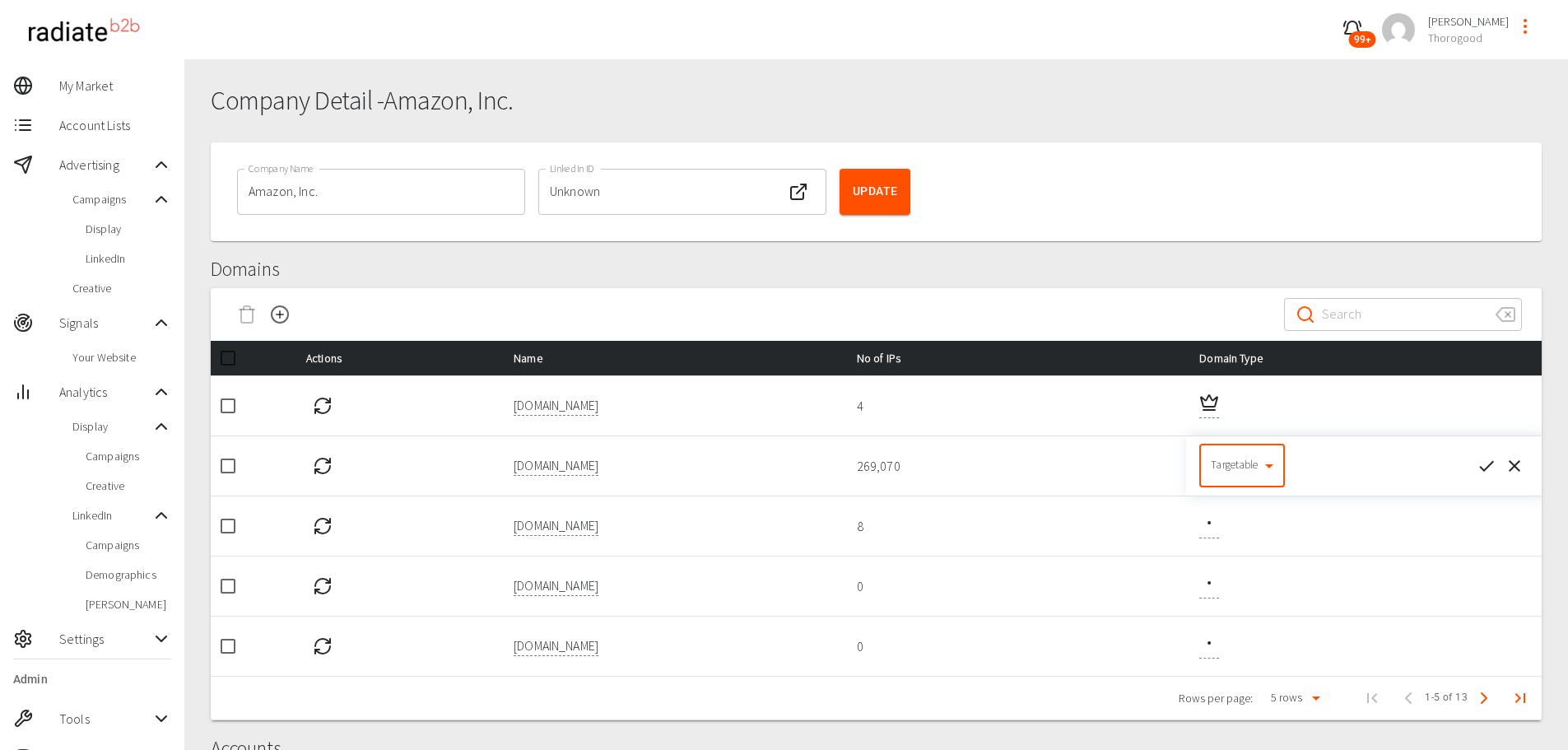
click at [1486, 477] on button "button" at bounding box center [1487, 466] width 28 height 28
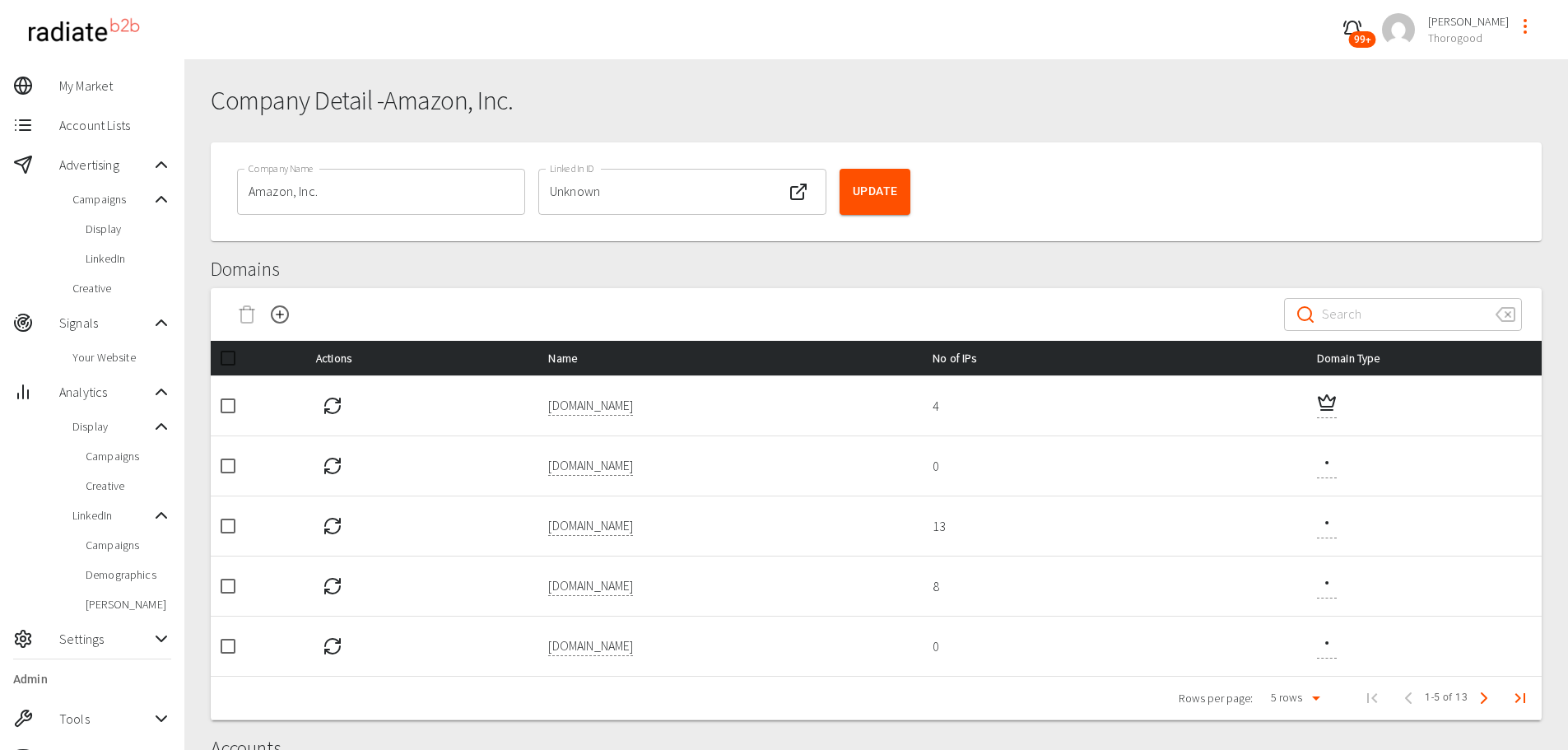
click at [1330, 534] on div at bounding box center [1327, 526] width 20 height 25
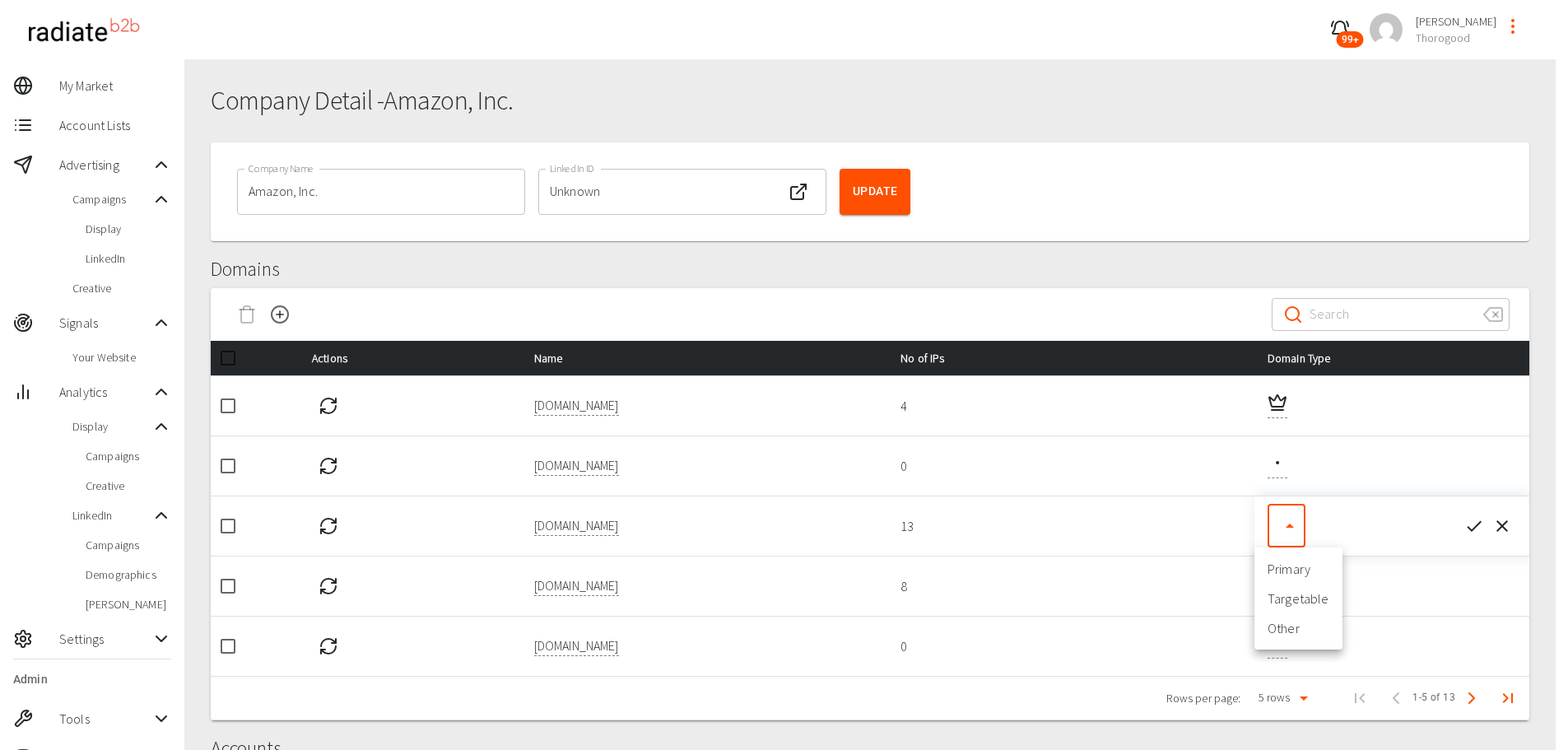
click at [1279, 522] on body "99+ [PERSON_NAME] Thorogood My Market Account Lists Advertising Campaigns Displ…" at bounding box center [784, 580] width 1568 height 1161
click at [1294, 599] on li "Targetable" at bounding box center [1299, 599] width 88 height 30
type input "targetable"
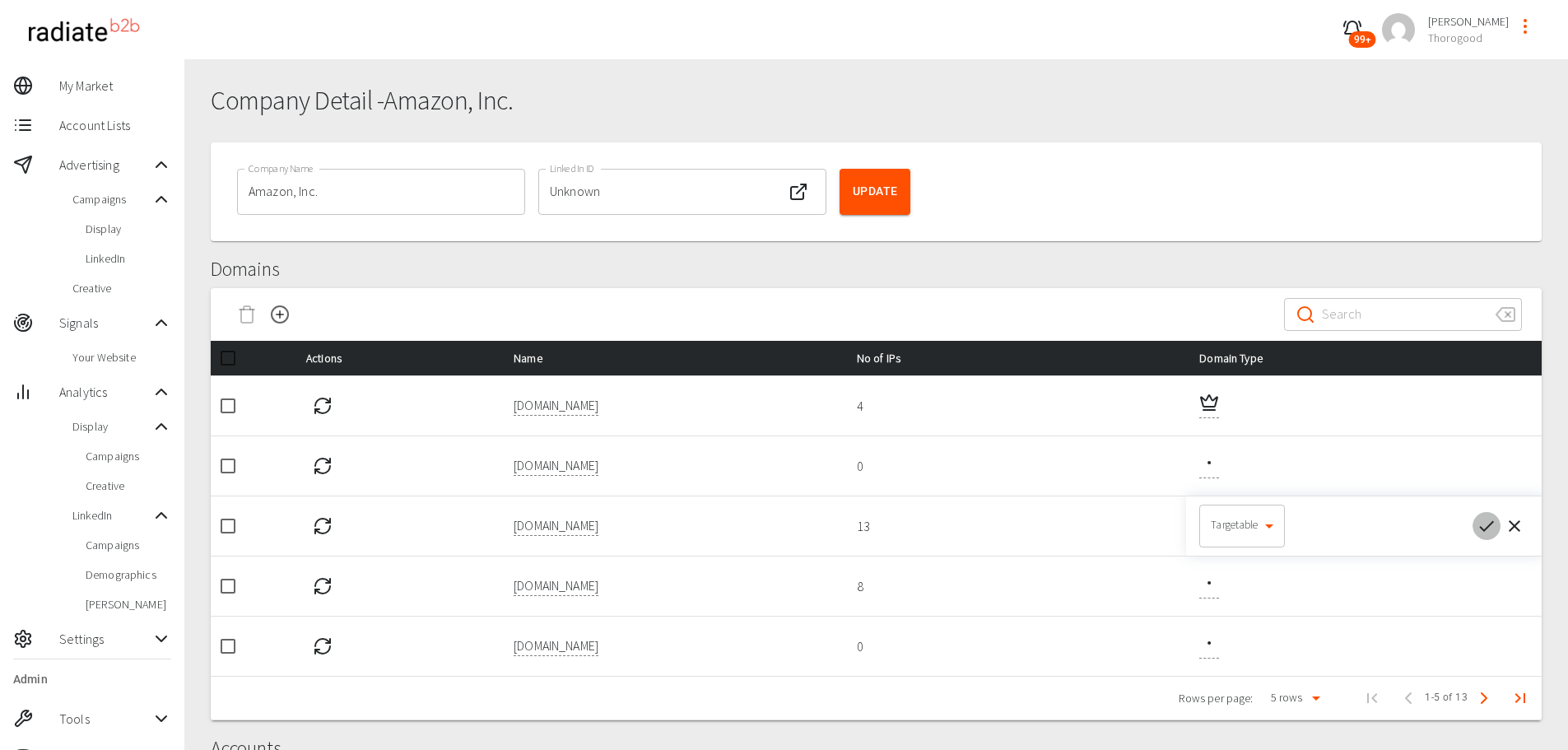
click at [1485, 530] on icon "button" at bounding box center [1487, 526] width 15 height 10
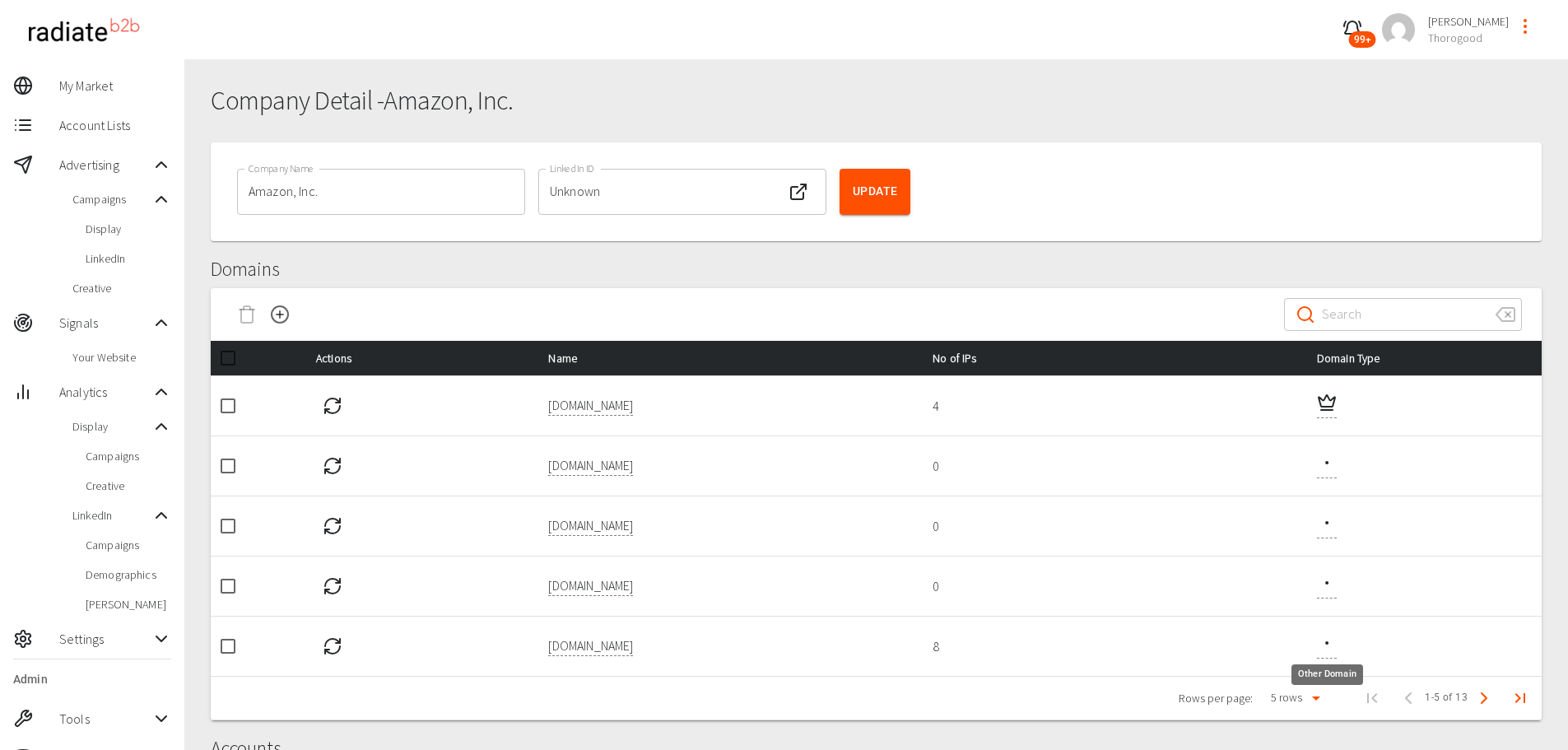
click at [1328, 647] on icon "Other Domain" at bounding box center [1327, 642] width 20 height 20
click at [1303, 639] on body "99+ [PERSON_NAME] Thorogood My Market Account Lists Advertising Campaigns Displ…" at bounding box center [784, 580] width 1568 height 1161
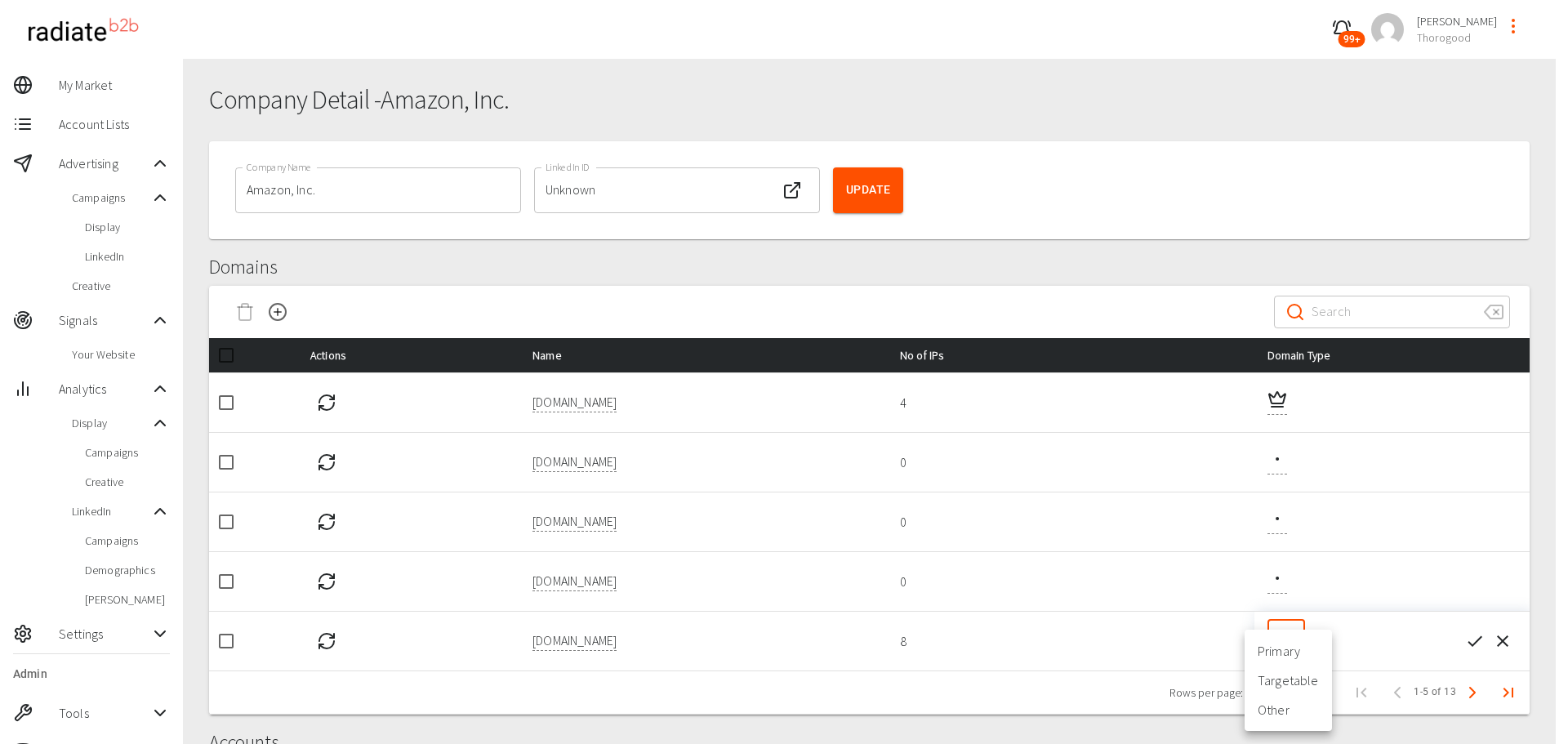
click at [1281, 679] on li "Targetable" at bounding box center [1288, 681] width 87 height 30
type input "targetable"
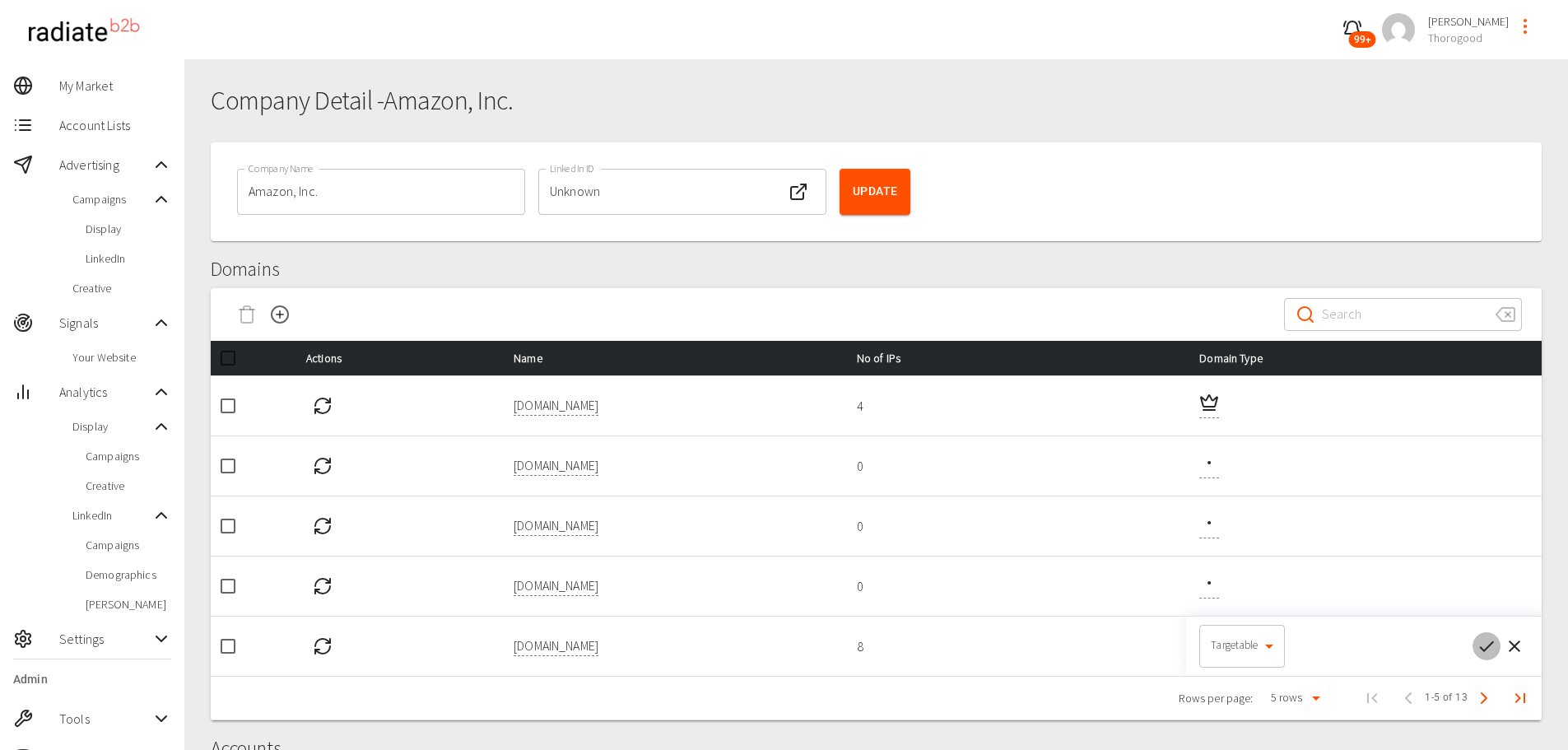
click at [1482, 652] on icon "button" at bounding box center [1487, 646] width 20 height 20
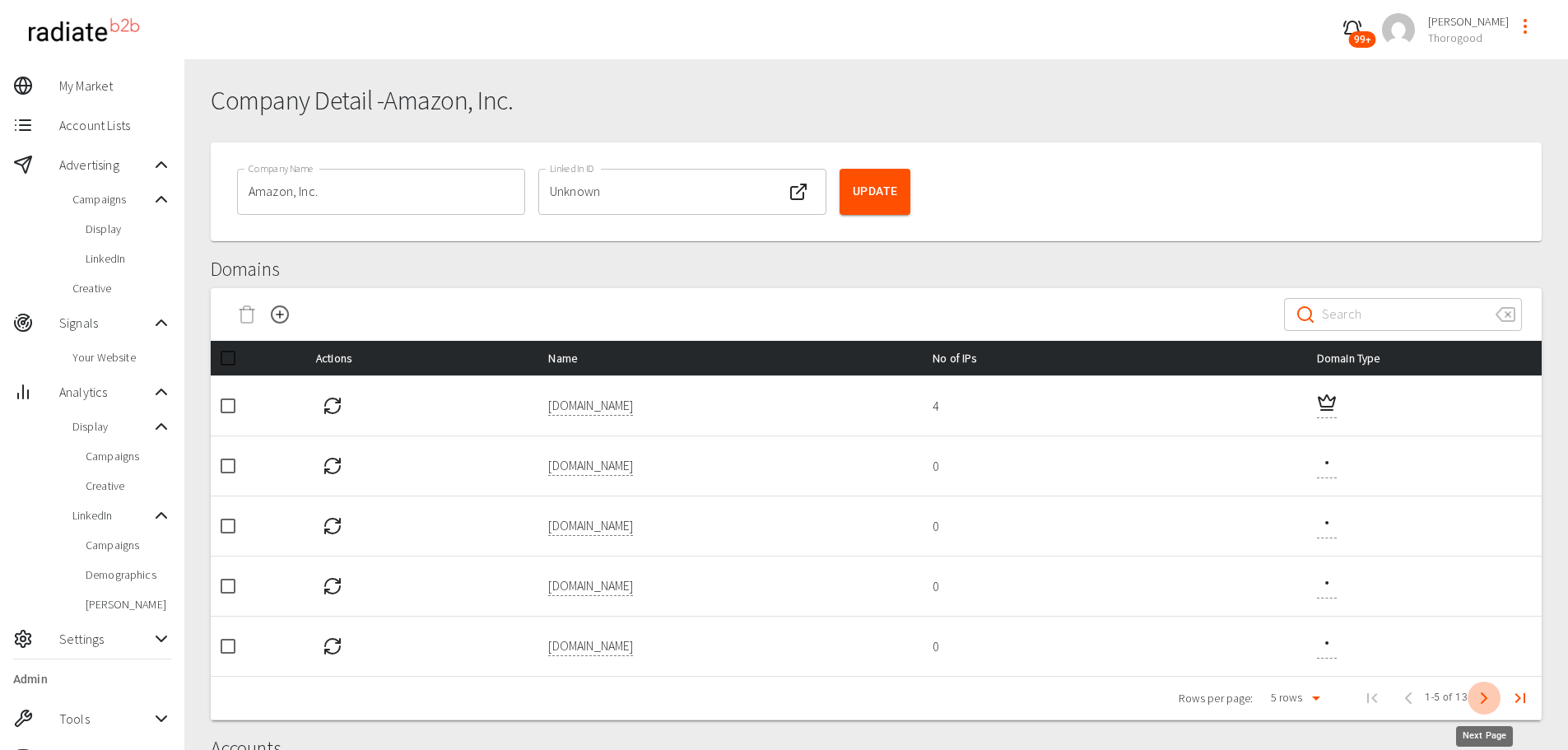
click at [1478, 700] on icon "Next Page" at bounding box center [1484, 698] width 20 height 20
click at [1479, 700] on icon "Next Page" at bounding box center [1484, 698] width 20 height 20
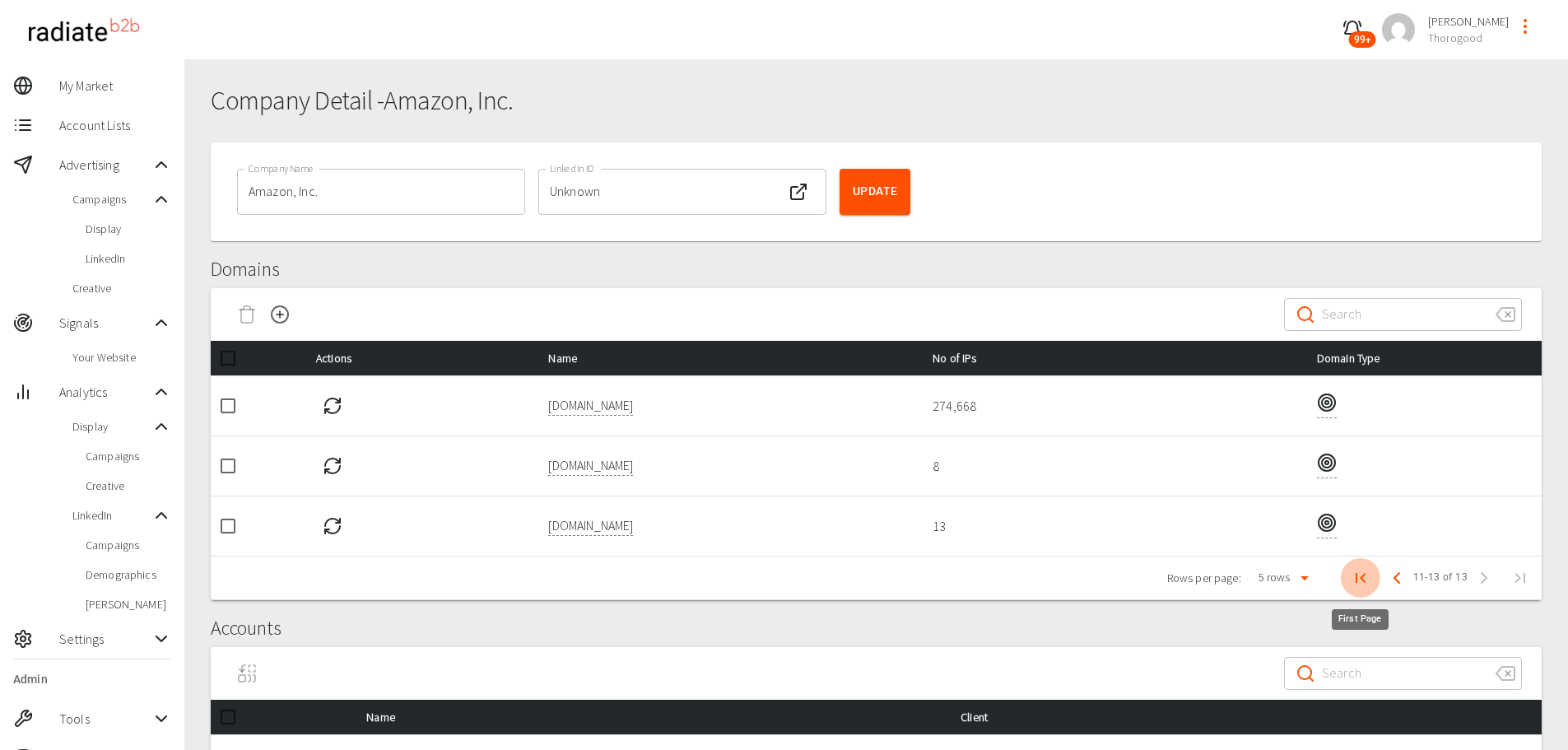
click at [1362, 584] on icon "First Page" at bounding box center [1360, 578] width 20 height 20
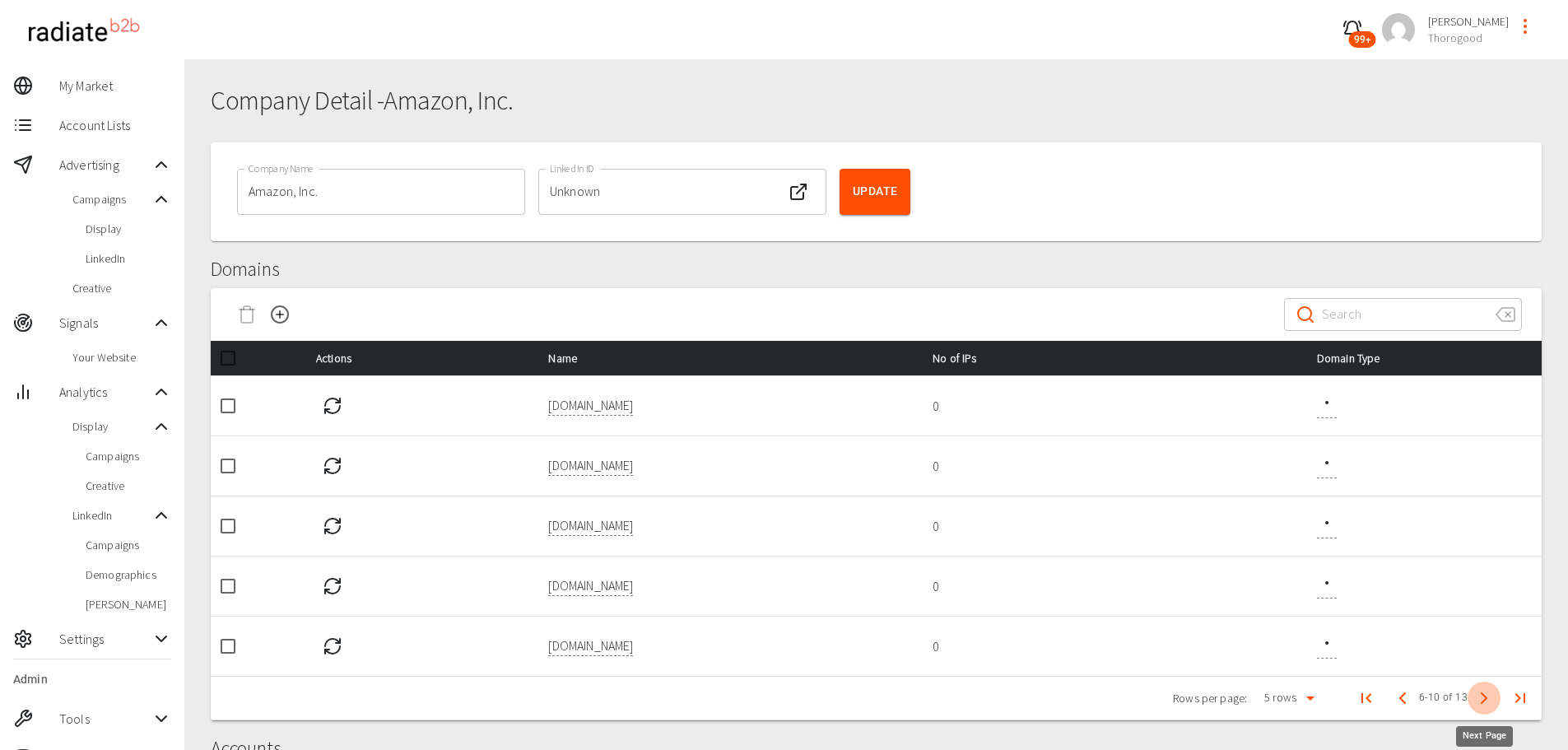
click at [1478, 694] on icon "Next Page" at bounding box center [1484, 698] width 20 height 20
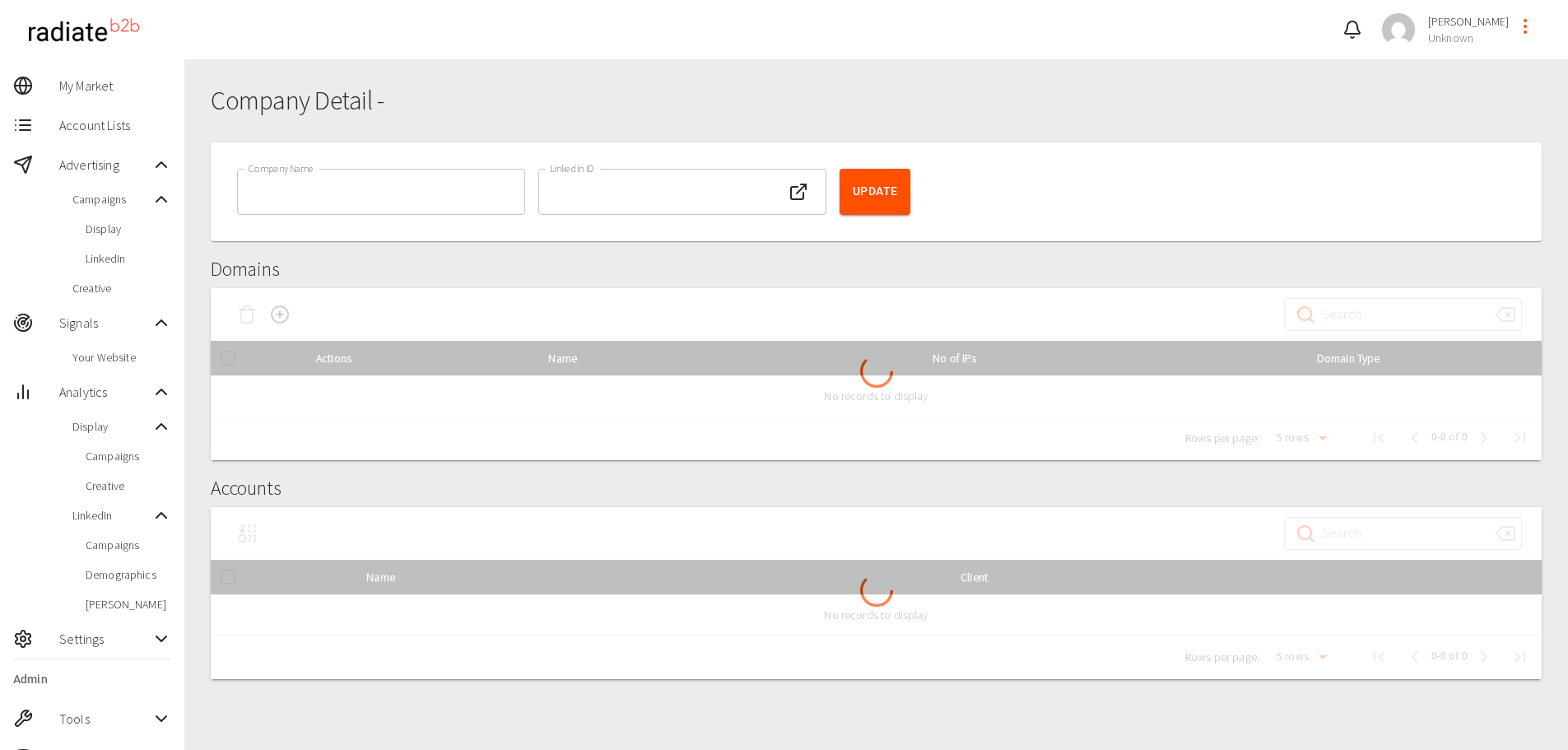
type input "Amazon Web Services, Inc."
type input "2382910"
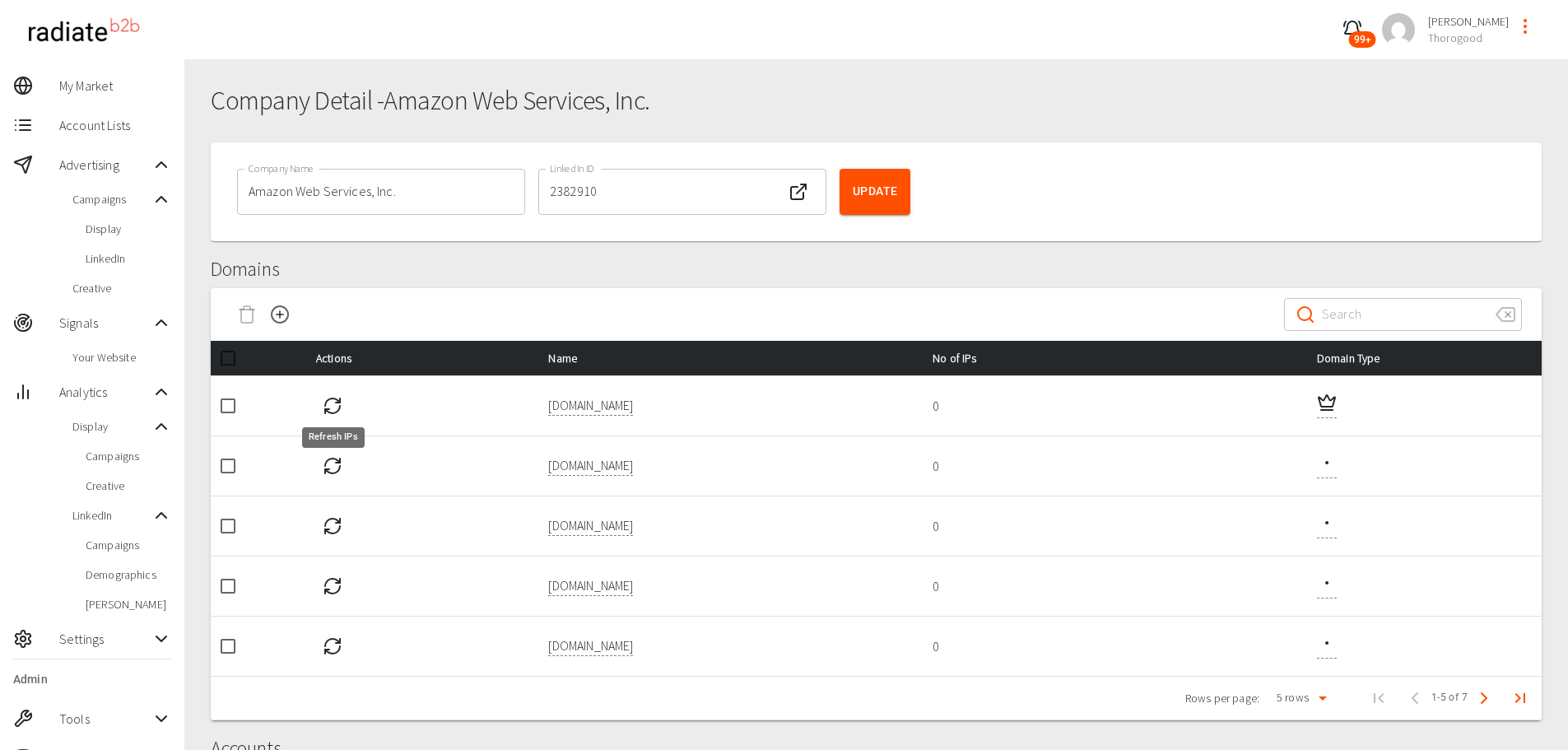
click at [339, 410] on icon "Refresh IPs" at bounding box center [333, 410] width 15 height 7
click at [327, 466] on icon "Refresh IPs" at bounding box center [332, 466] width 20 height 20
click at [332, 526] on icon "Refresh IPs" at bounding box center [332, 526] width 20 height 20
click at [338, 588] on icon "Refresh IPs" at bounding box center [332, 585] width 20 height 20
click at [329, 650] on icon "Refresh IPs" at bounding box center [327, 652] width 4 height 4
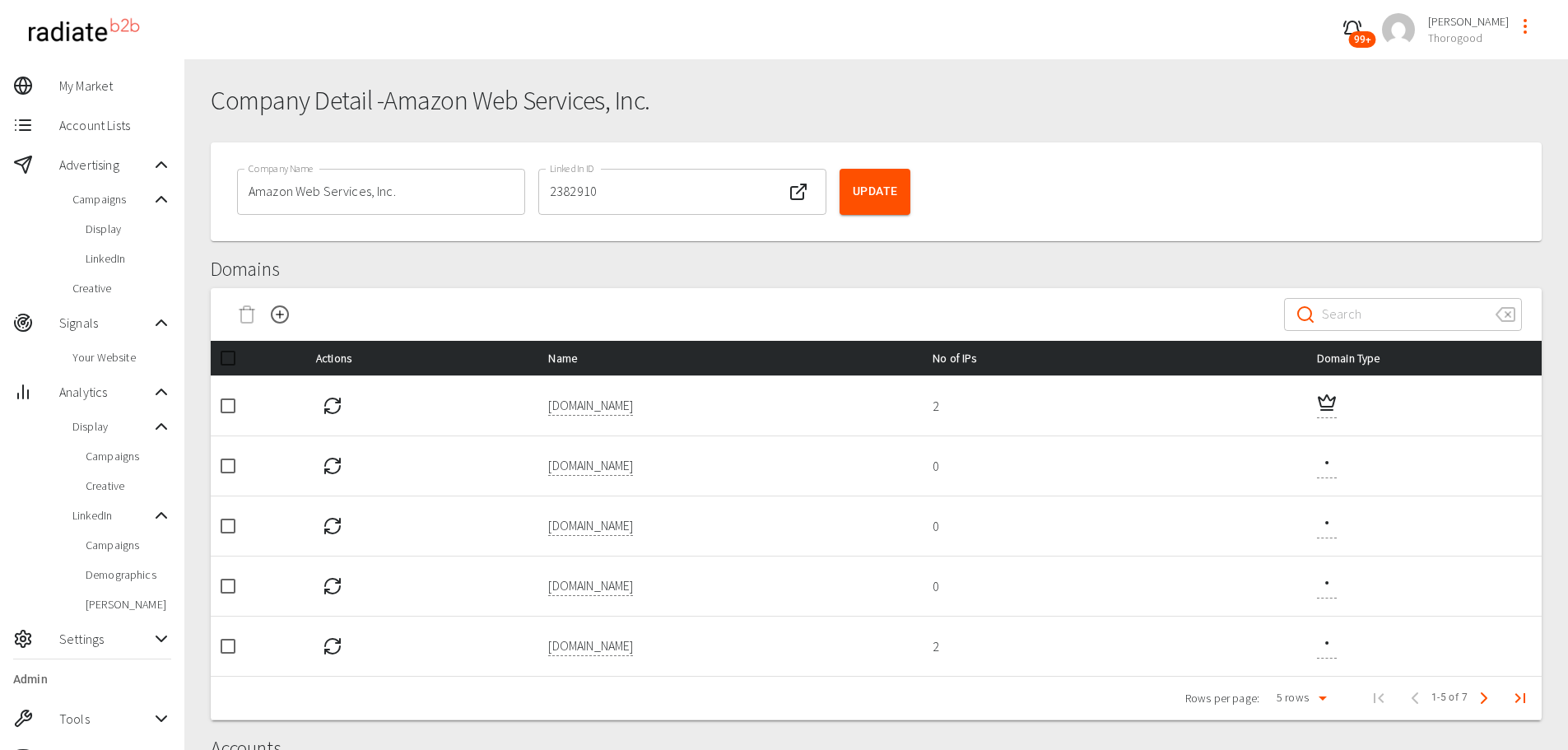
click at [236, 649] on input "checkbox" at bounding box center [227, 646] width 35 height 35
checkbox input "true"
click at [246, 319] on icon "Delete Domain" at bounding box center [247, 314] width 20 height 20
click at [332, 653] on icon "Refresh IPs" at bounding box center [333, 650] width 15 height 7
click at [1492, 700] on button "Next Page" at bounding box center [1484, 698] width 33 height 33
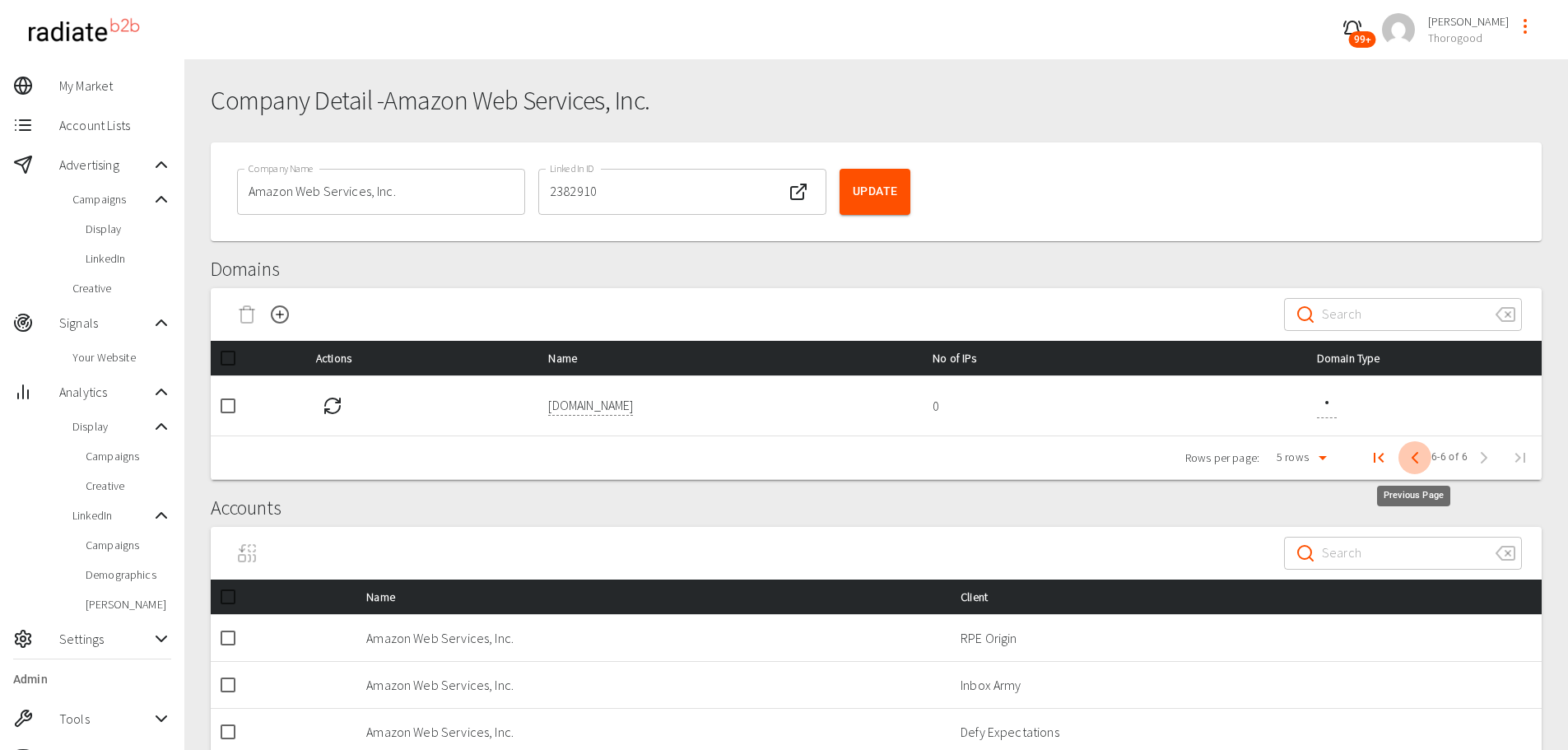
click at [1410, 458] on icon "Previous Page" at bounding box center [1415, 457] width 20 height 20
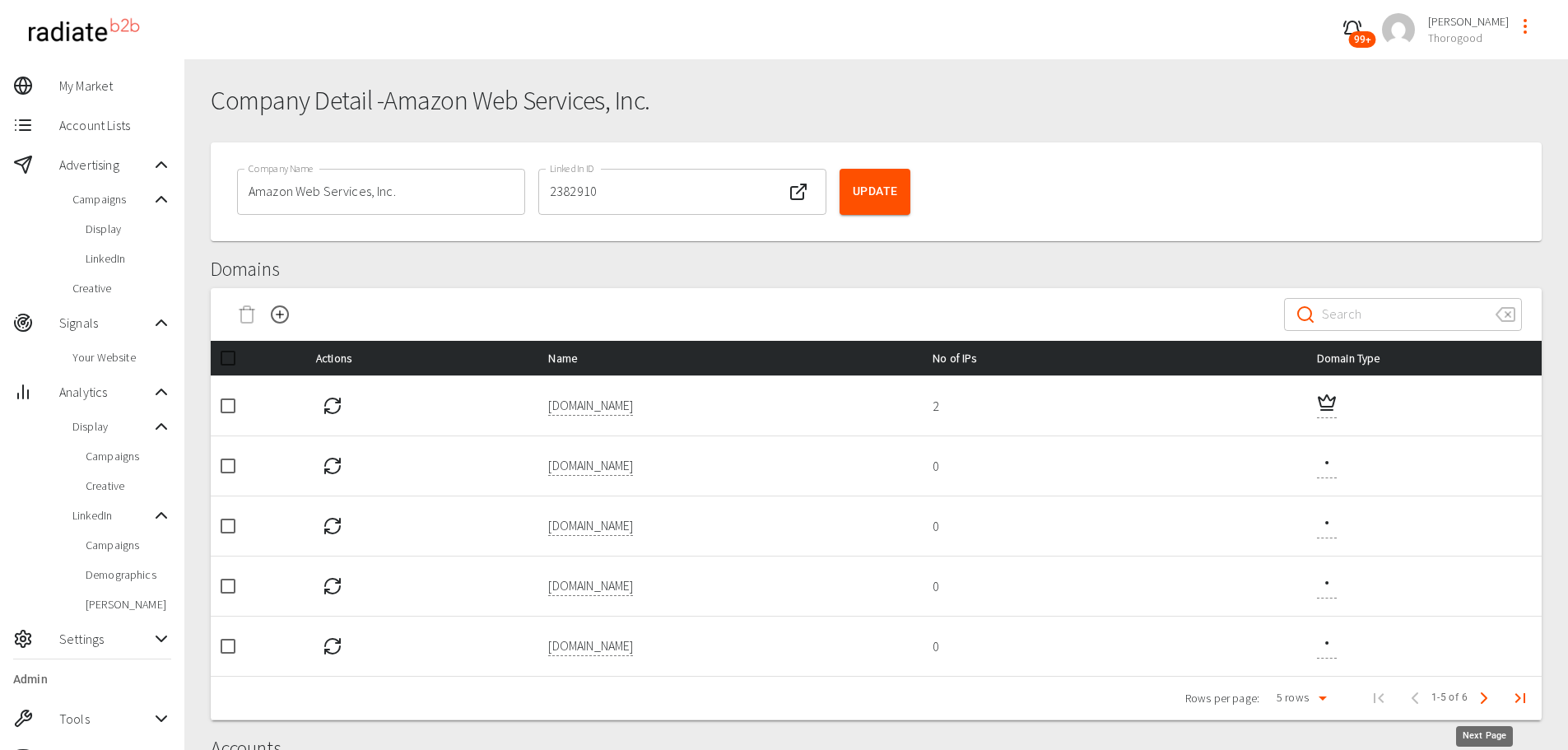
click at [1487, 697] on icon "Next Page" at bounding box center [1484, 698] width 20 height 20
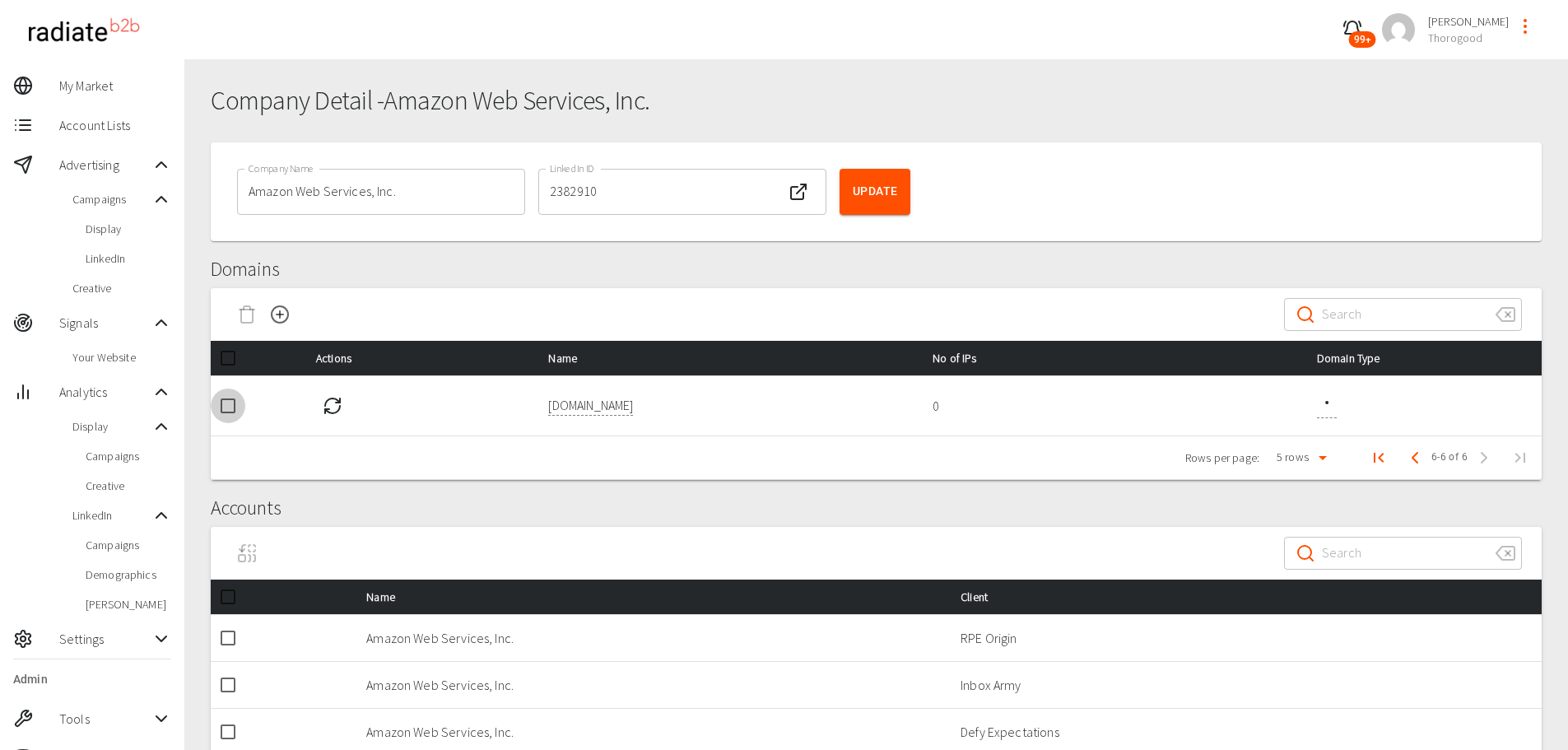
click at [228, 405] on input "checkbox" at bounding box center [227, 406] width 35 height 35
checkbox input "true"
click at [251, 322] on icon "Delete Domain" at bounding box center [247, 316] width 11 height 13
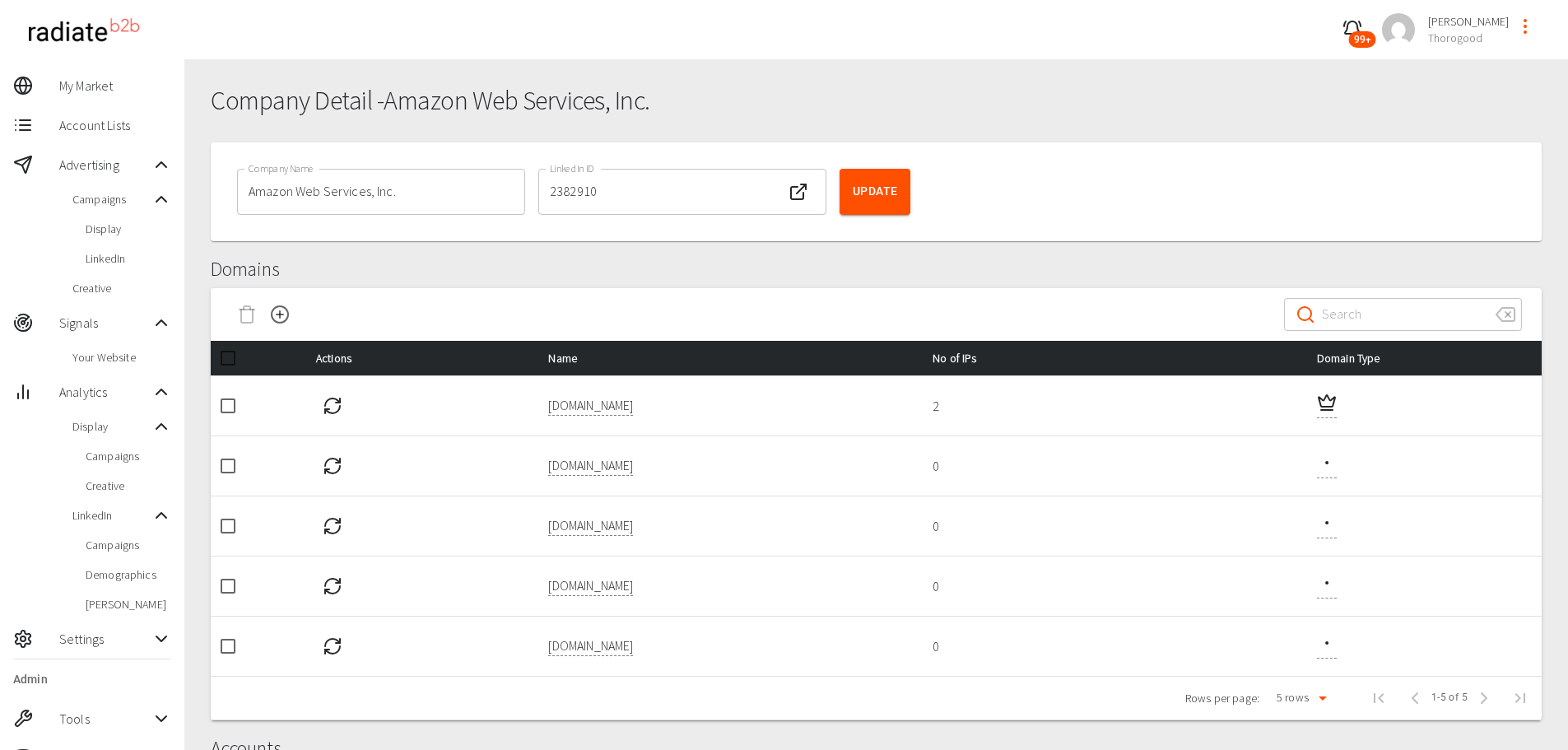
click at [838, 487] on td "amazonaws.com" at bounding box center [726, 466] width 384 height 60
